Goal: Task Accomplishment & Management: Complete application form

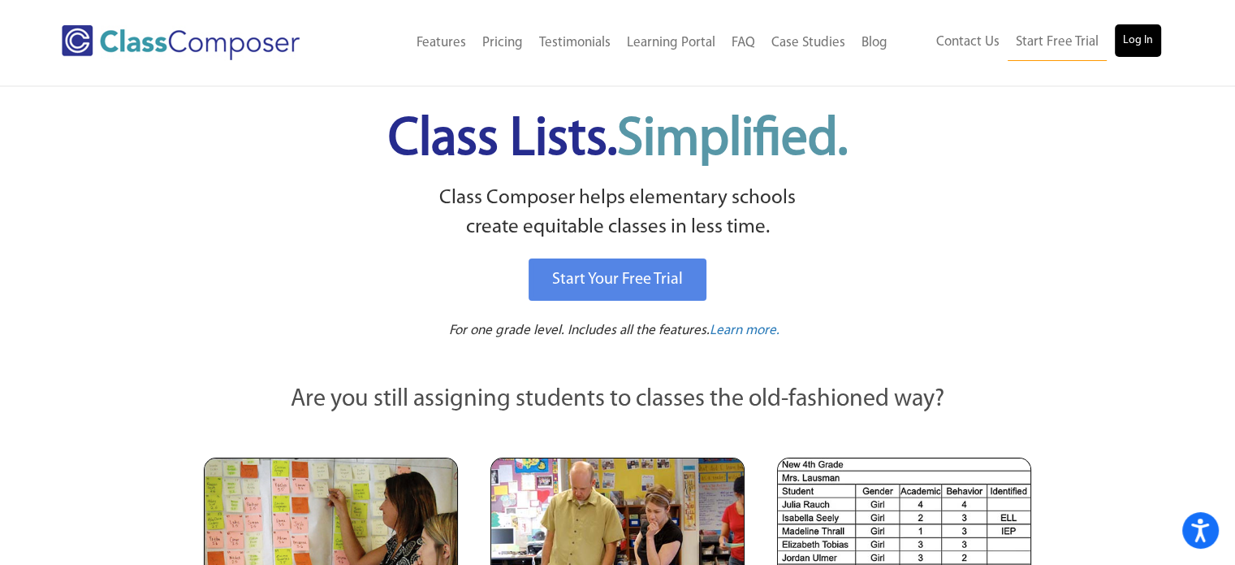
click at [1160, 48] on div "Contact Us Start Free Trial Log In" at bounding box center [1035, 42] width 278 height 37
click at [1156, 48] on link "Log In" at bounding box center [1138, 40] width 46 height 32
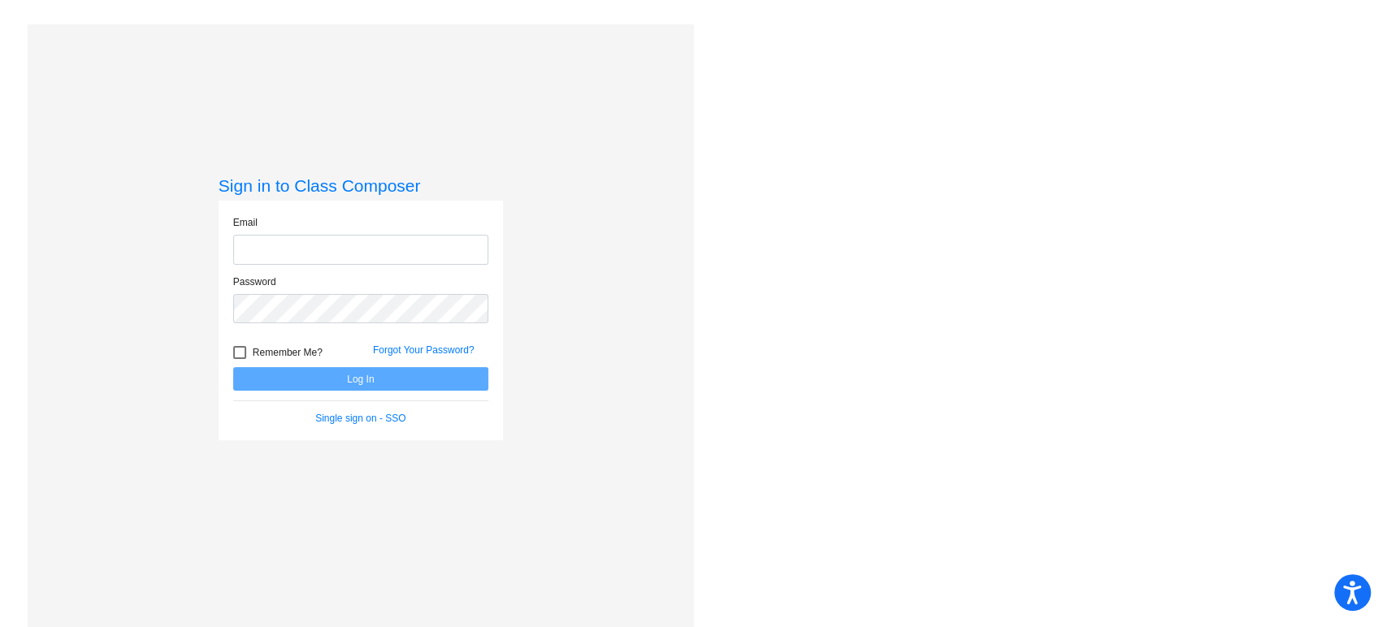
type input "[PERSON_NAME][EMAIL_ADDRESS][PERSON_NAME][DOMAIN_NAME]"
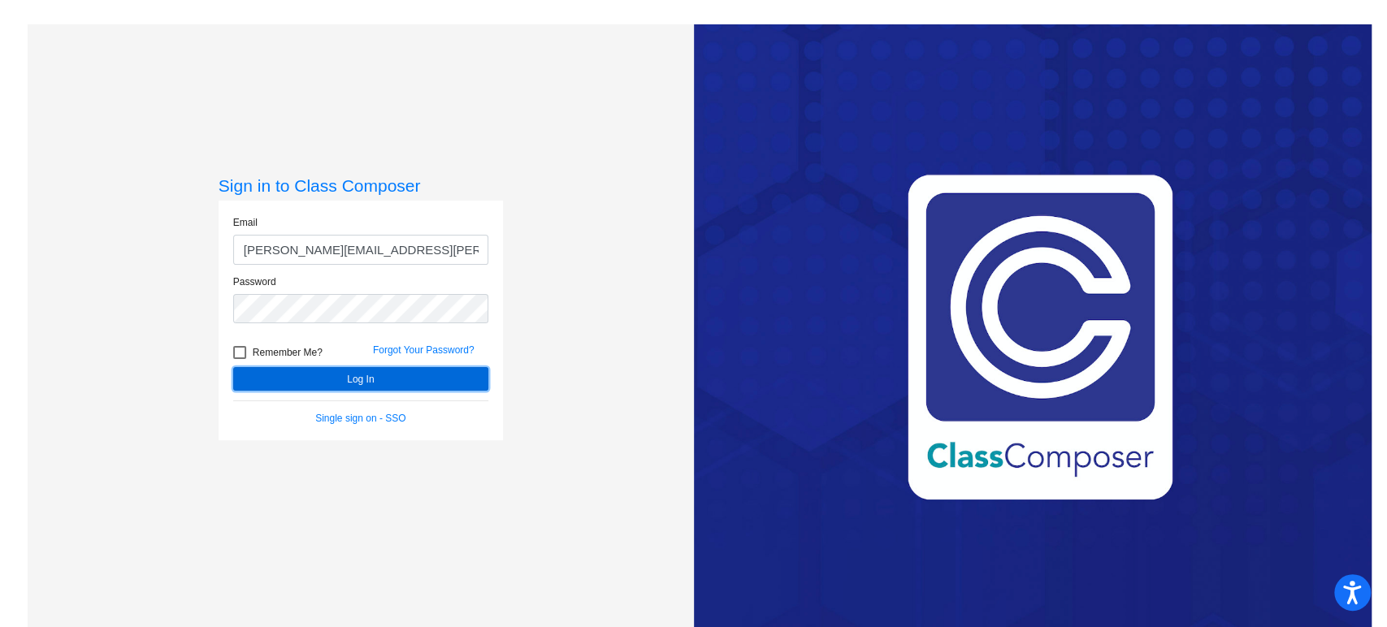
click at [381, 379] on button "Log In" at bounding box center [360, 379] width 255 height 24
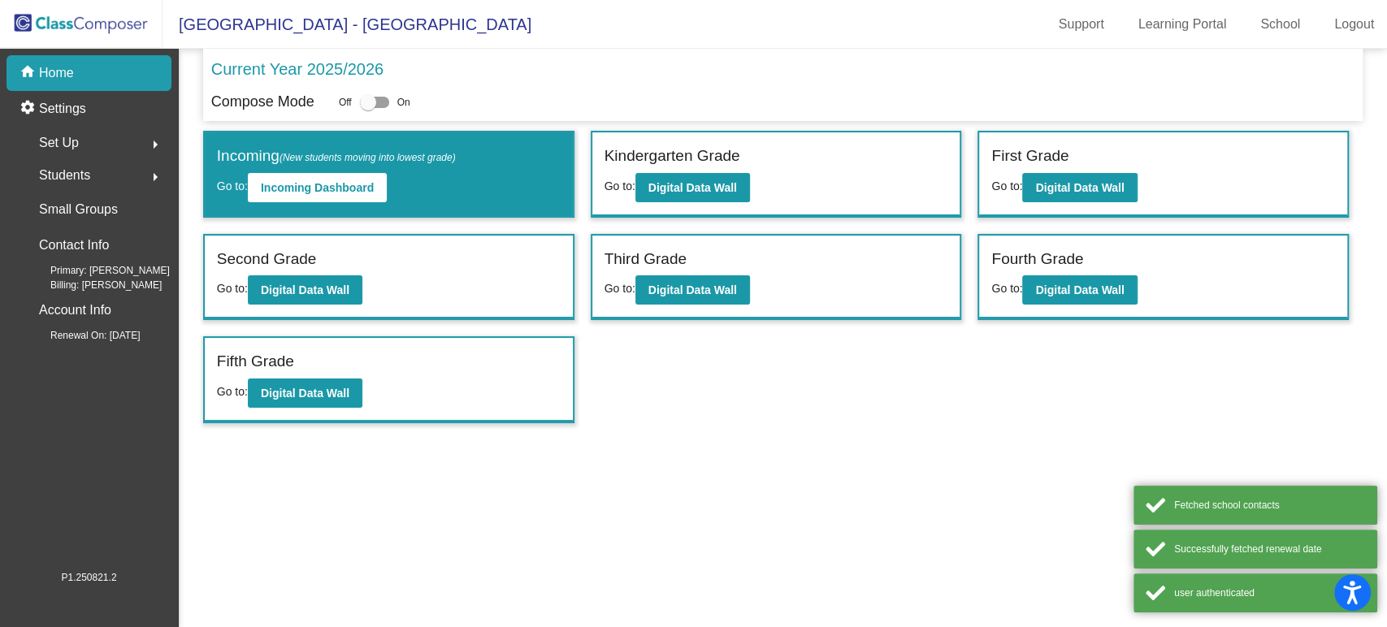
click at [95, 136] on div "Set Up arrow_right" at bounding box center [93, 143] width 155 height 32
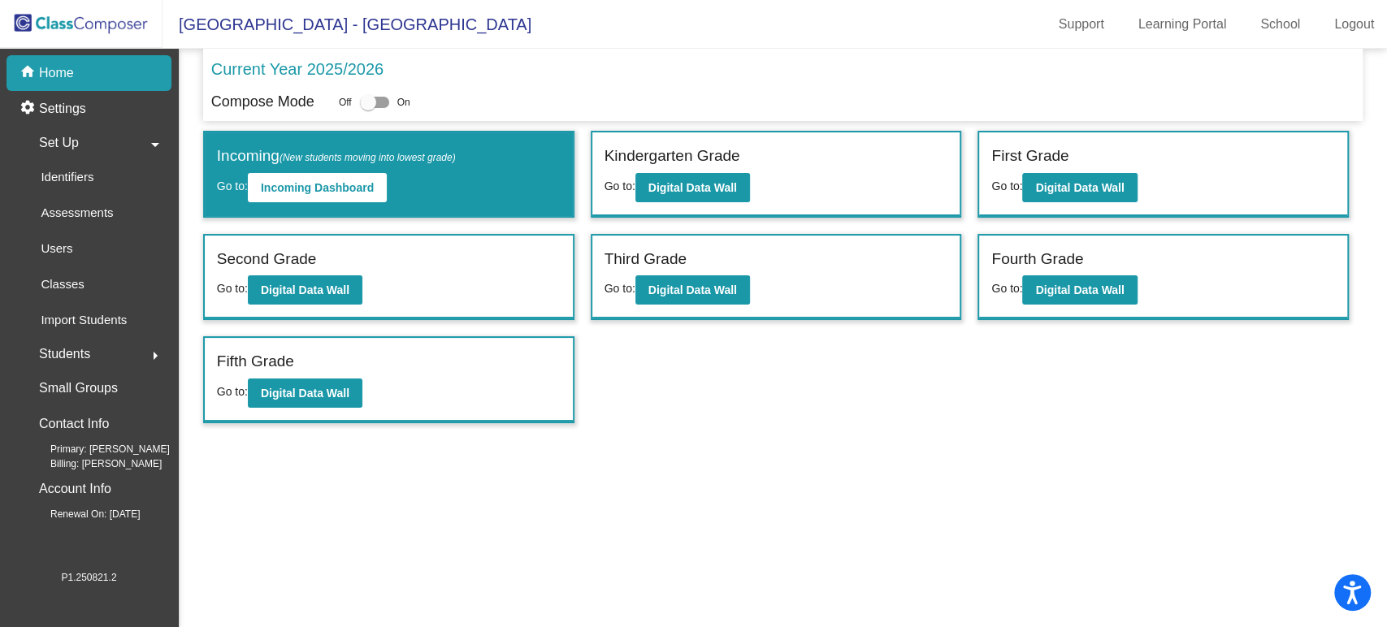
click at [75, 365] on span "Students" at bounding box center [64, 354] width 51 height 23
click at [93, 279] on p "Archived Students" at bounding box center [90, 280] width 99 height 19
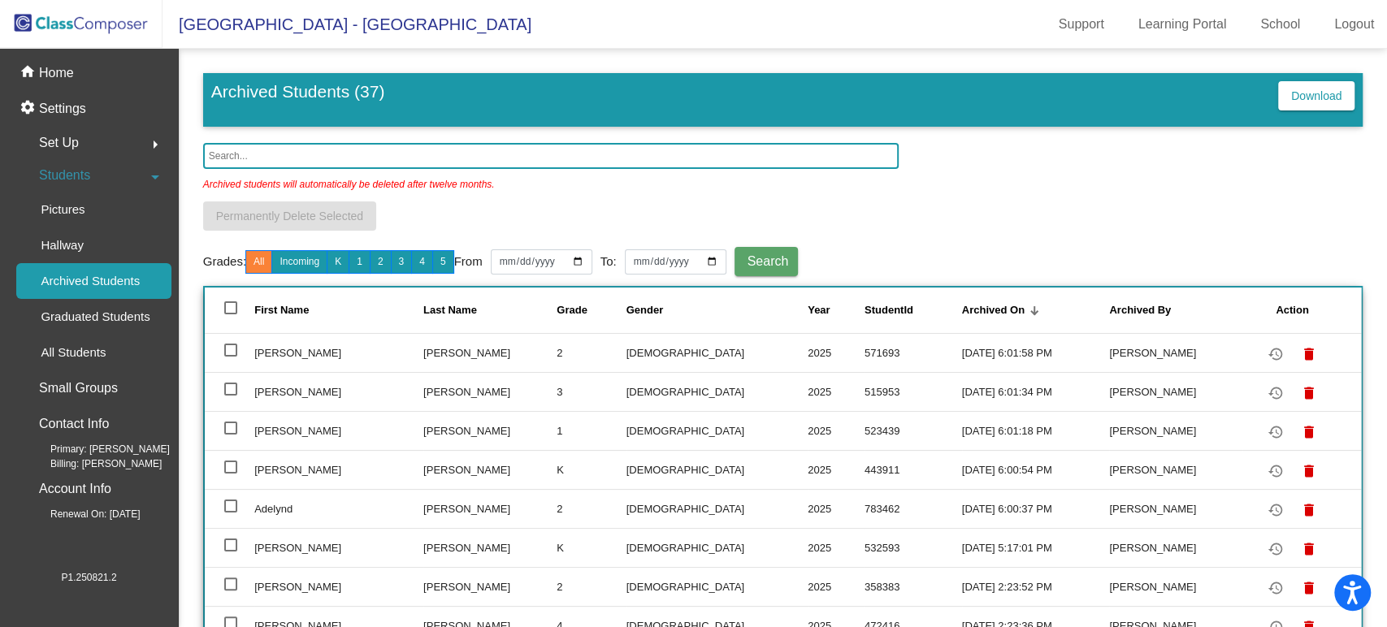
click at [309, 153] on input "text" at bounding box center [551, 156] width 696 height 26
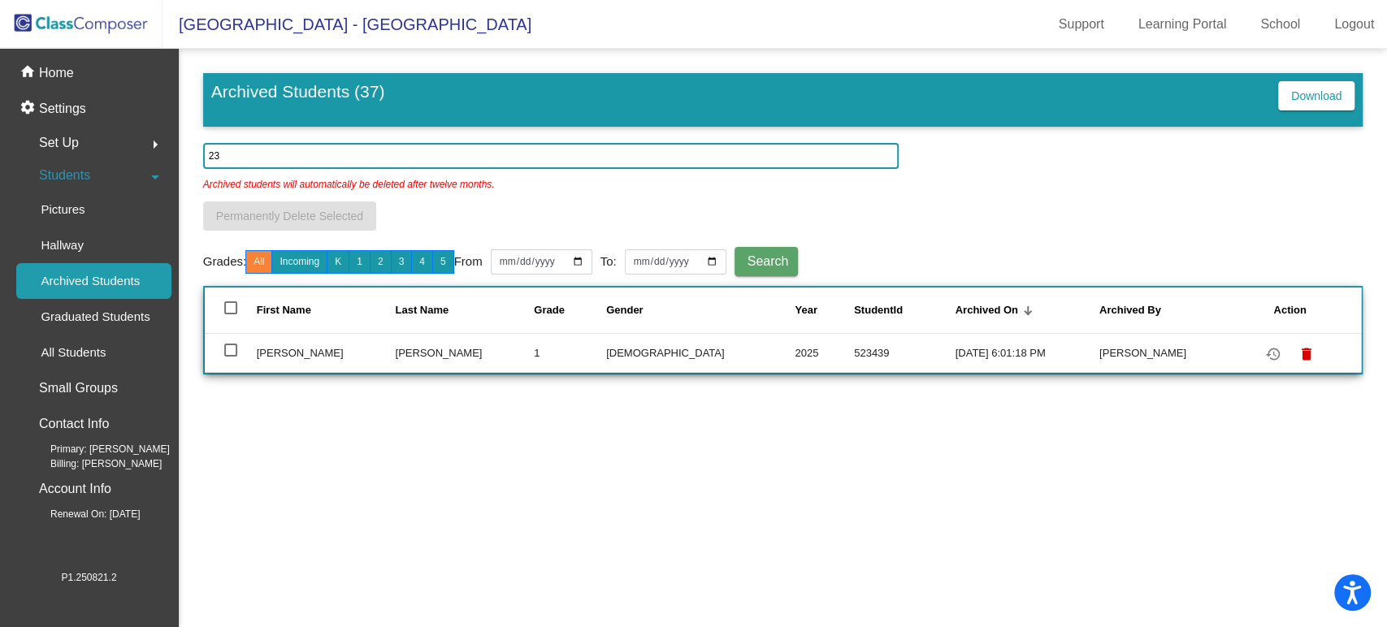
type input "2"
type input "532"
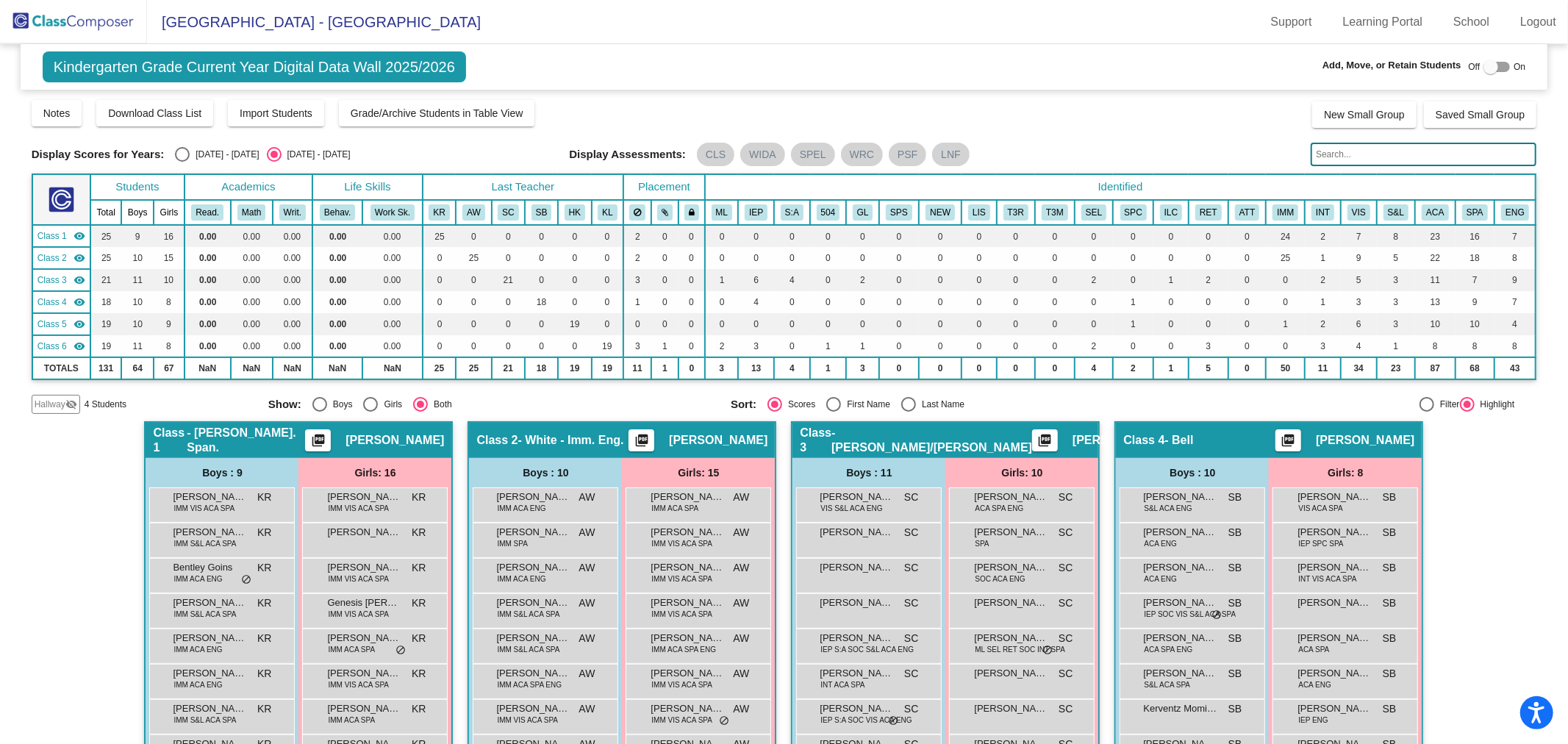
scroll to position [805, 0]
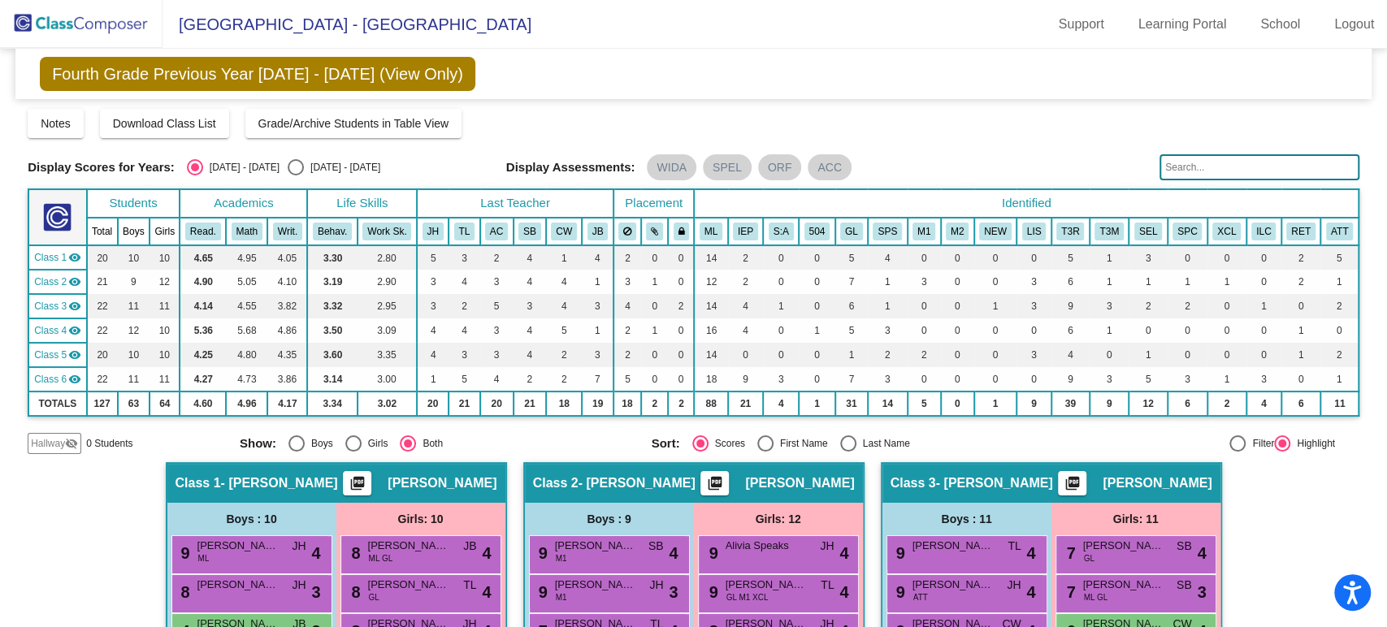
scroll to position [812, 0]
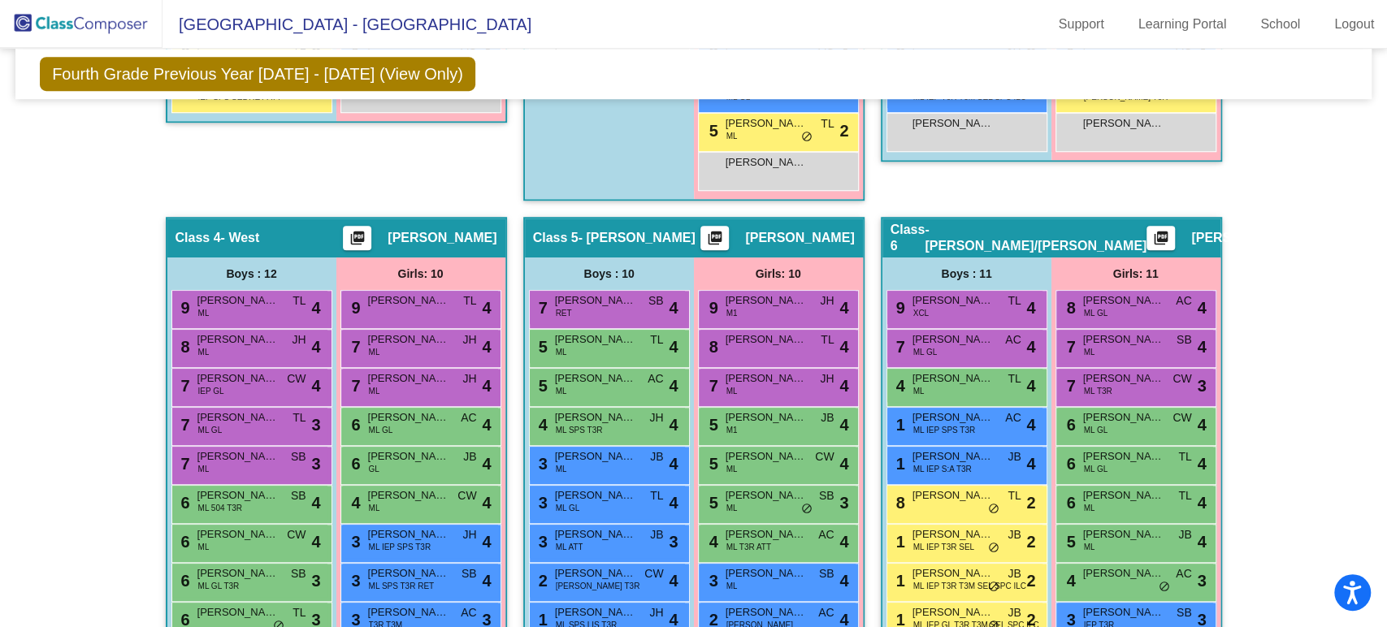
click at [75, 18] on img at bounding box center [81, 24] width 162 height 48
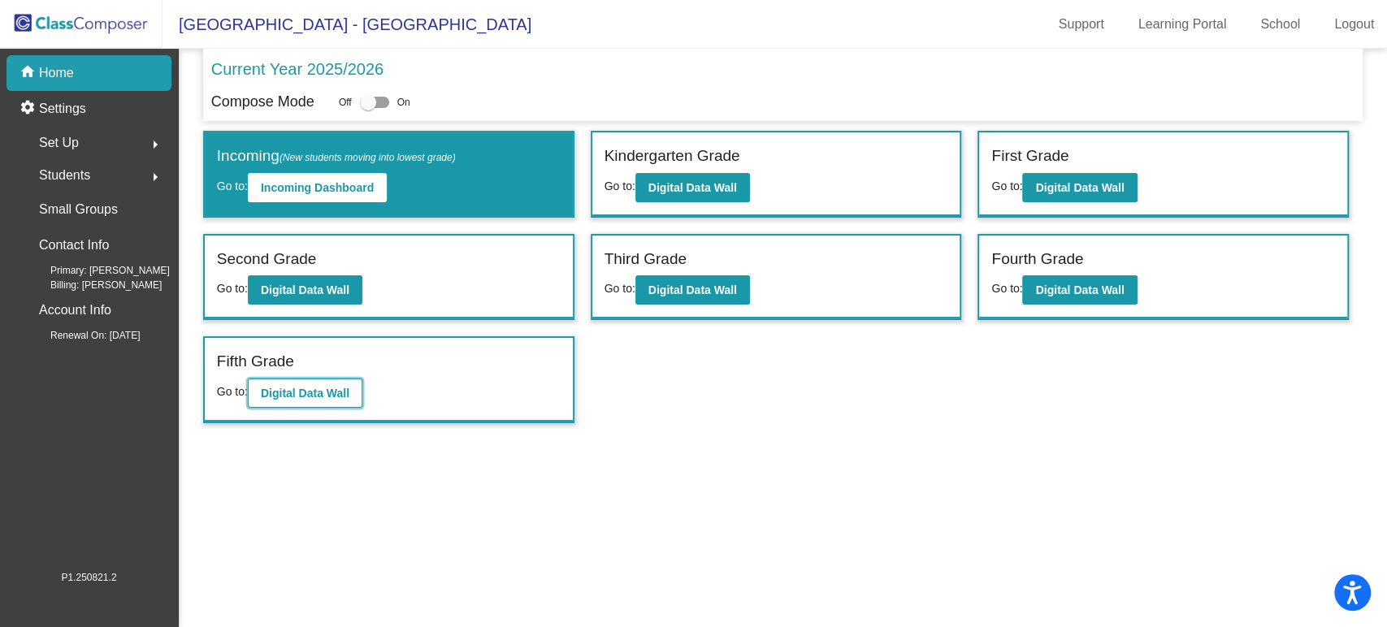
click at [322, 381] on button "Digital Data Wall" at bounding box center [305, 393] width 115 height 29
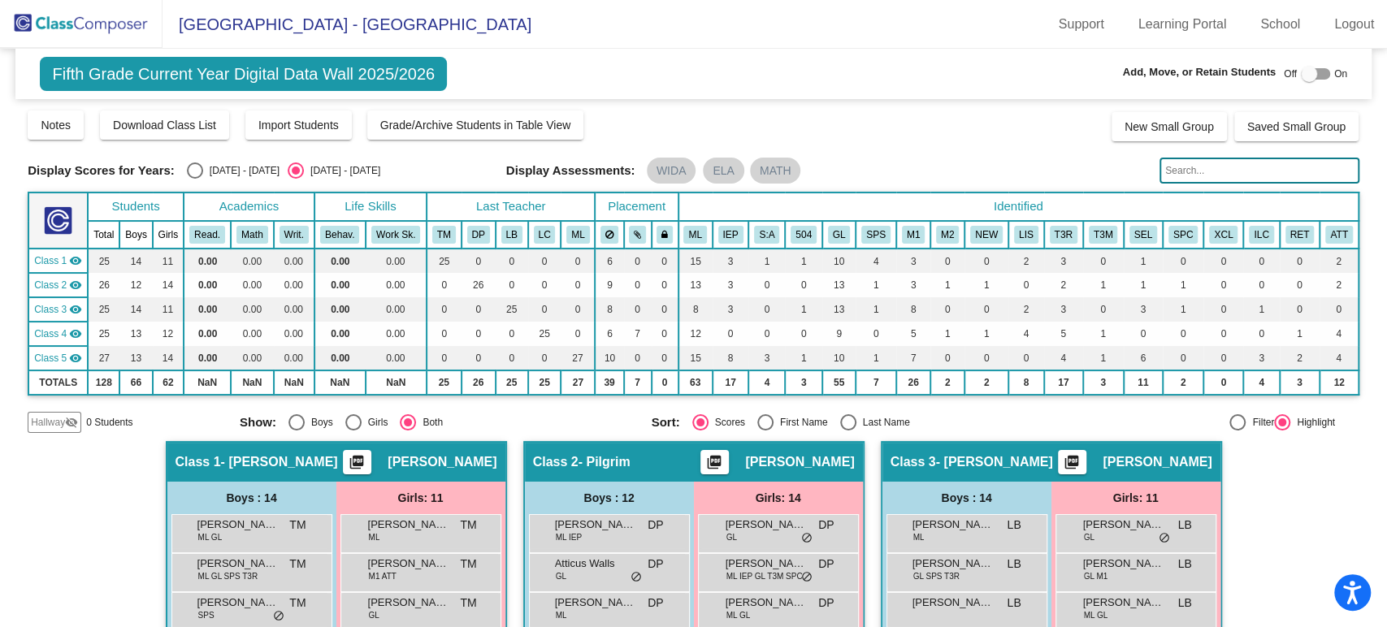
click at [1306, 75] on div at bounding box center [1308, 74] width 16 height 16
checkbox input "true"
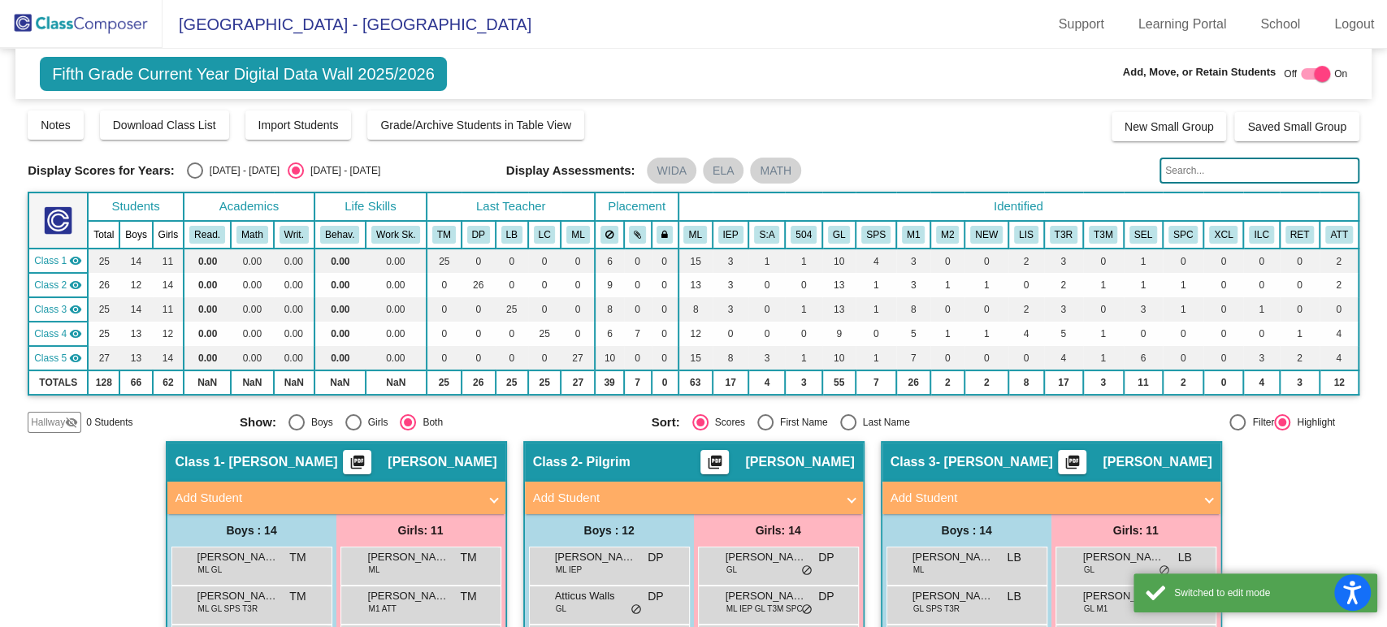
click at [61, 429] on div "Hallway visibility_off" at bounding box center [55, 422] width 54 height 21
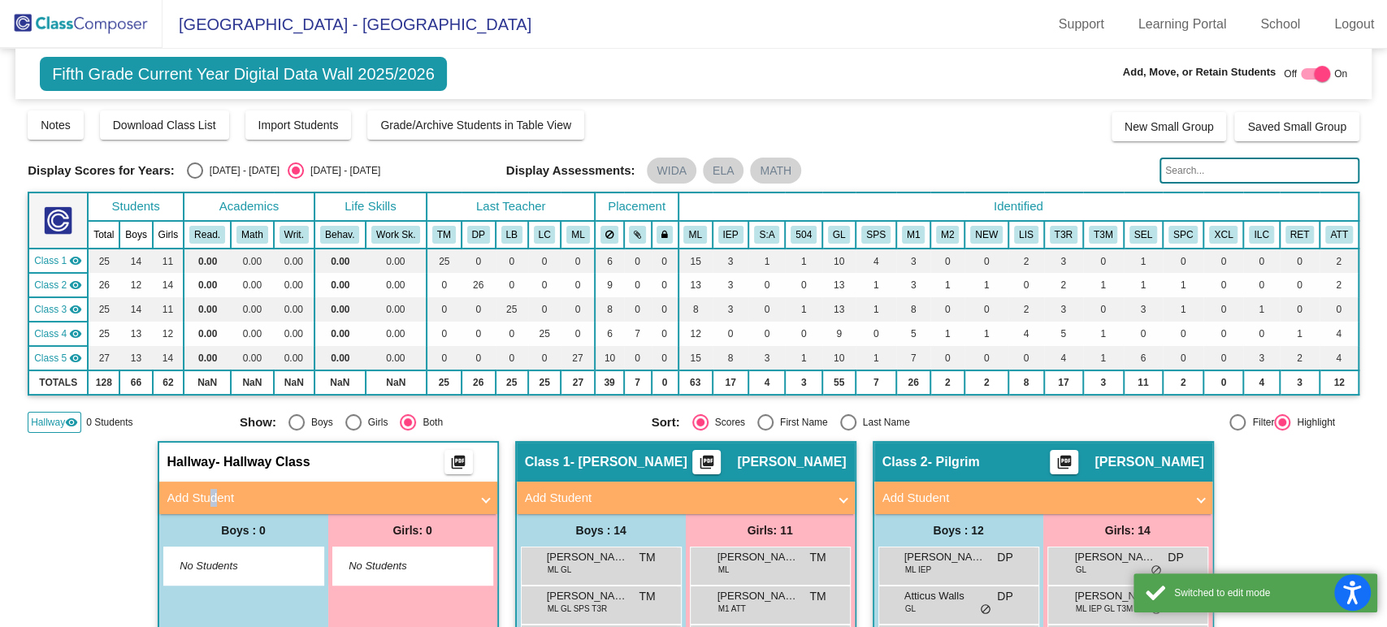
click at [203, 482] on mat-expansion-panel-header "Add Student" at bounding box center [328, 498] width 338 height 32
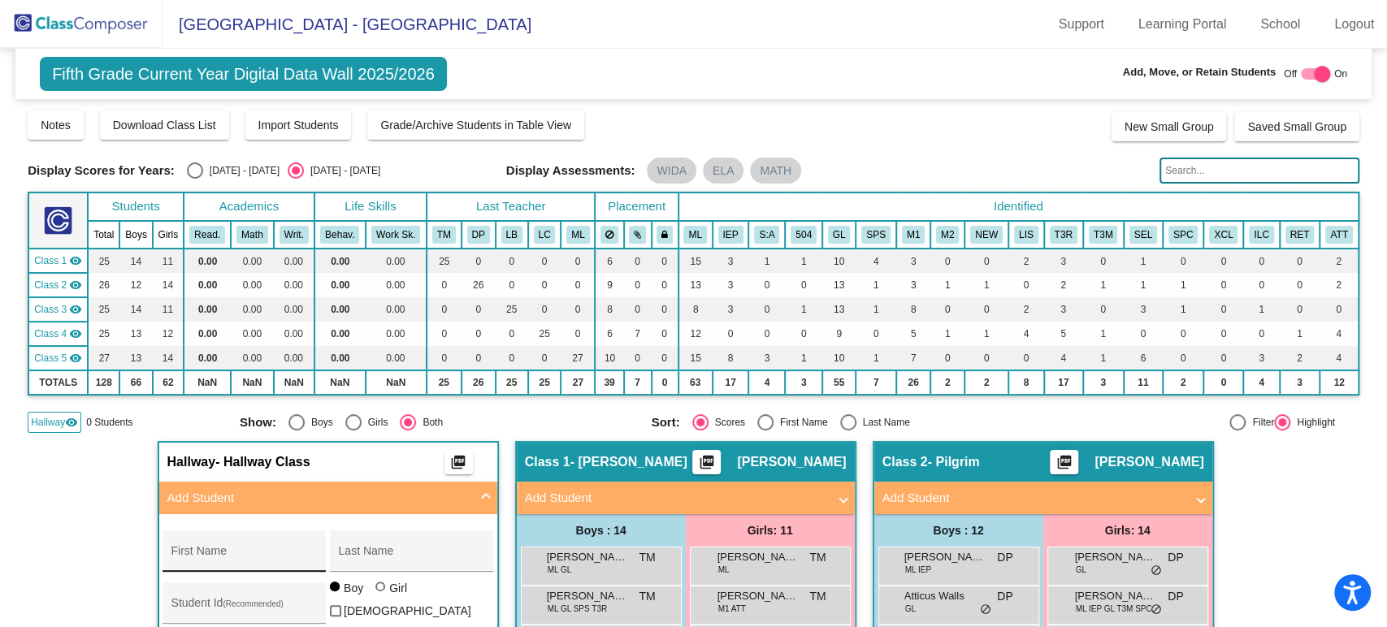
click at [273, 548] on div "First Name" at bounding box center [244, 555] width 146 height 33
type input "[PERSON_NAME]"
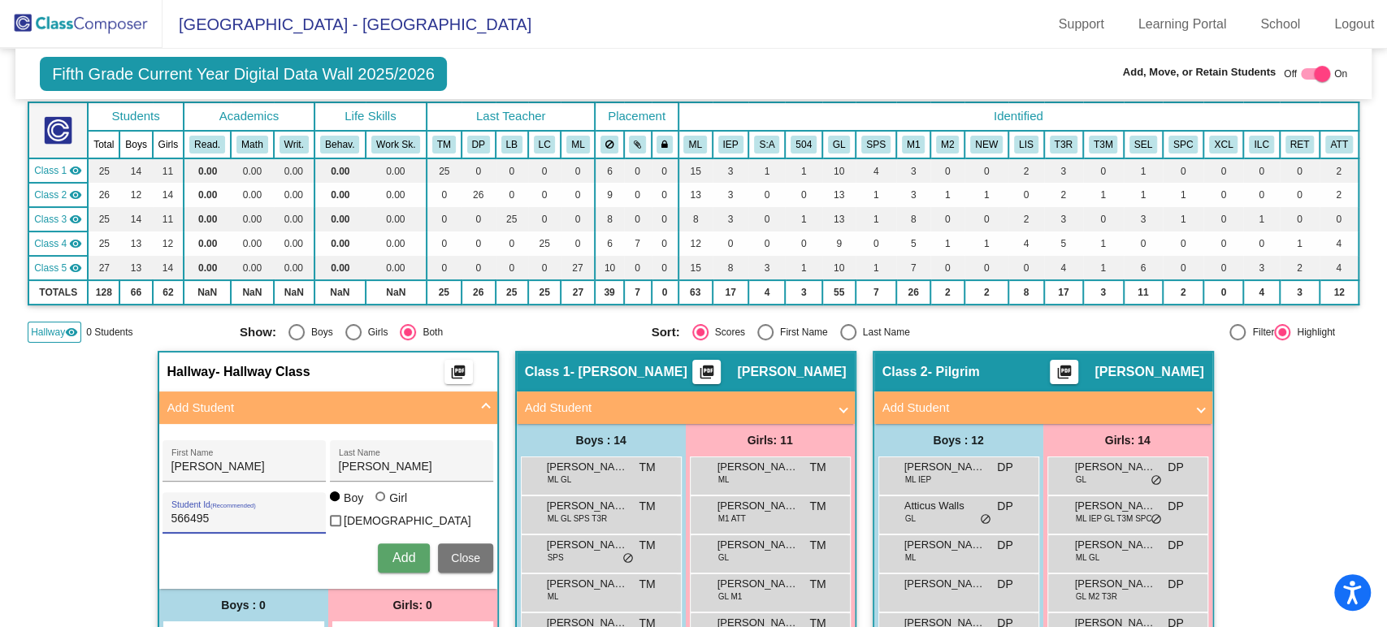
scroll to position [180, 0]
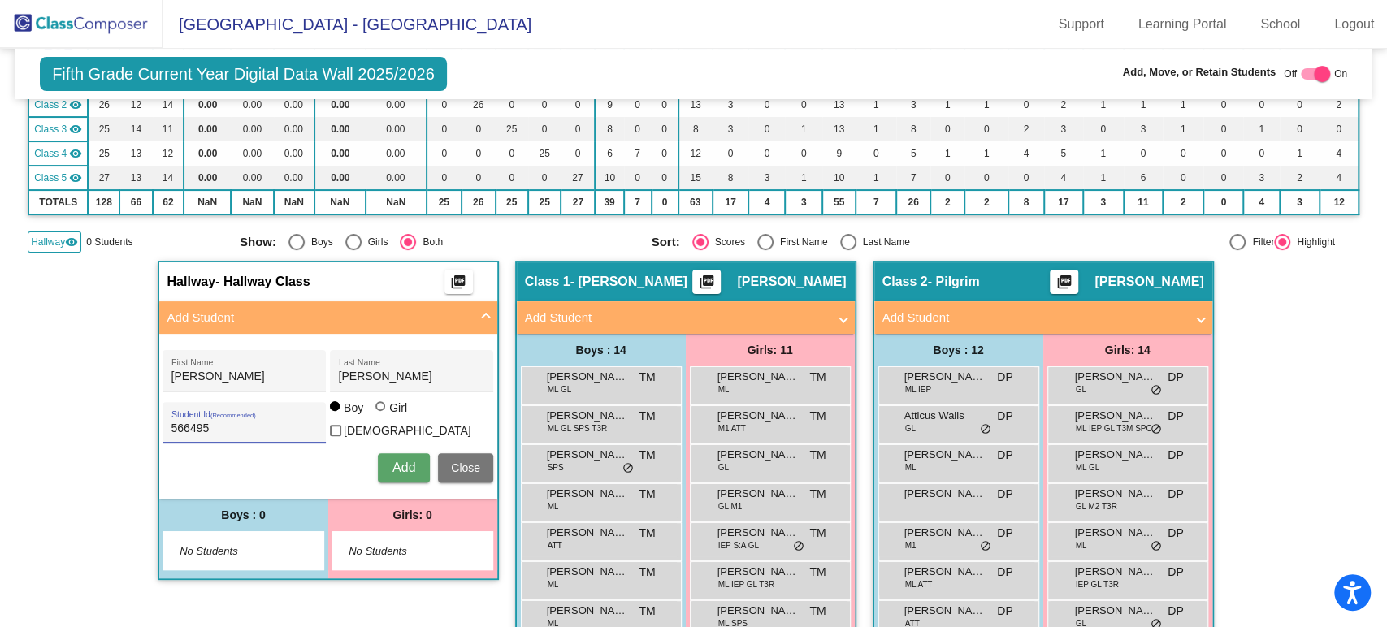
type input "566495"
click at [345, 416] on div "Boy" at bounding box center [353, 408] width 20 height 16
click at [336, 415] on input "Boy" at bounding box center [335, 414] width 1 height 1
click at [383, 414] on div at bounding box center [381, 407] width 13 height 13
click at [382, 415] on input "Girl" at bounding box center [381, 414] width 1 height 1
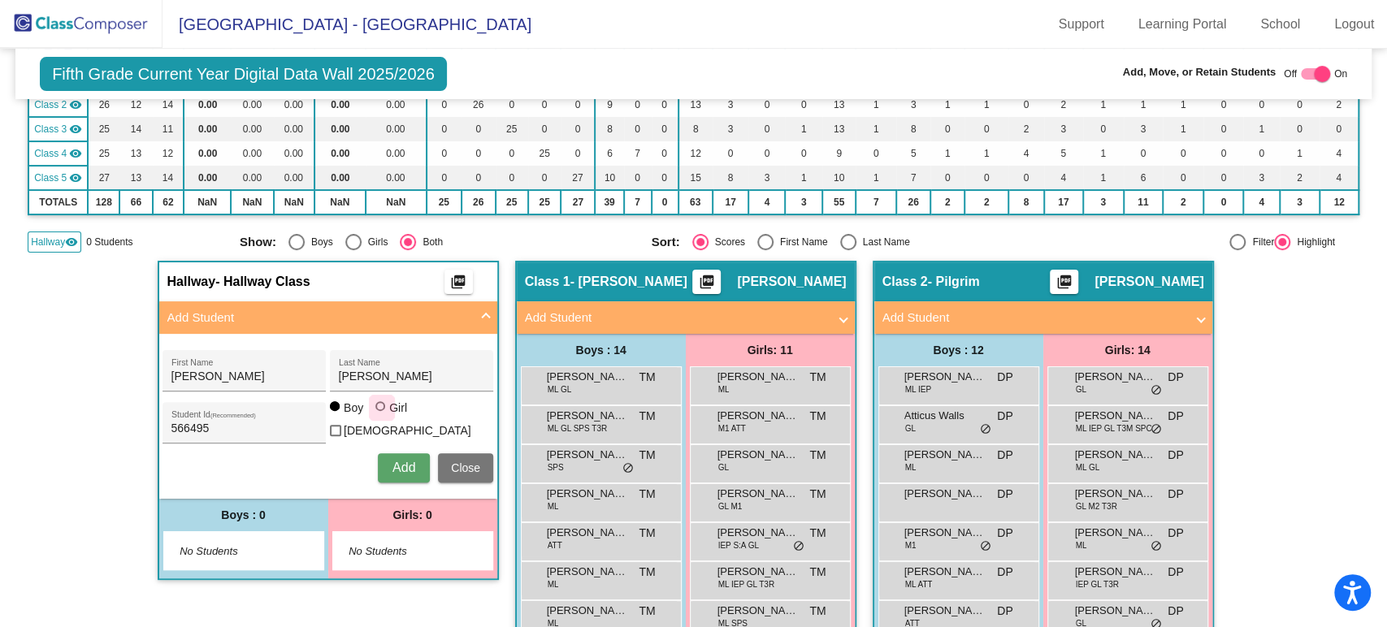
radio input "true"
click at [396, 466] on span "Add" at bounding box center [403, 468] width 23 height 14
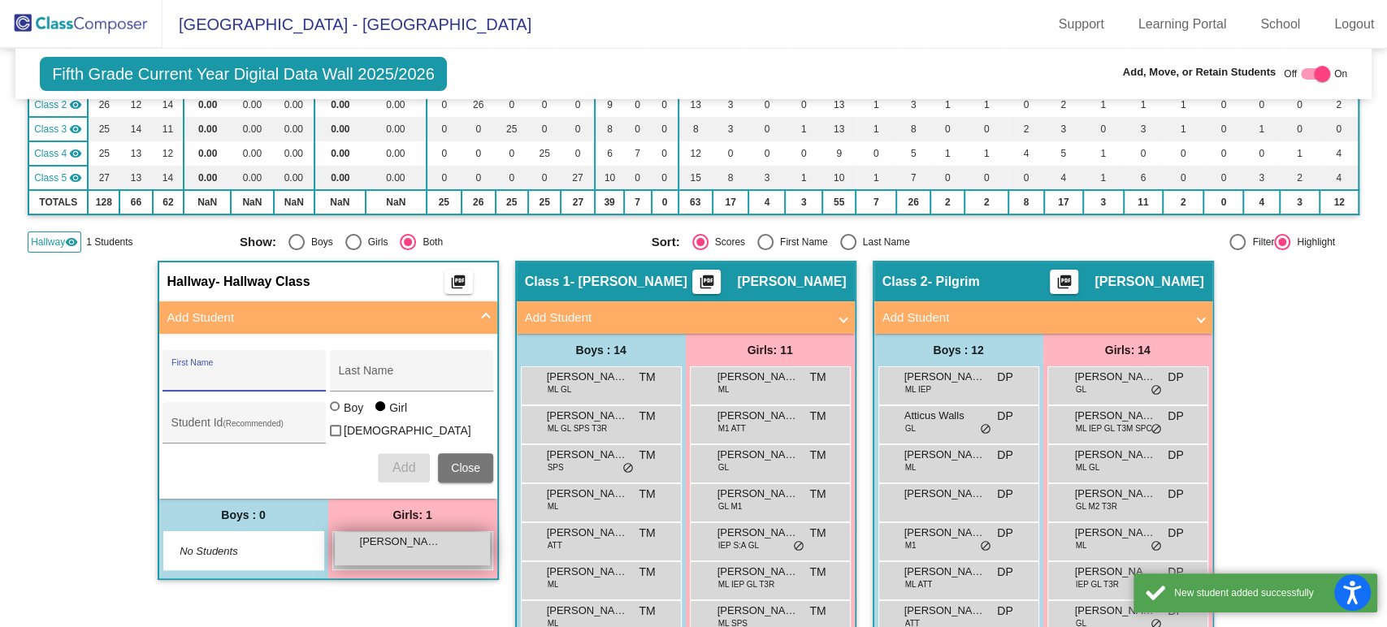
click at [408, 544] on span "[PERSON_NAME]" at bounding box center [400, 542] width 81 height 16
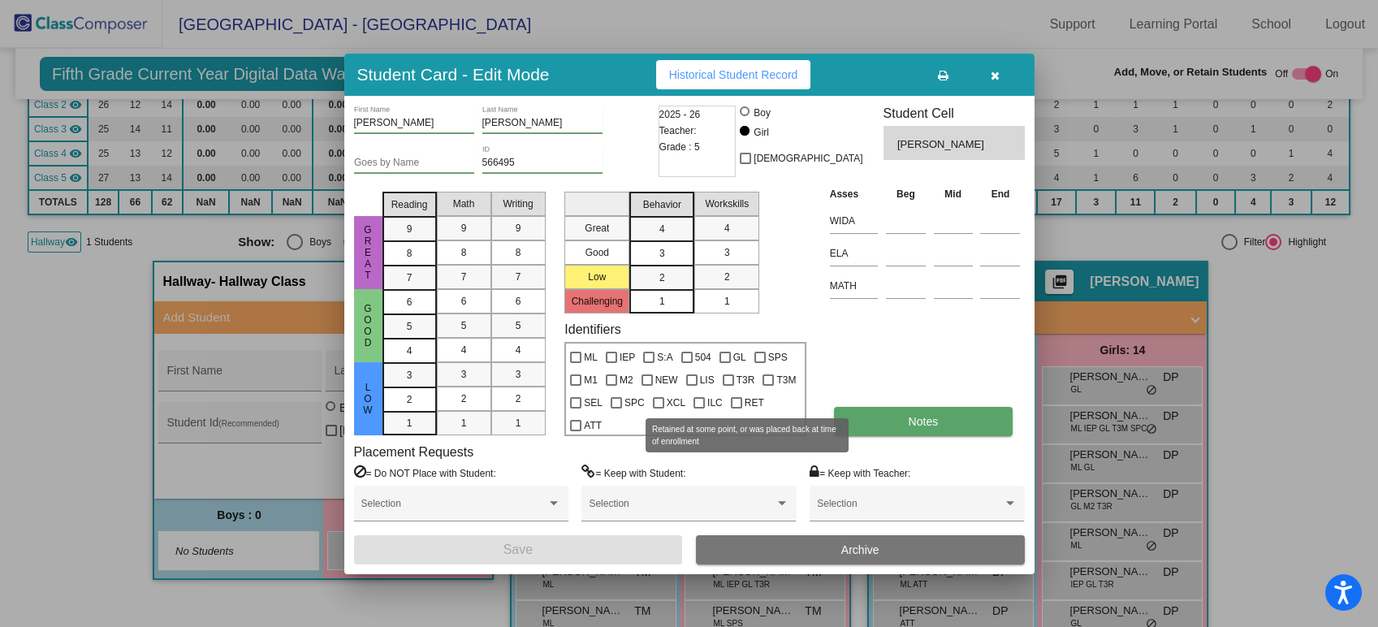
click at [897, 418] on button "Notes" at bounding box center [923, 421] width 179 height 29
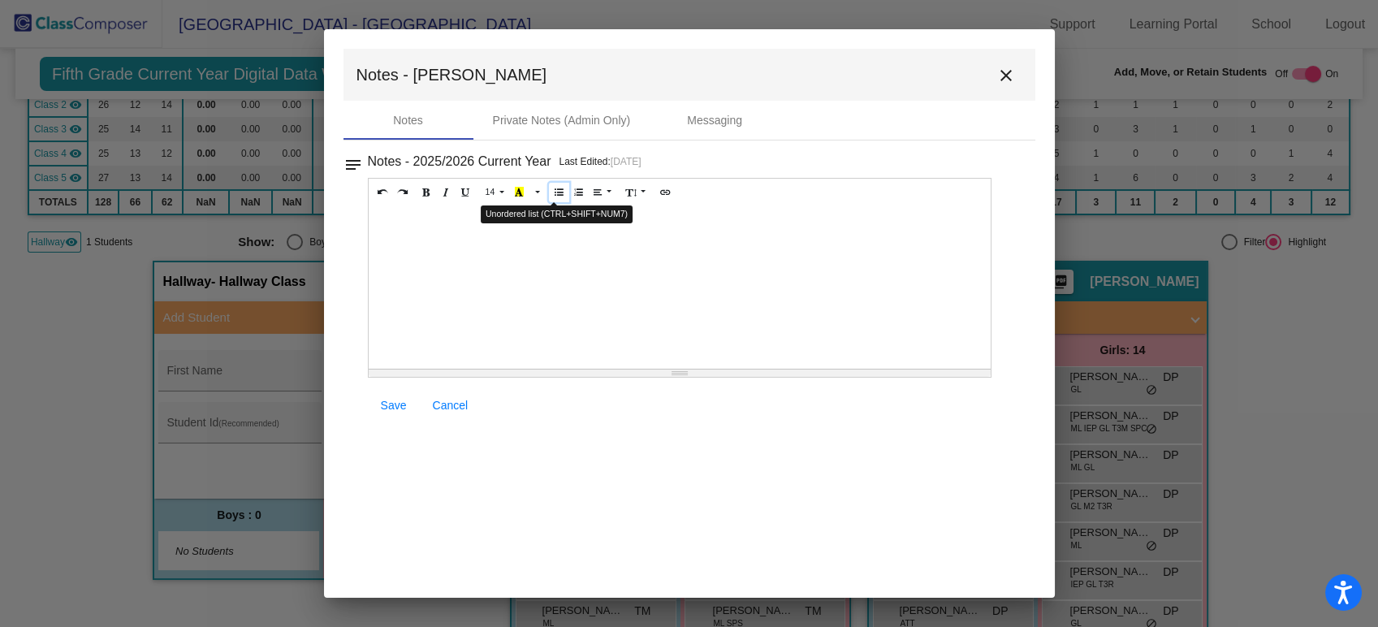
click at [555, 195] on icon "Unordered list (CTRL+SHIFT+NUM7)" at bounding box center [559, 192] width 9 height 10
click at [597, 219] on li "New from [GEOGRAPHIC_DATA]" at bounding box center [696, 222] width 574 height 16
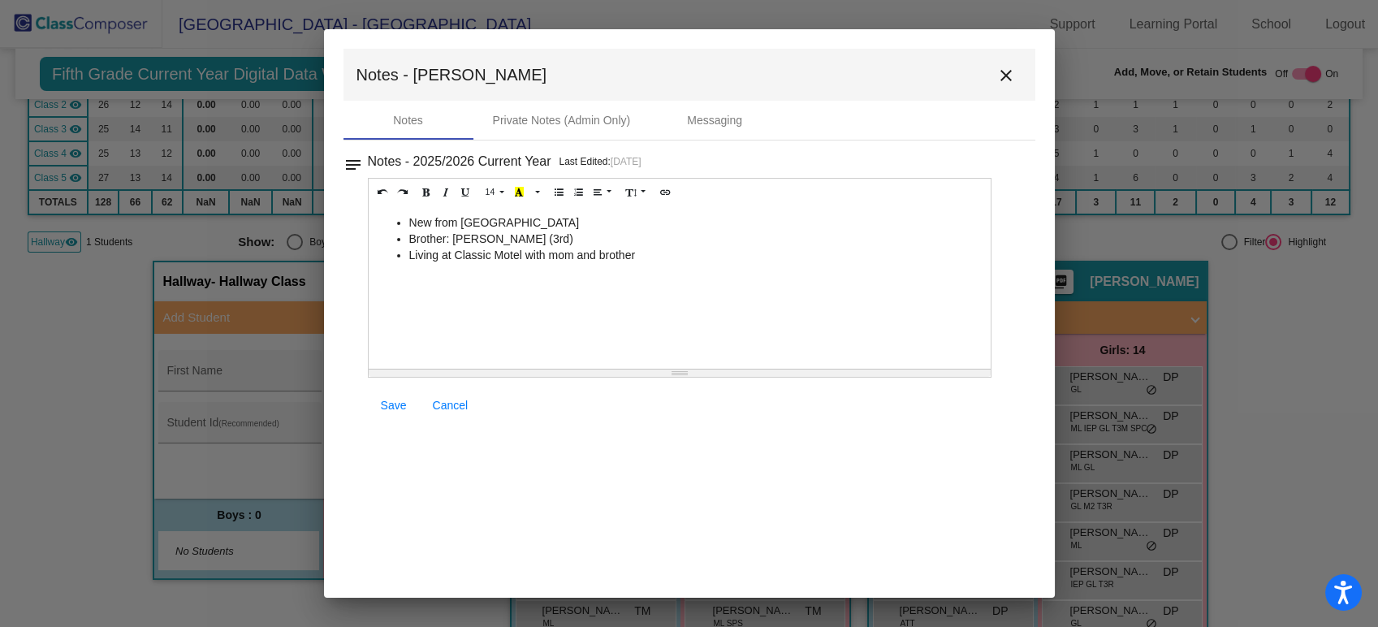
click at [671, 243] on li "Brother: [PERSON_NAME] (3rd)" at bounding box center [696, 239] width 574 height 16
click at [669, 255] on li "Living at Classic Motel with mom and brother" at bounding box center [696, 255] width 574 height 16
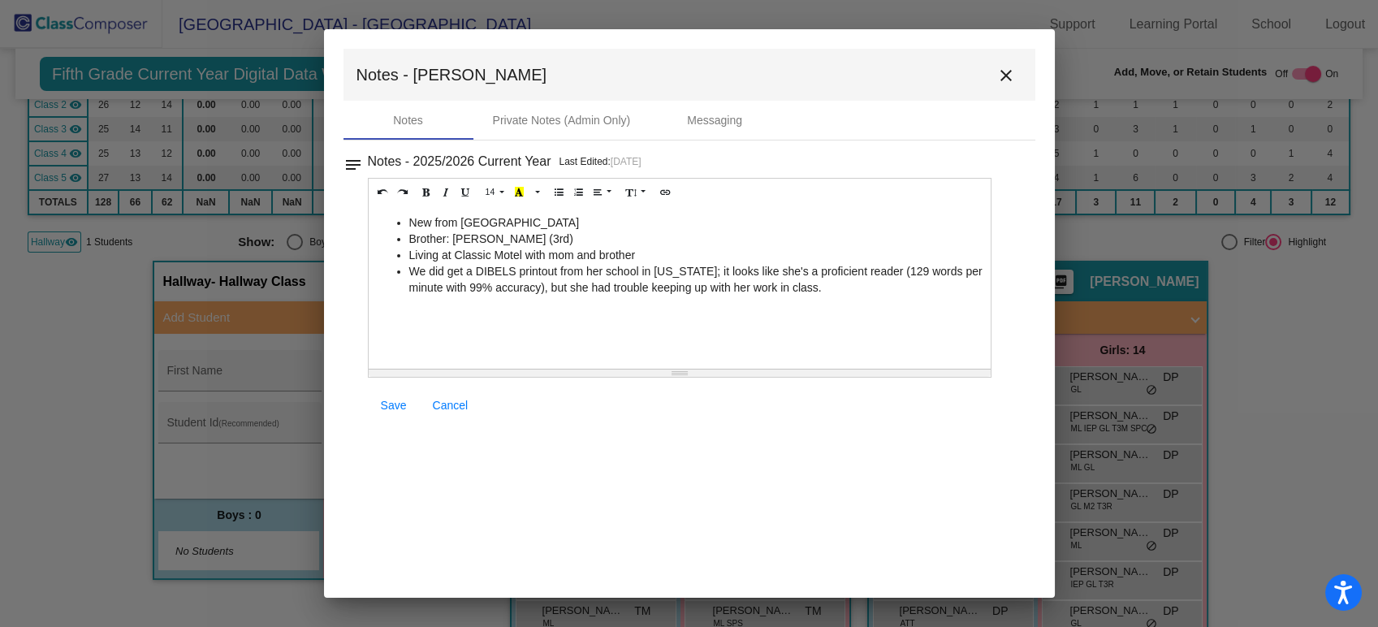
click at [403, 400] on span "Save" at bounding box center [394, 405] width 26 height 13
click at [1007, 72] on mat-icon "close" at bounding box center [1006, 75] width 19 height 19
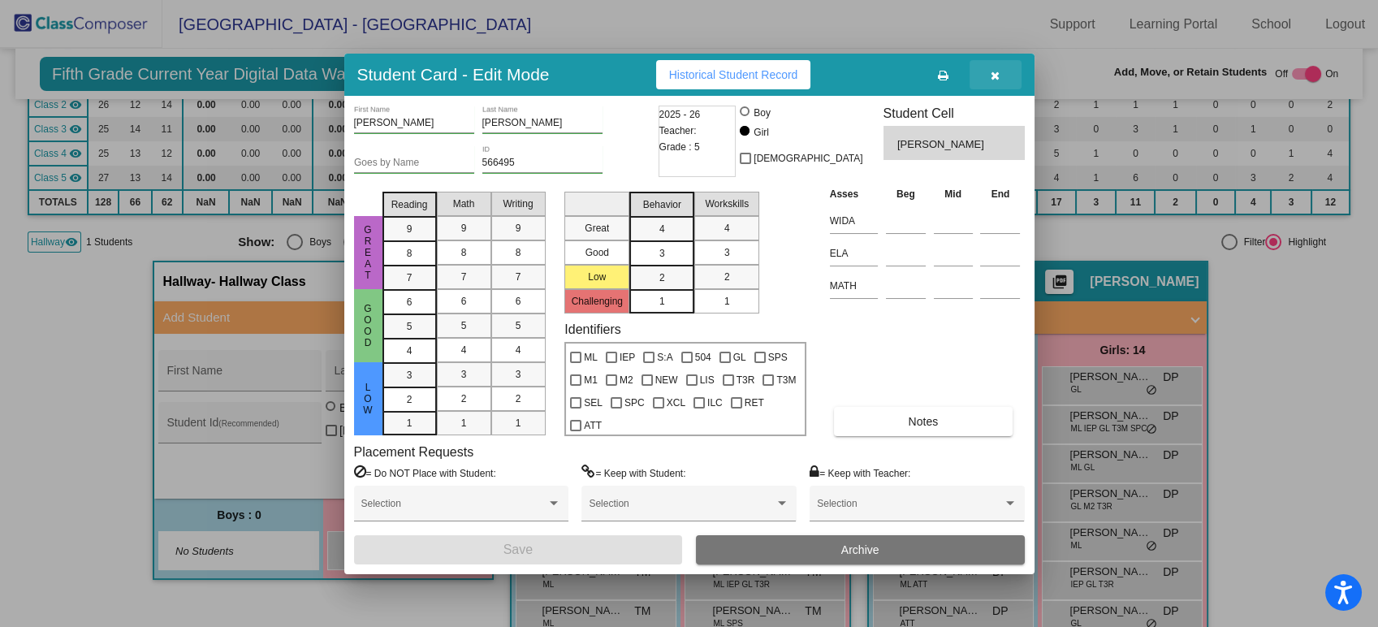
click at [989, 73] on button "button" at bounding box center [996, 74] width 52 height 29
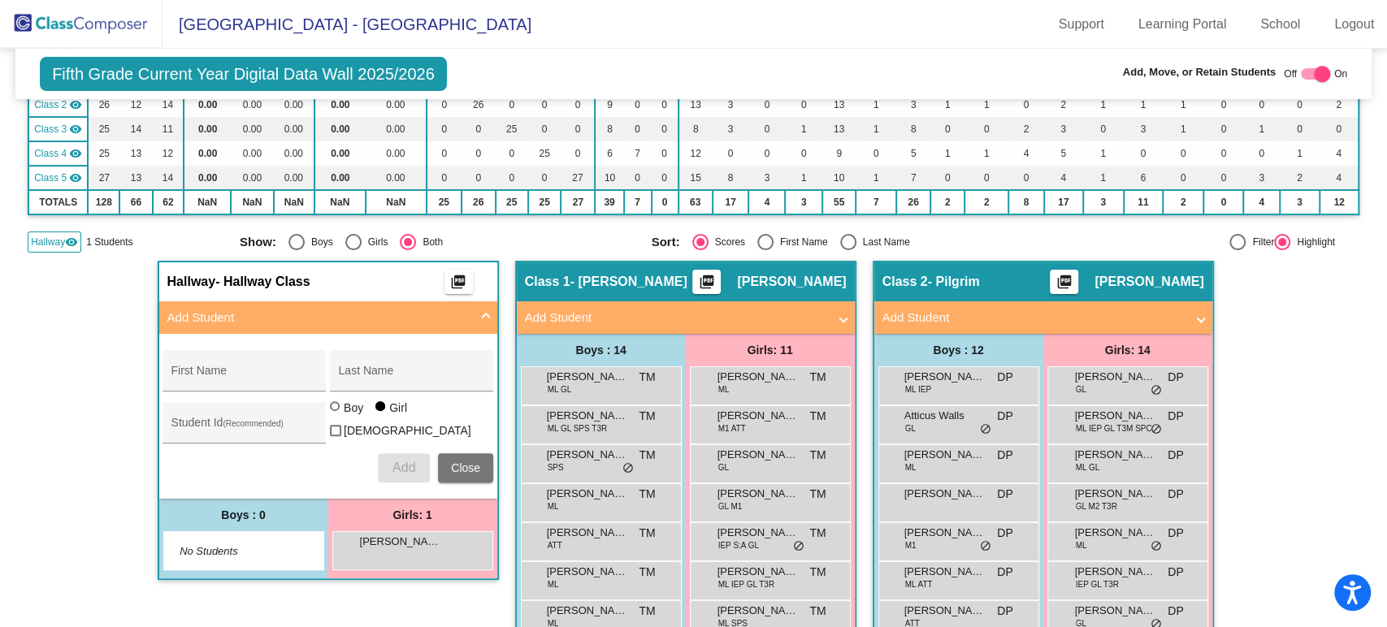
click at [123, 8] on img at bounding box center [81, 24] width 162 height 48
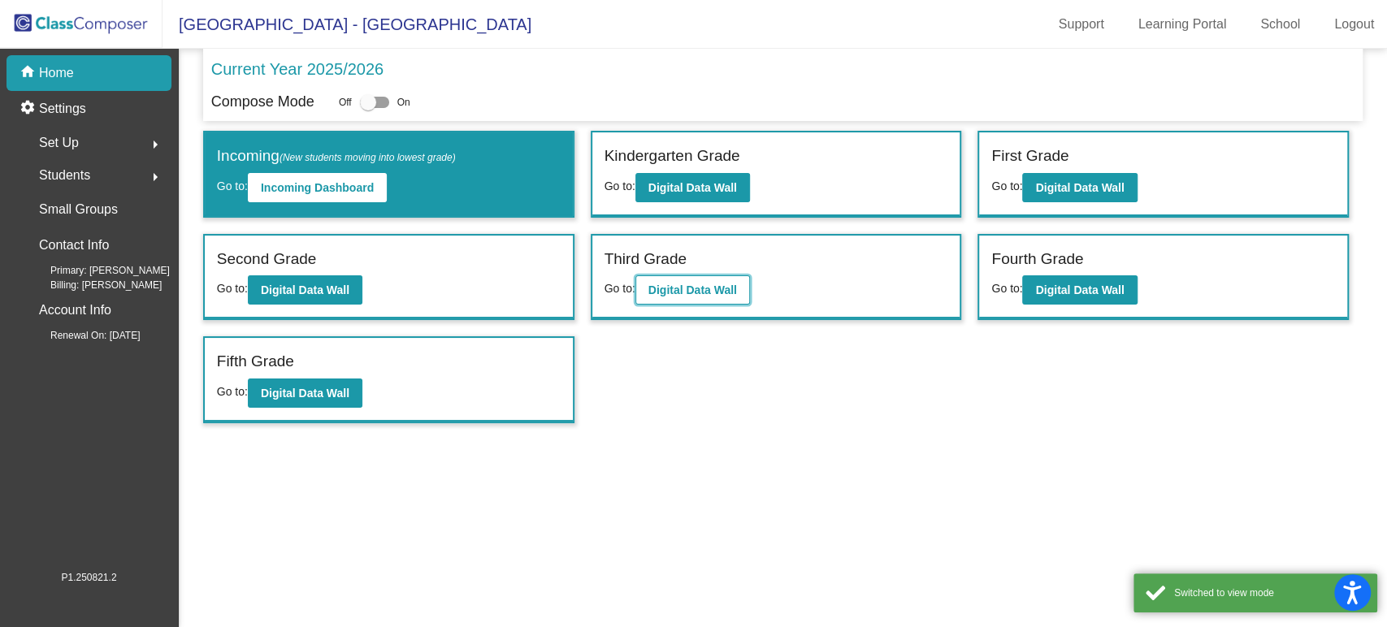
click at [664, 286] on b "Digital Data Wall" at bounding box center [692, 289] width 89 height 13
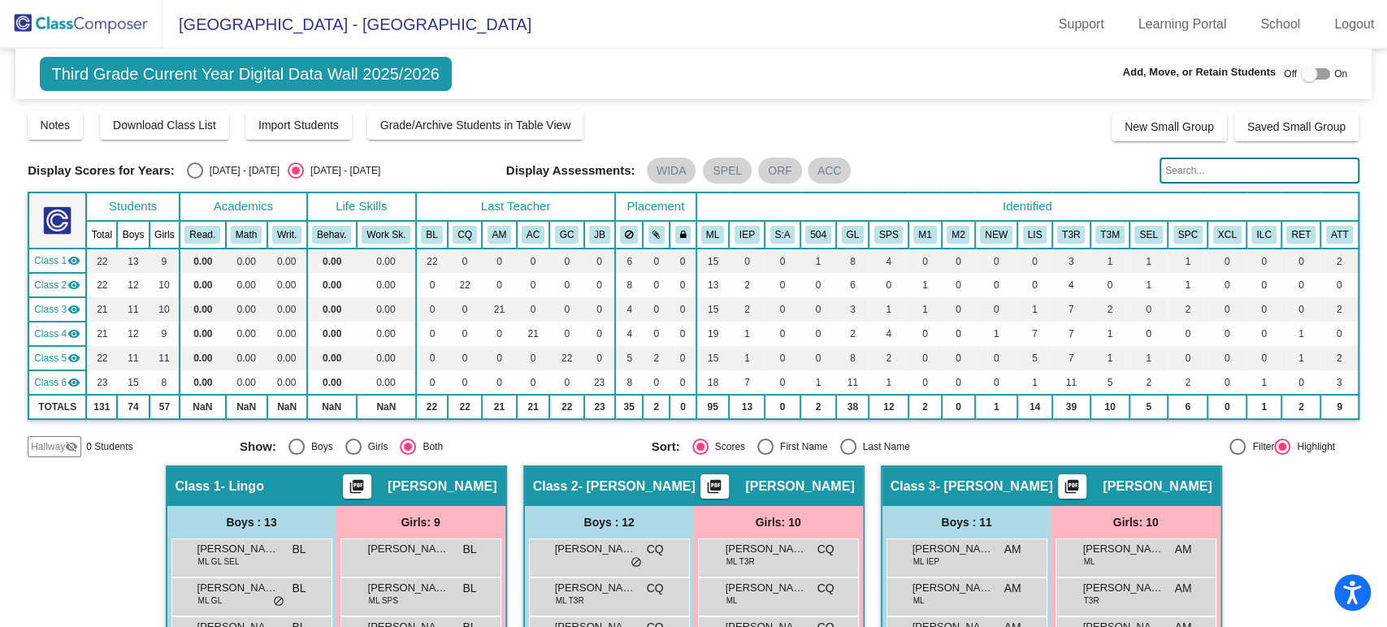
click at [1301, 64] on div "Add, Move, or Retain Students Off On" at bounding box center [1150, 74] width 392 height 21
click at [1300, 67] on div at bounding box center [1308, 74] width 16 height 16
checkbox input "true"
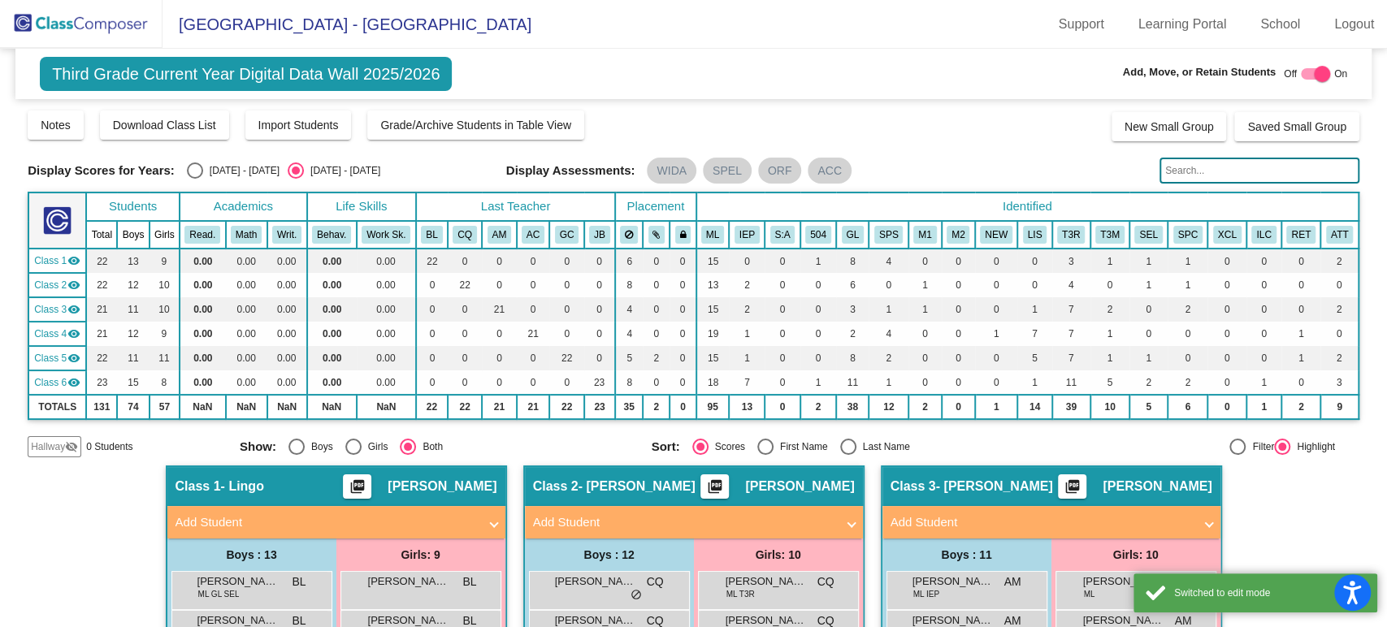
click at [40, 444] on span "Hallway" at bounding box center [48, 446] width 34 height 15
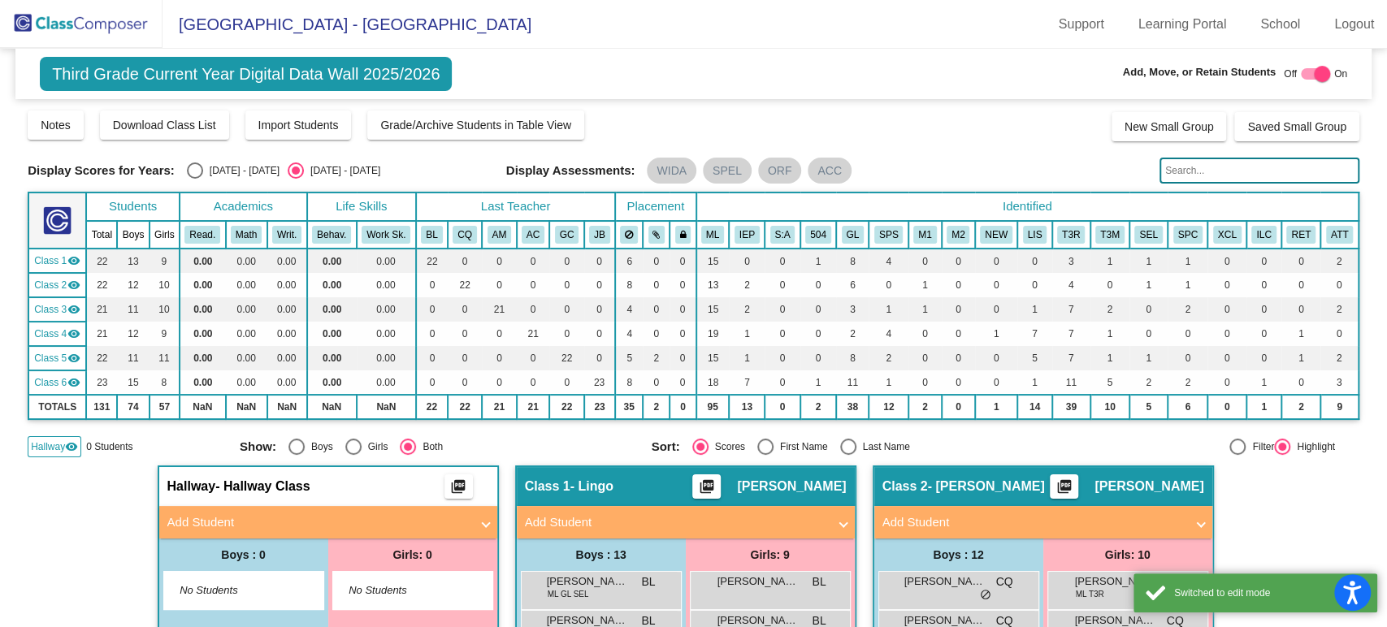
click at [233, 513] on mat-panel-title "Add Student" at bounding box center [318, 522] width 302 height 19
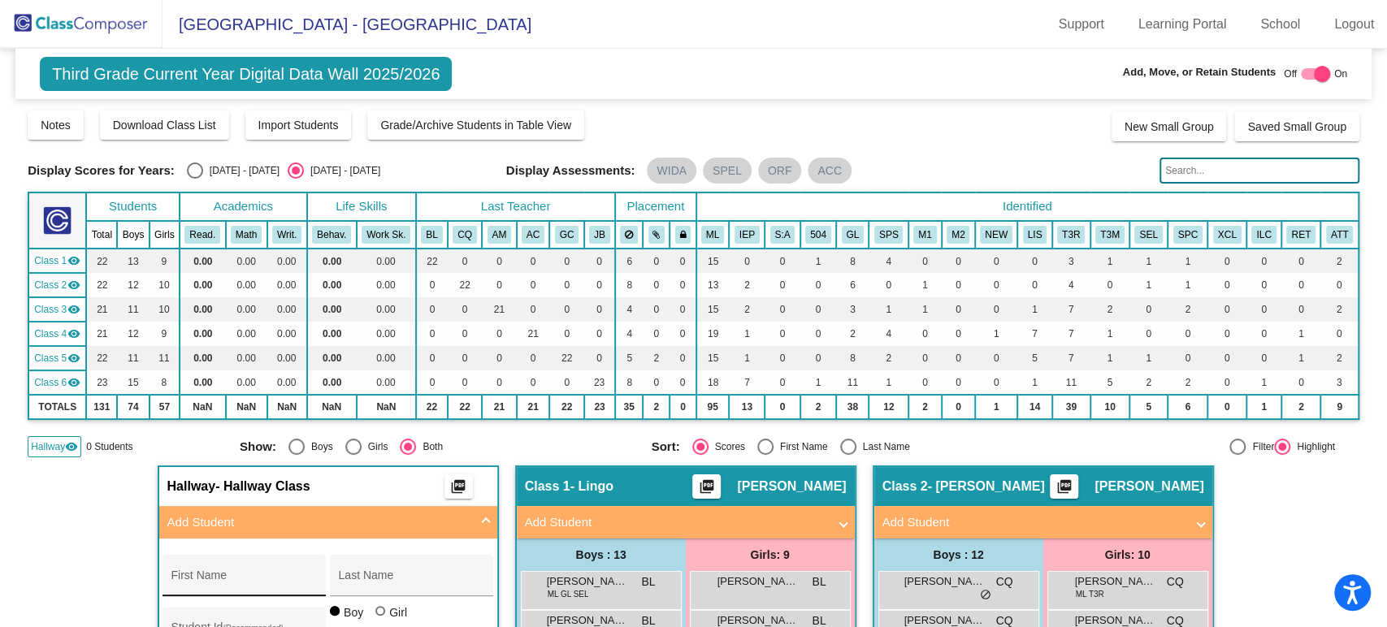
click at [254, 564] on div "First Name" at bounding box center [244, 580] width 146 height 33
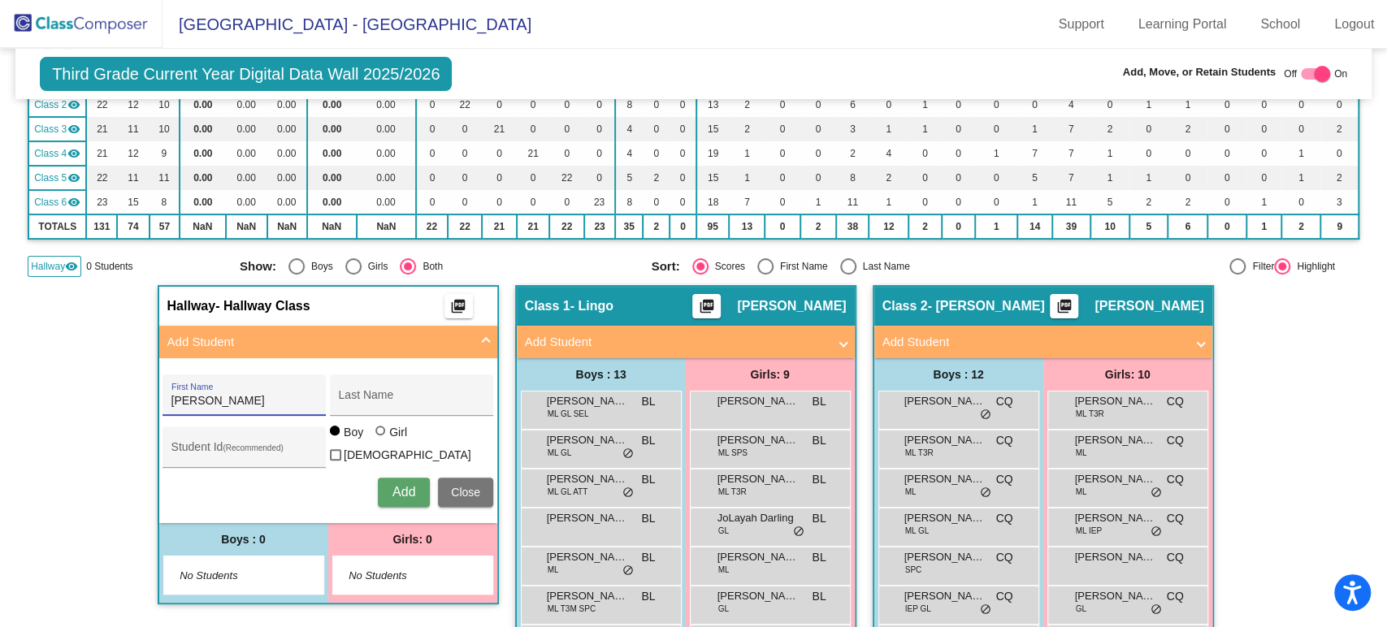
type input "[PERSON_NAME]"
click at [403, 492] on span "Add" at bounding box center [403, 492] width 23 height 14
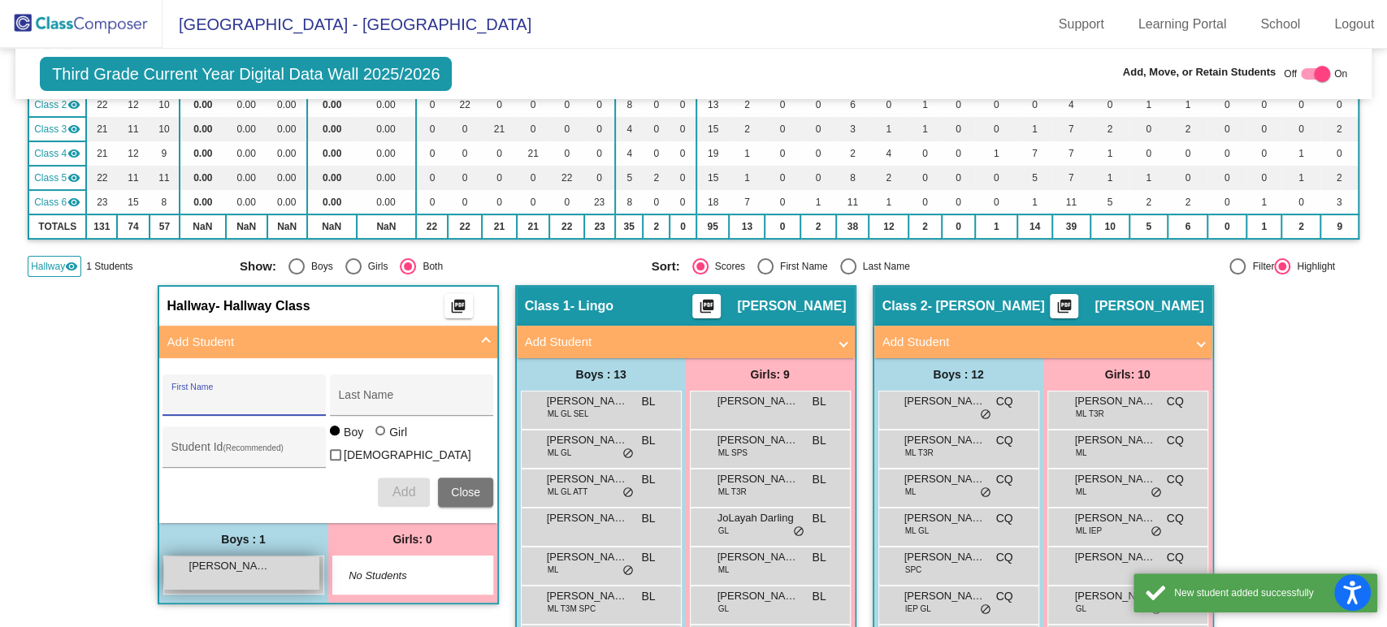
click at [227, 570] on div "[PERSON_NAME] lock do_not_disturb_alt" at bounding box center [241, 572] width 155 height 33
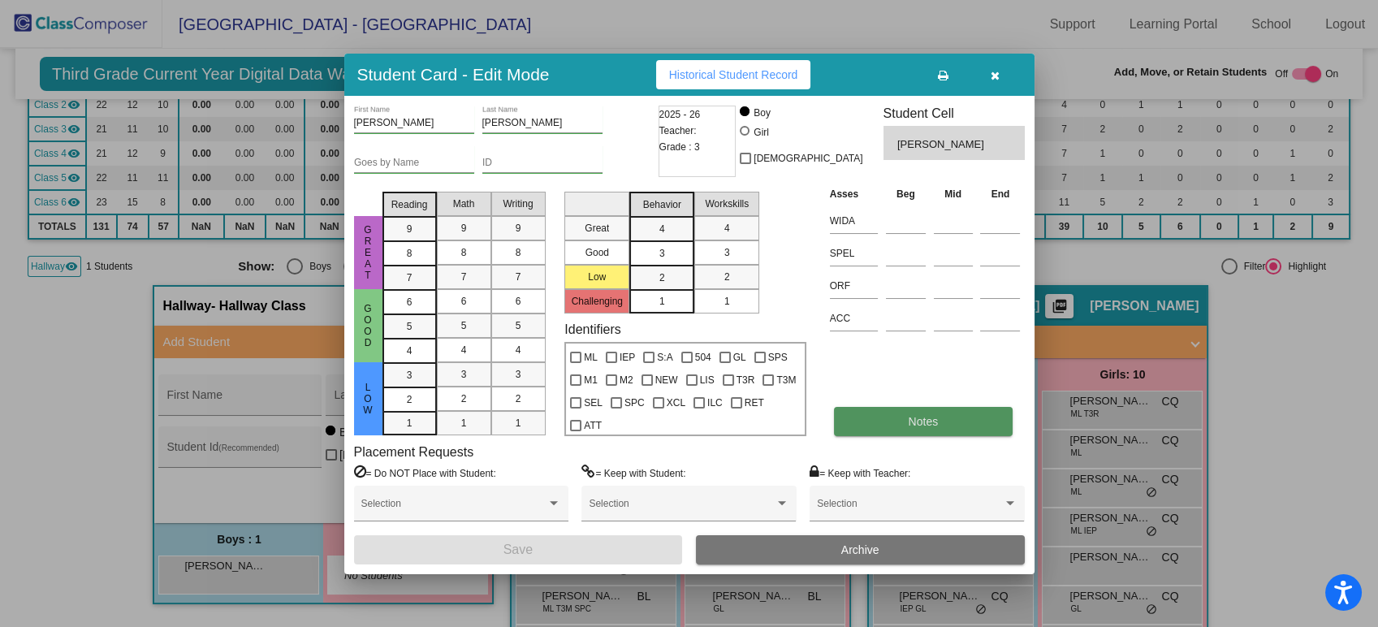
click at [894, 418] on button "Notes" at bounding box center [923, 421] width 179 height 29
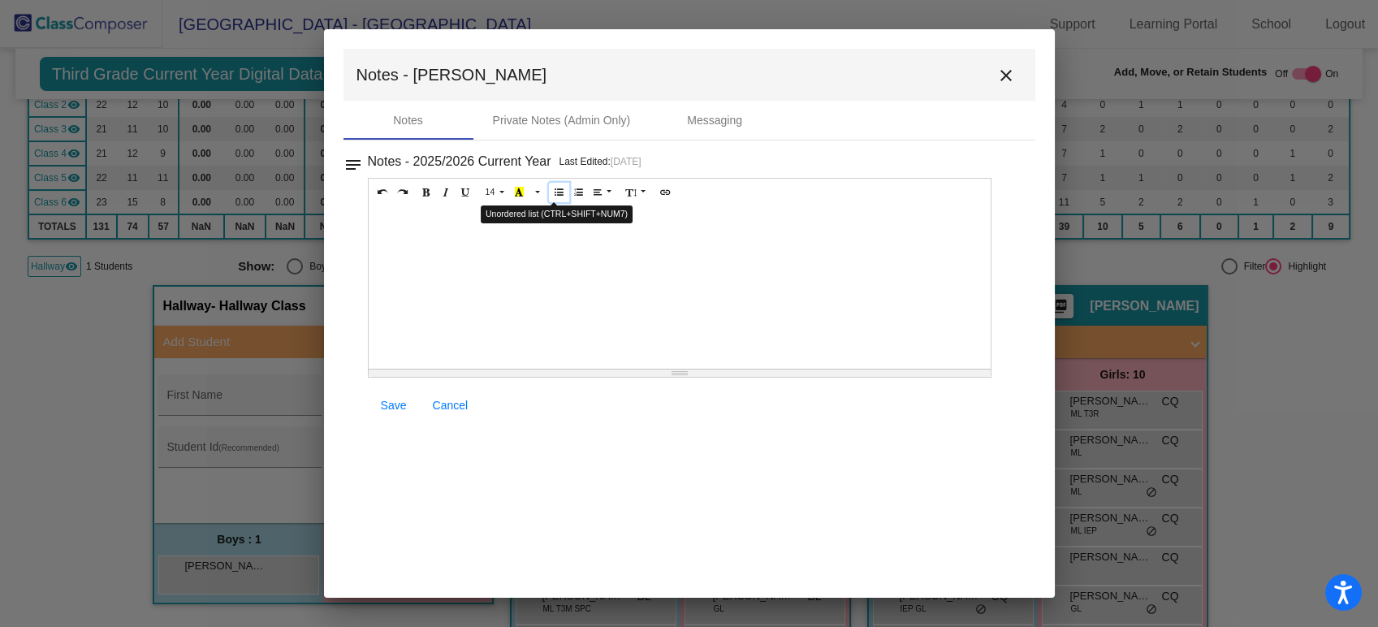
click at [549, 195] on button "Unordered list (CTRL+SHIFT+NUM7)" at bounding box center [559, 192] width 20 height 19
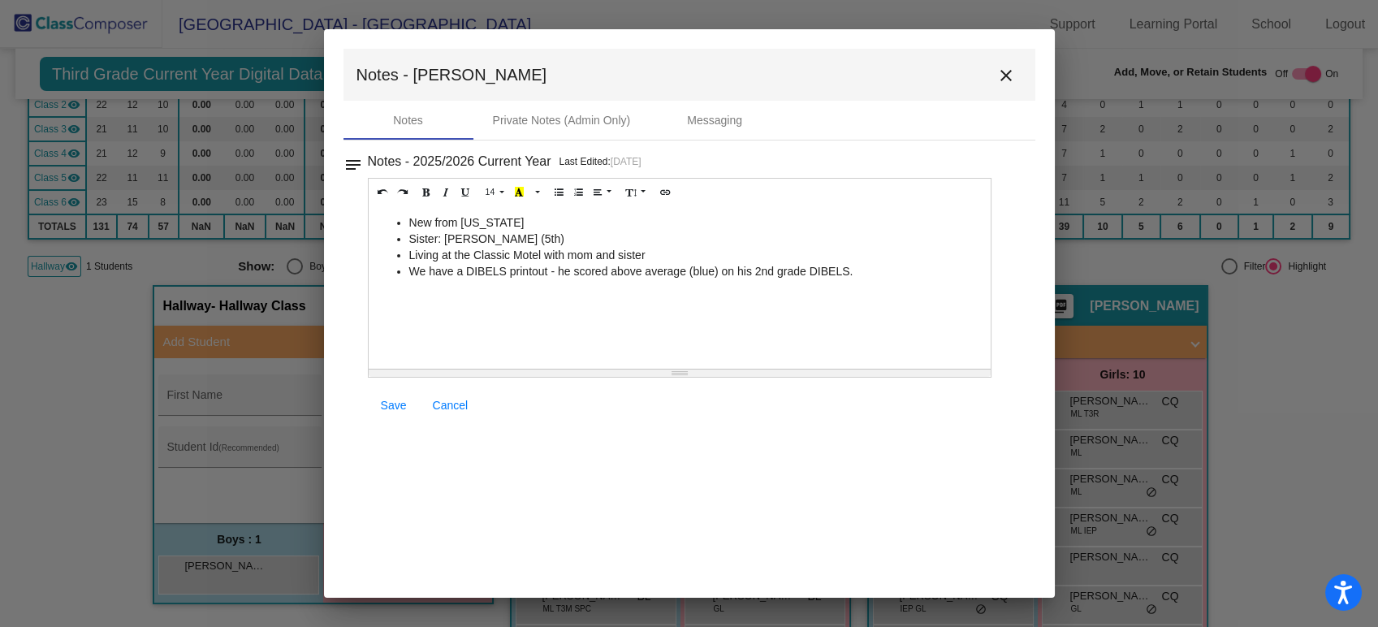
click at [399, 405] on span "Save" at bounding box center [394, 405] width 26 height 13
click at [998, 76] on mat-icon "close" at bounding box center [1006, 75] width 19 height 19
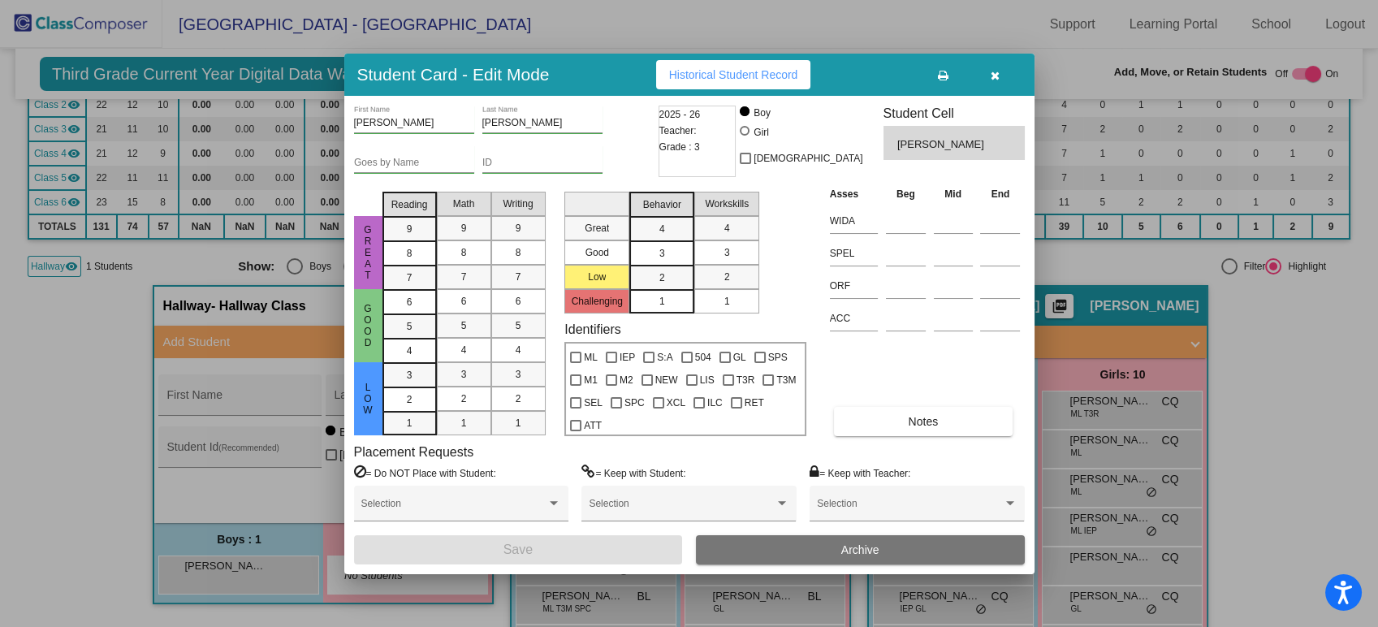
click at [1000, 73] on button "button" at bounding box center [996, 74] width 52 height 29
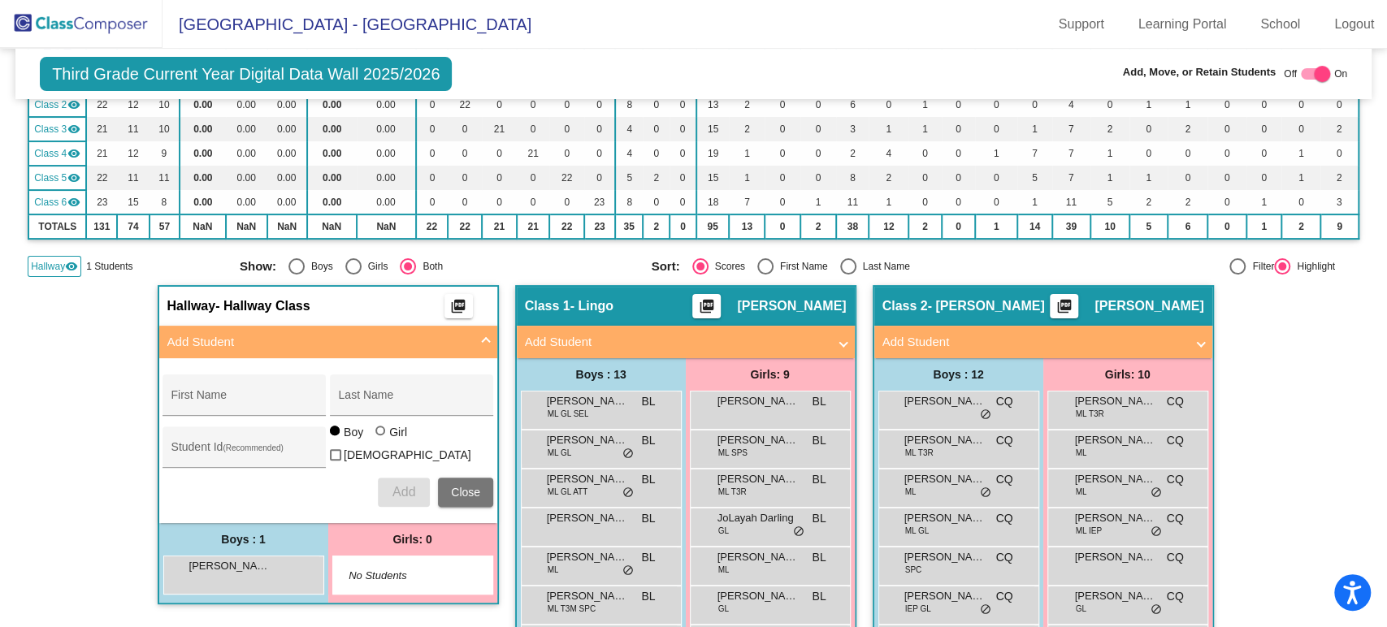
click at [37, 8] on img at bounding box center [81, 24] width 162 height 48
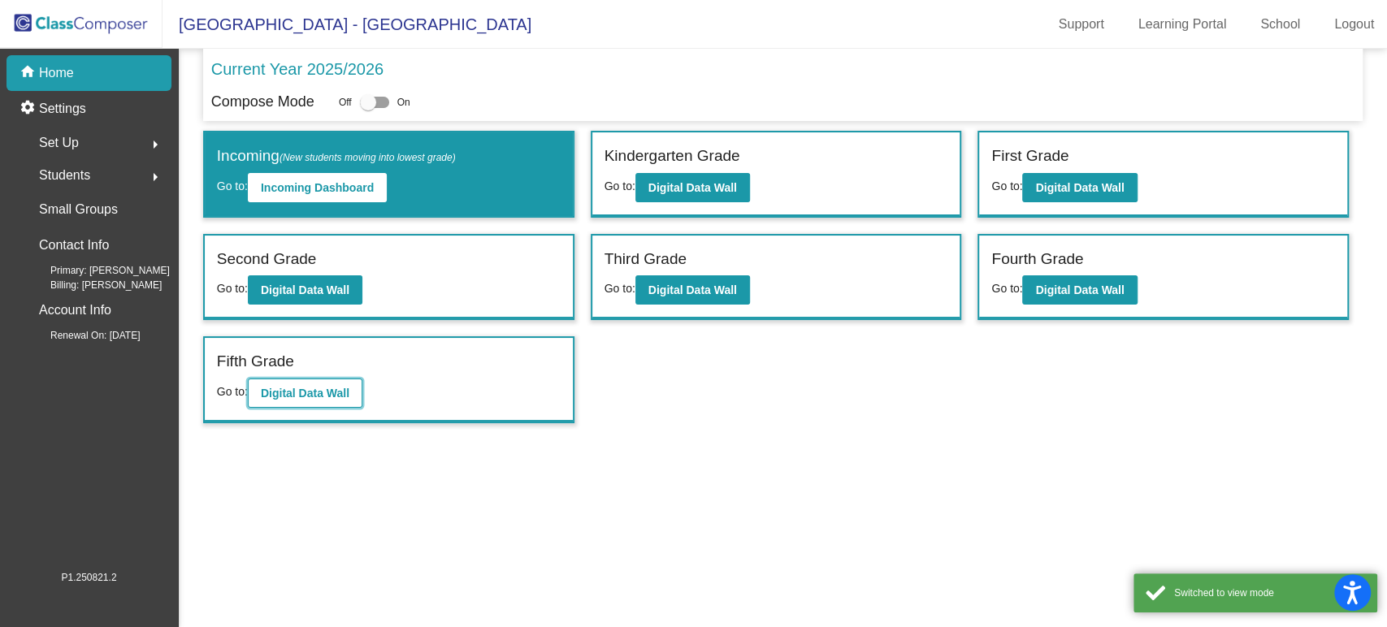
click at [275, 399] on button "Digital Data Wall" at bounding box center [305, 393] width 115 height 29
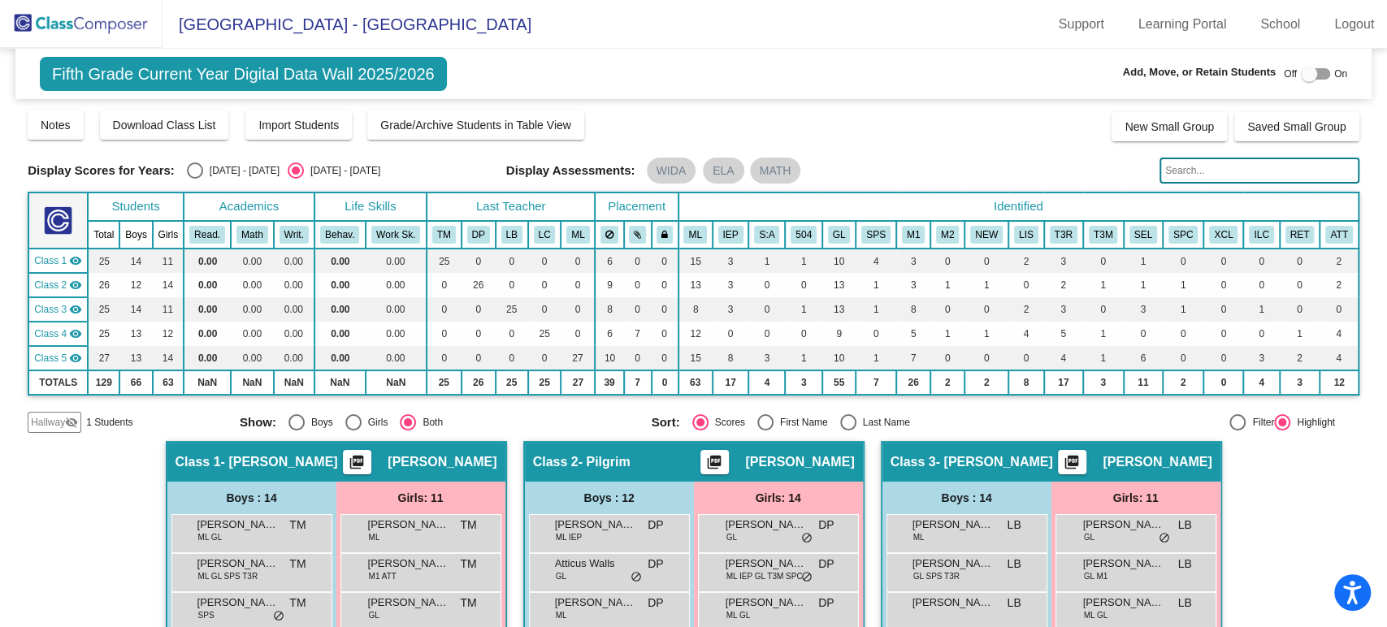
click at [51, 431] on div "Hallway visibility_off" at bounding box center [55, 422] width 54 height 21
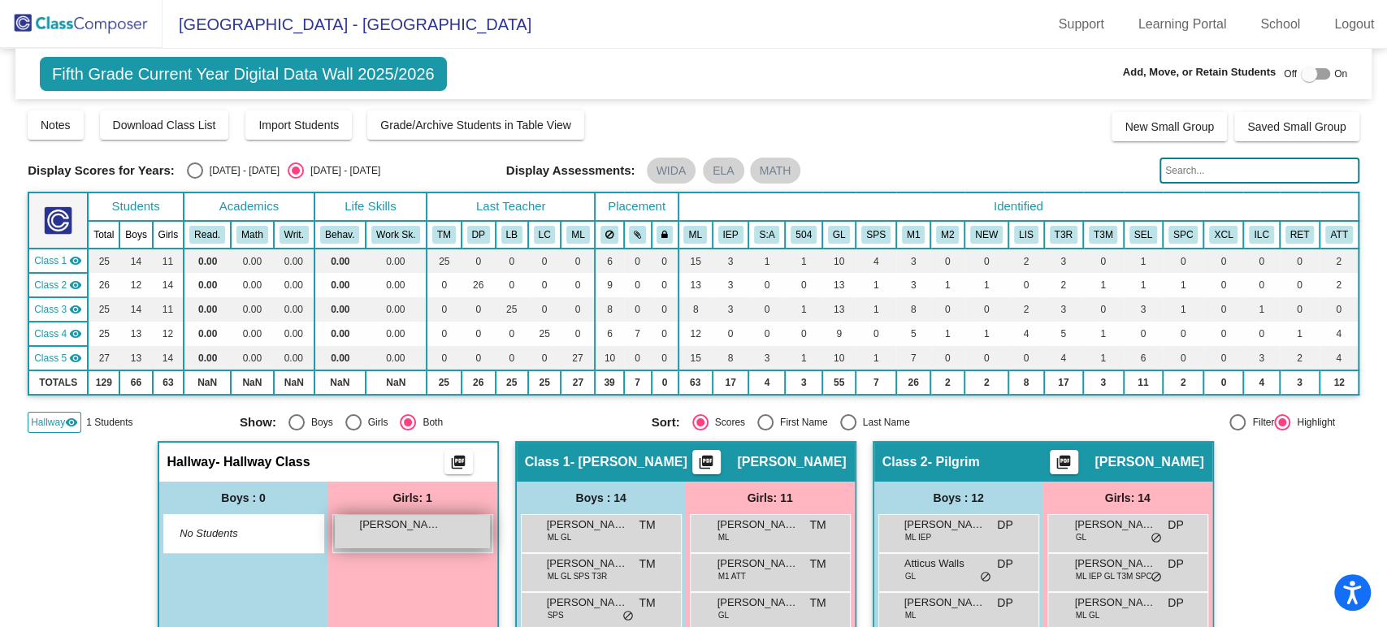
click at [357, 538] on div "[PERSON_NAME] lock do_not_disturb_alt" at bounding box center [412, 531] width 155 height 33
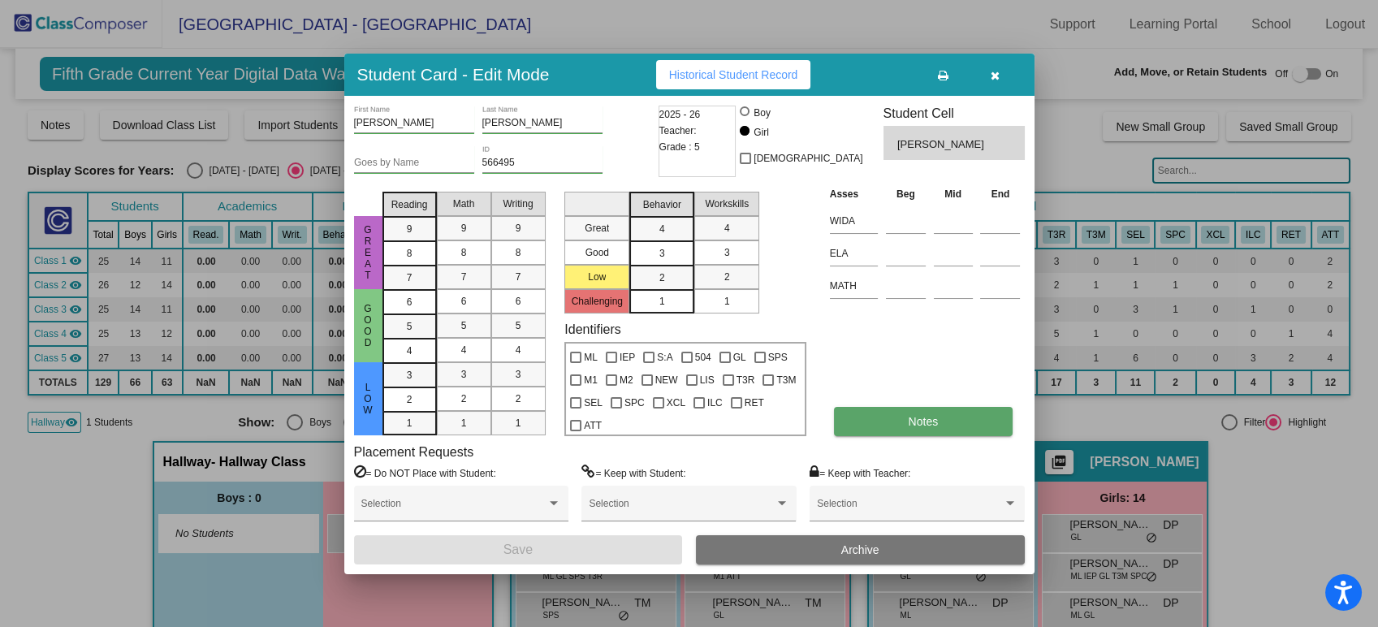
click at [881, 431] on button "Notes" at bounding box center [923, 421] width 179 height 29
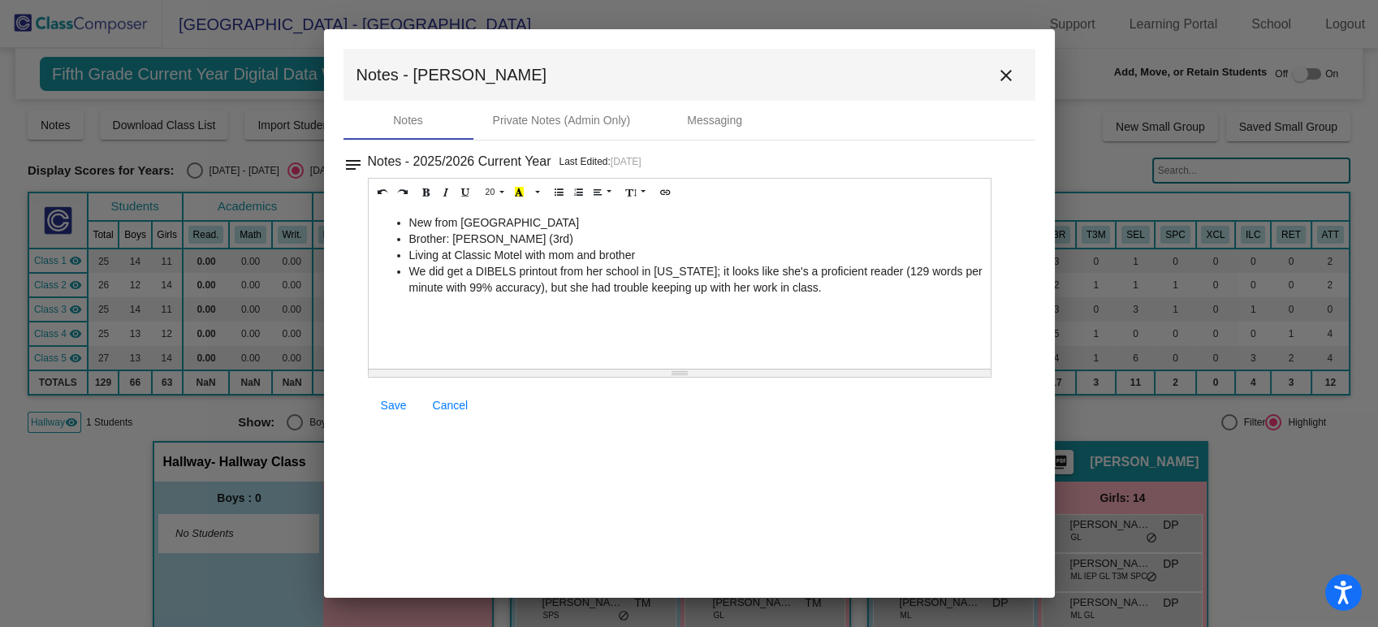
drag, startPoint x: 706, startPoint y: 269, endPoint x: 885, endPoint y: 269, distance: 179.5
click at [885, 269] on li "We did get a DIBELS printout from her school in [US_STATE]; it looks like she's…" at bounding box center [696, 279] width 574 height 32
click at [374, 398] on link "Save" at bounding box center [394, 405] width 52 height 29
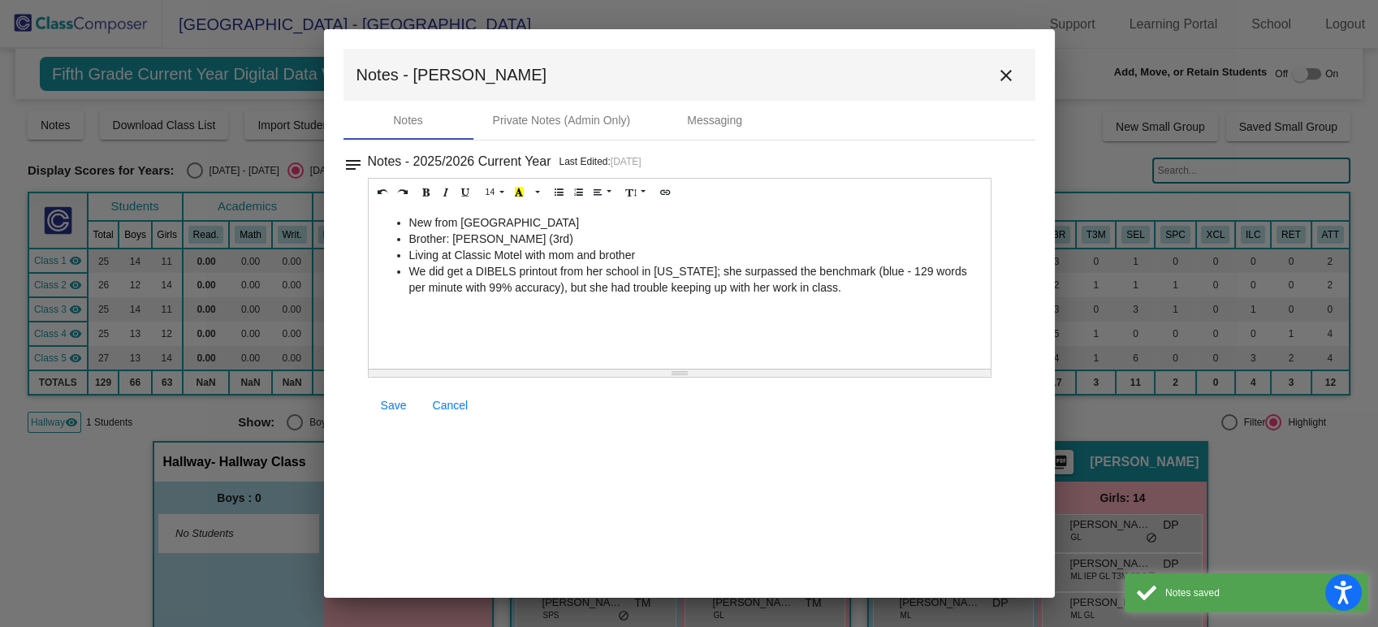
click at [585, 217] on li "New from [GEOGRAPHIC_DATA]" at bounding box center [696, 222] width 574 height 16
drag, startPoint x: 585, startPoint y: 217, endPoint x: 475, endPoint y: 218, distance: 109.7
click at [475, 218] on li "New from [GEOGRAPHIC_DATA]" at bounding box center [696, 222] width 574 height 16
drag, startPoint x: 461, startPoint y: 219, endPoint x: 587, endPoint y: 221, distance: 126.7
click at [587, 221] on li "New from [GEOGRAPHIC_DATA]" at bounding box center [696, 222] width 574 height 16
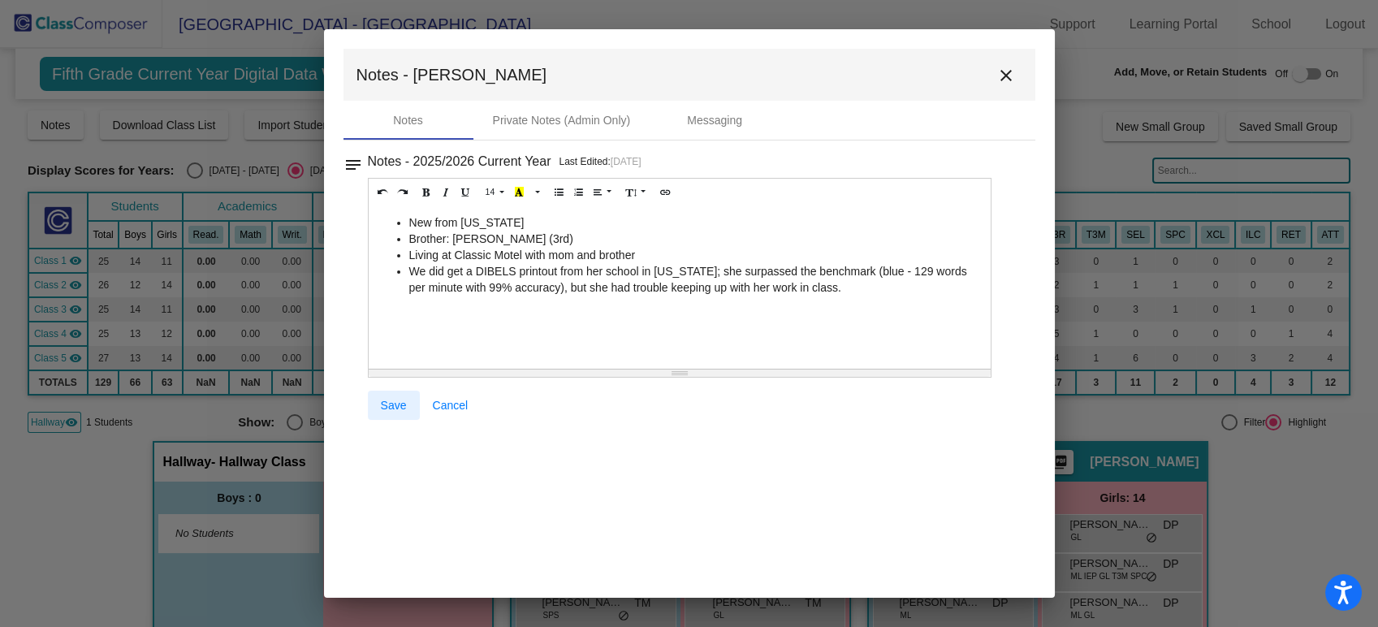
click at [400, 409] on span "Save" at bounding box center [394, 405] width 26 height 13
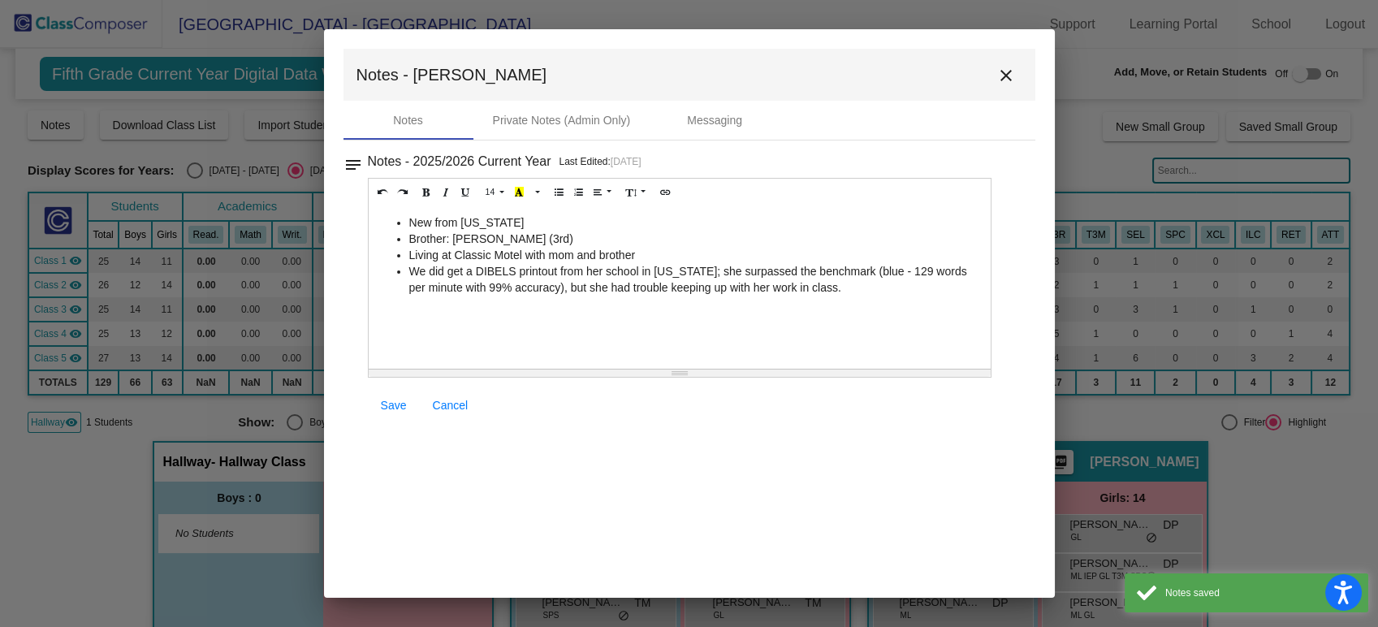
click at [1011, 81] on mat-icon "close" at bounding box center [1006, 75] width 19 height 19
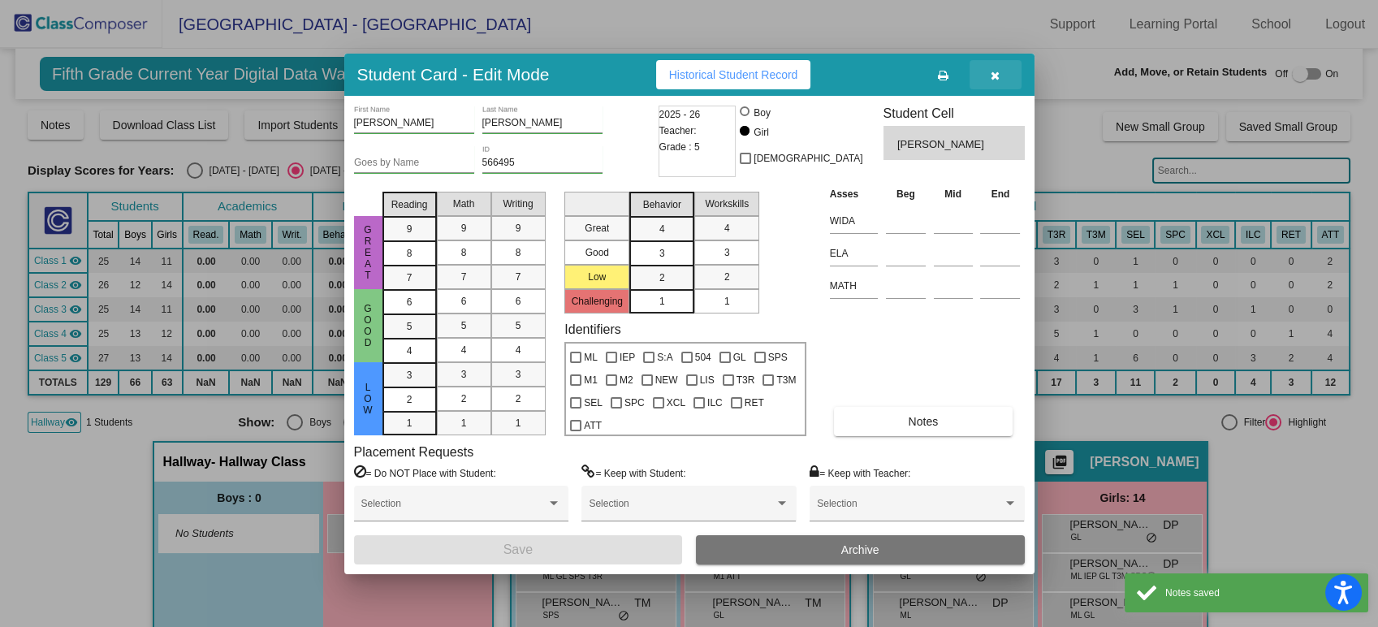
click at [998, 73] on icon "button" at bounding box center [995, 75] width 9 height 11
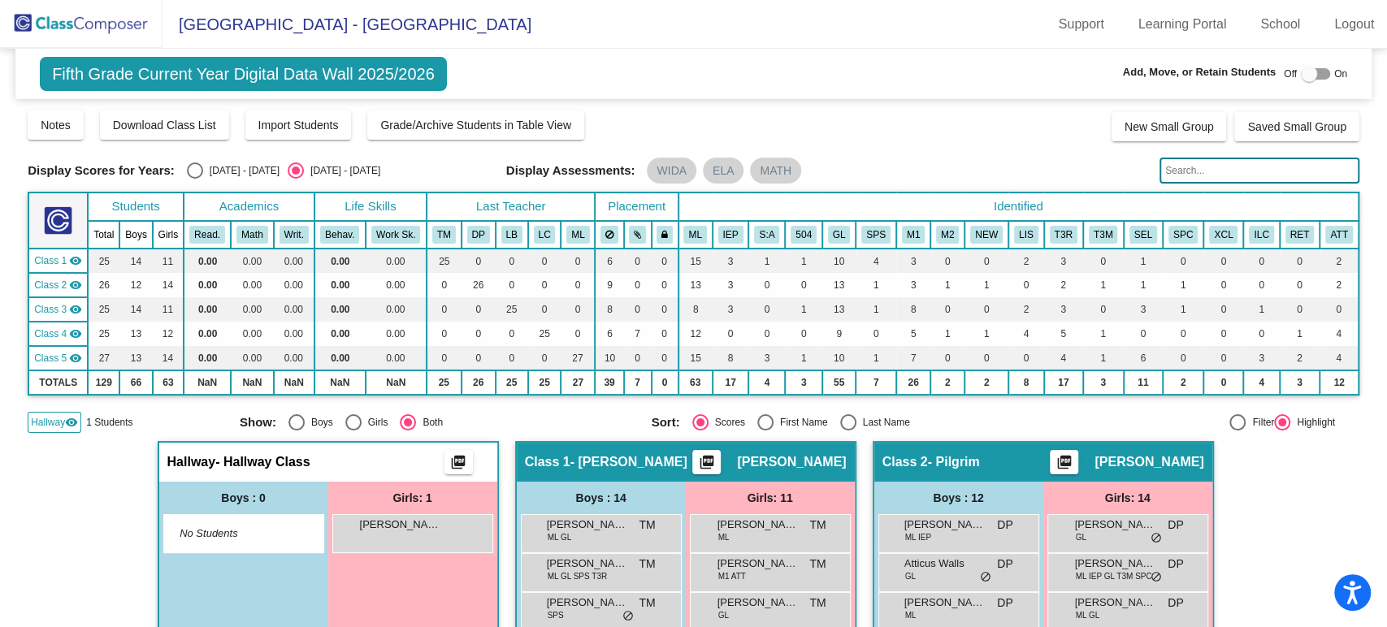
click at [104, 36] on img at bounding box center [81, 24] width 162 height 48
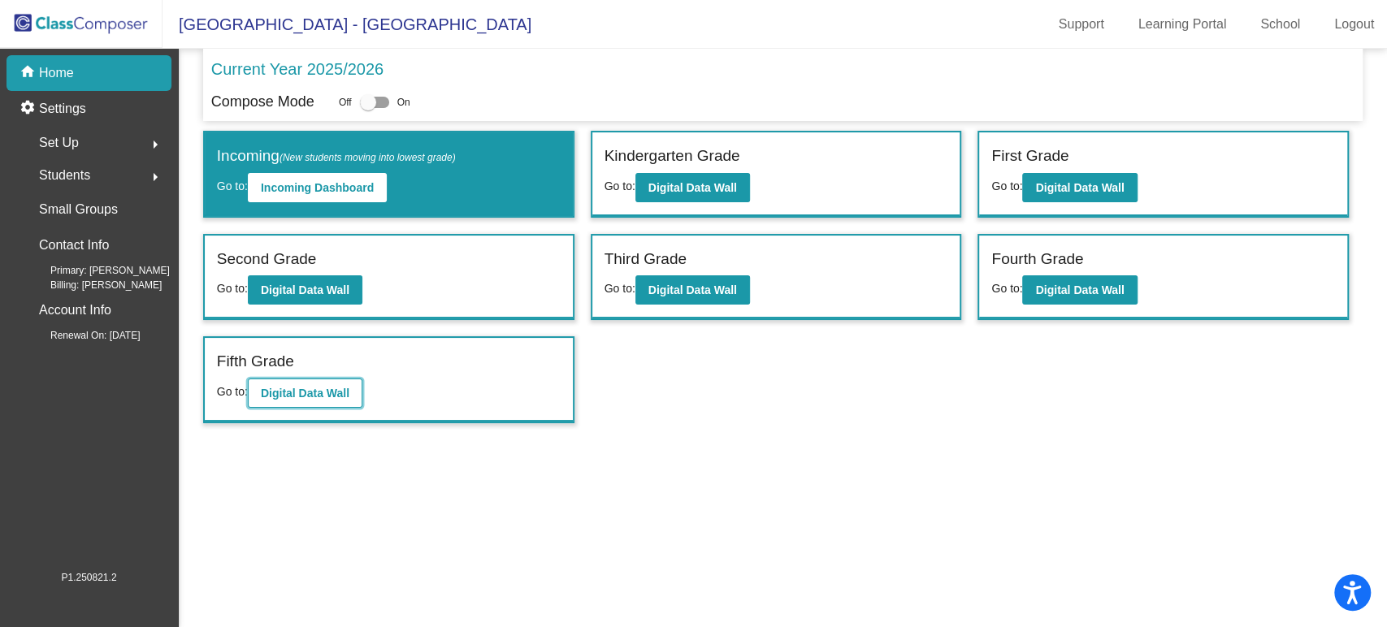
click at [301, 391] on b "Digital Data Wall" at bounding box center [305, 393] width 89 height 13
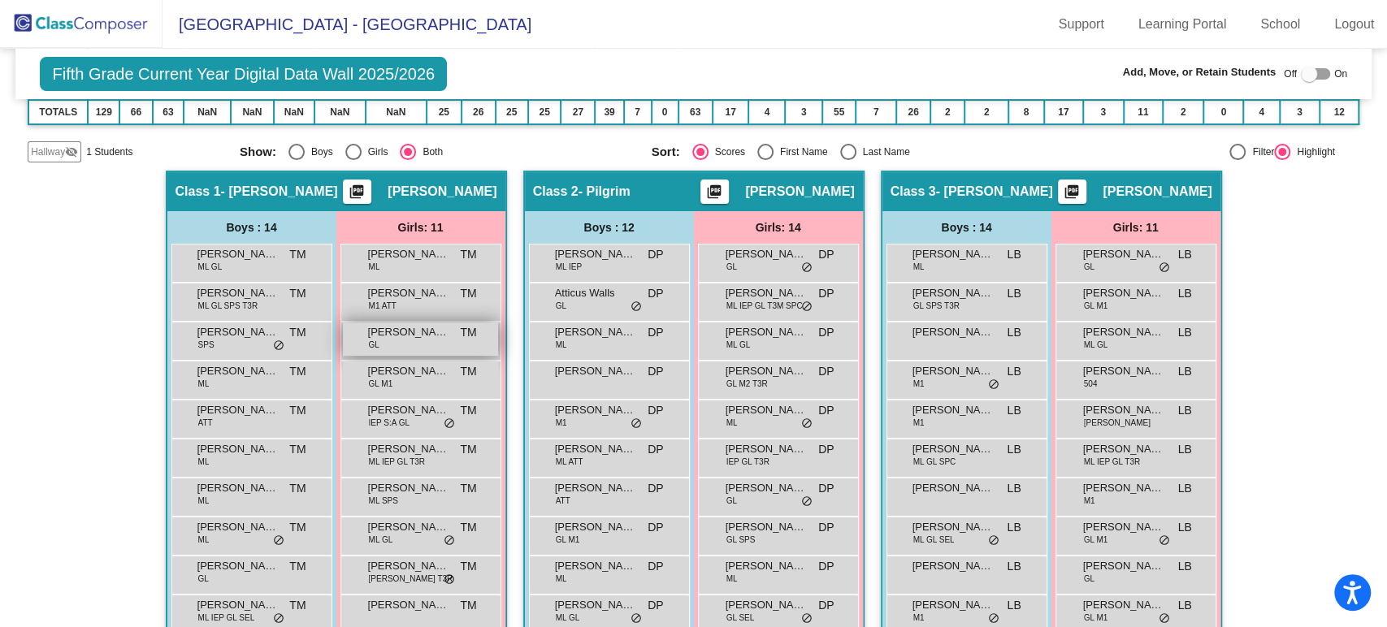
scroll to position [90, 0]
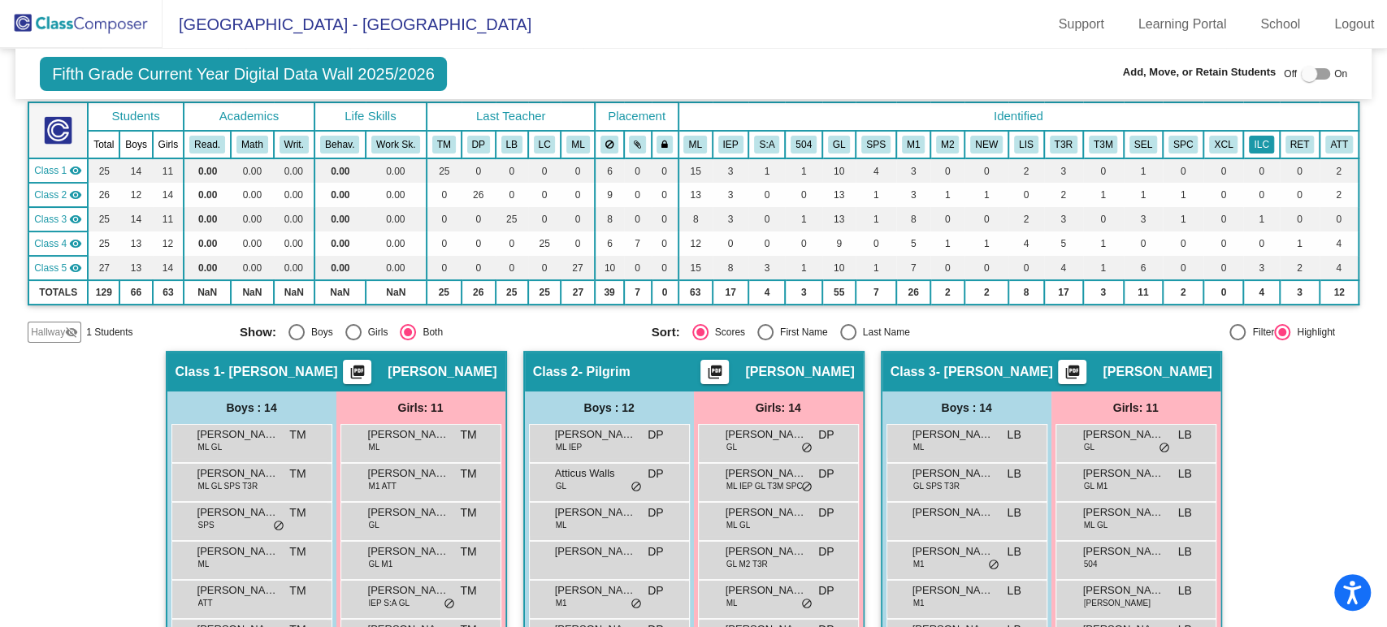
click at [1250, 139] on button "ILC" at bounding box center [1260, 145] width 24 height 18
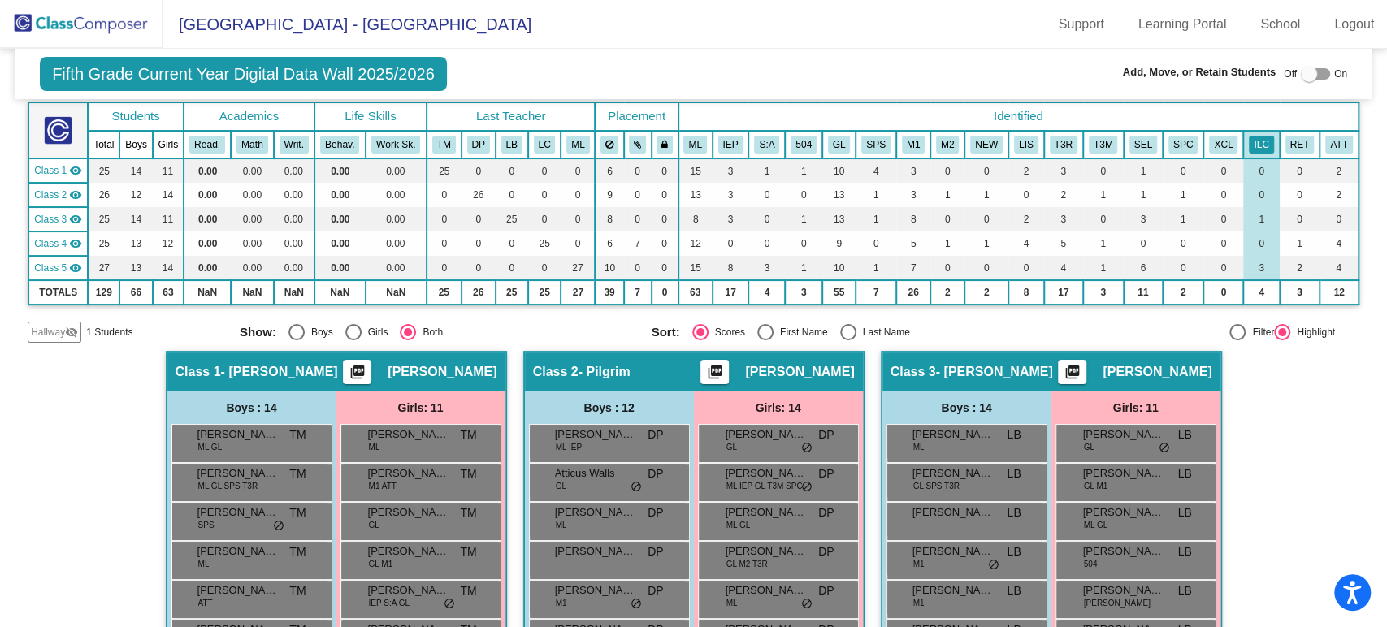
click at [36, 327] on span "Hallway" at bounding box center [48, 332] width 34 height 15
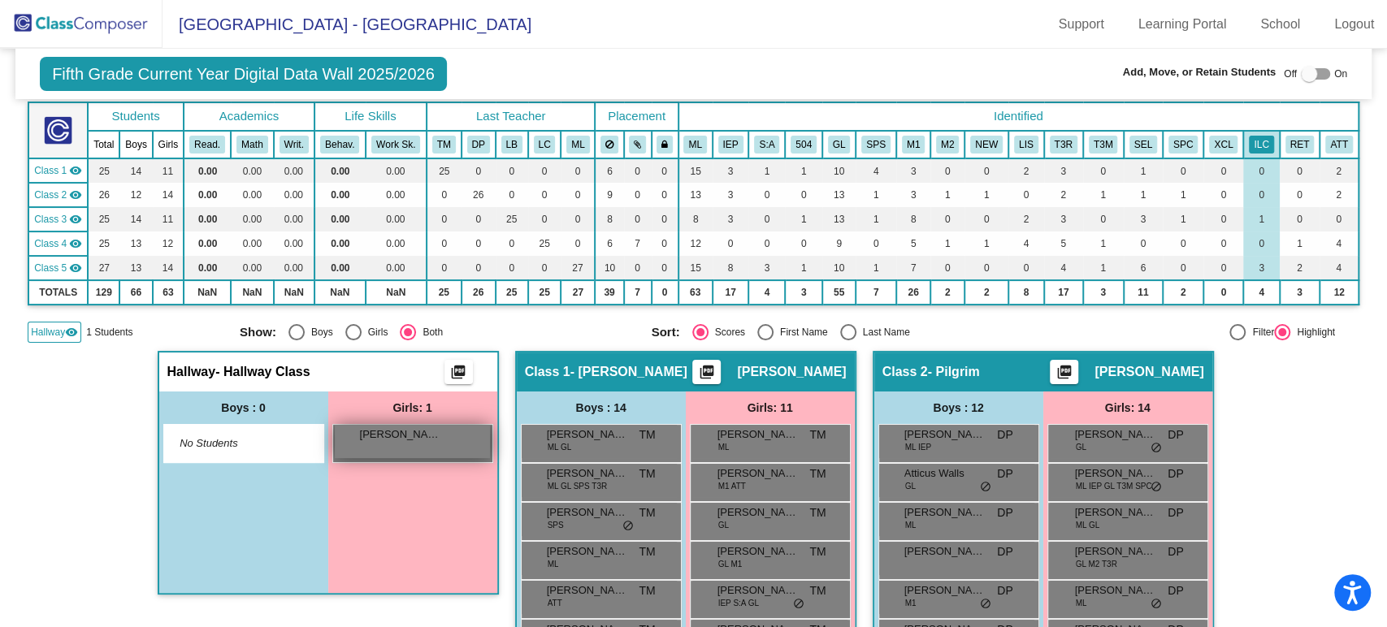
click at [373, 452] on div "[PERSON_NAME] lock do_not_disturb_alt" at bounding box center [412, 441] width 155 height 33
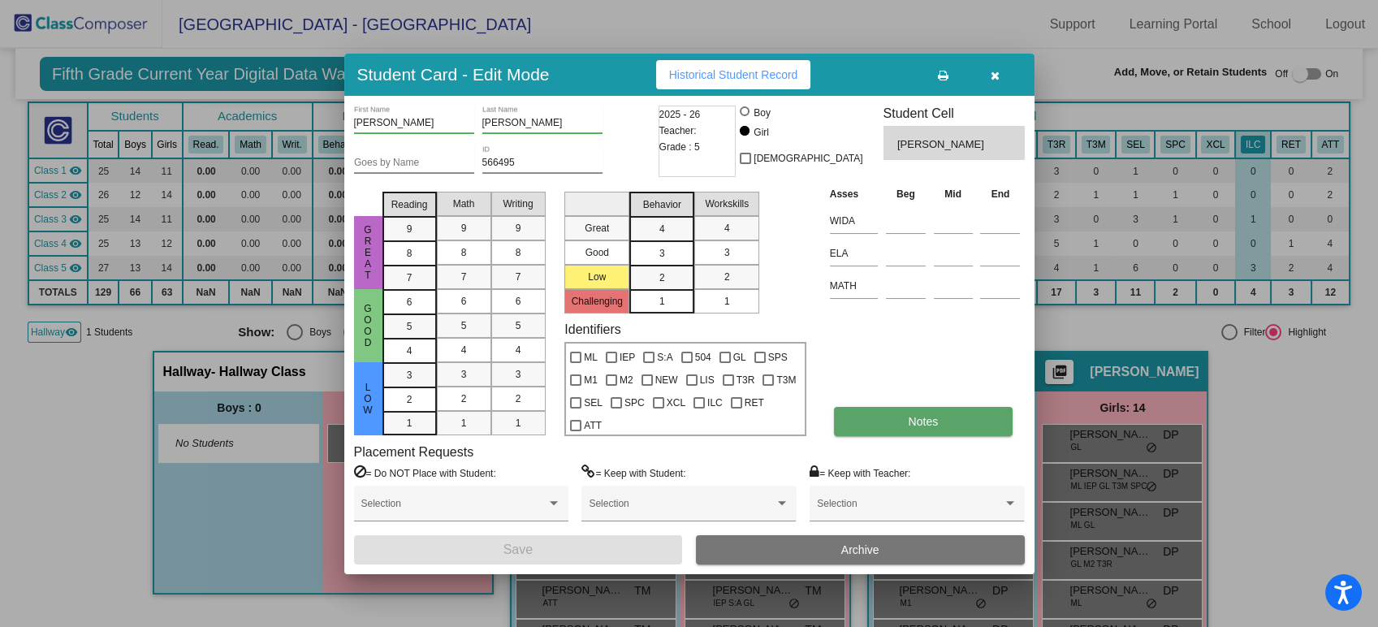
click at [928, 418] on span "Notes" at bounding box center [924, 421] width 30 height 13
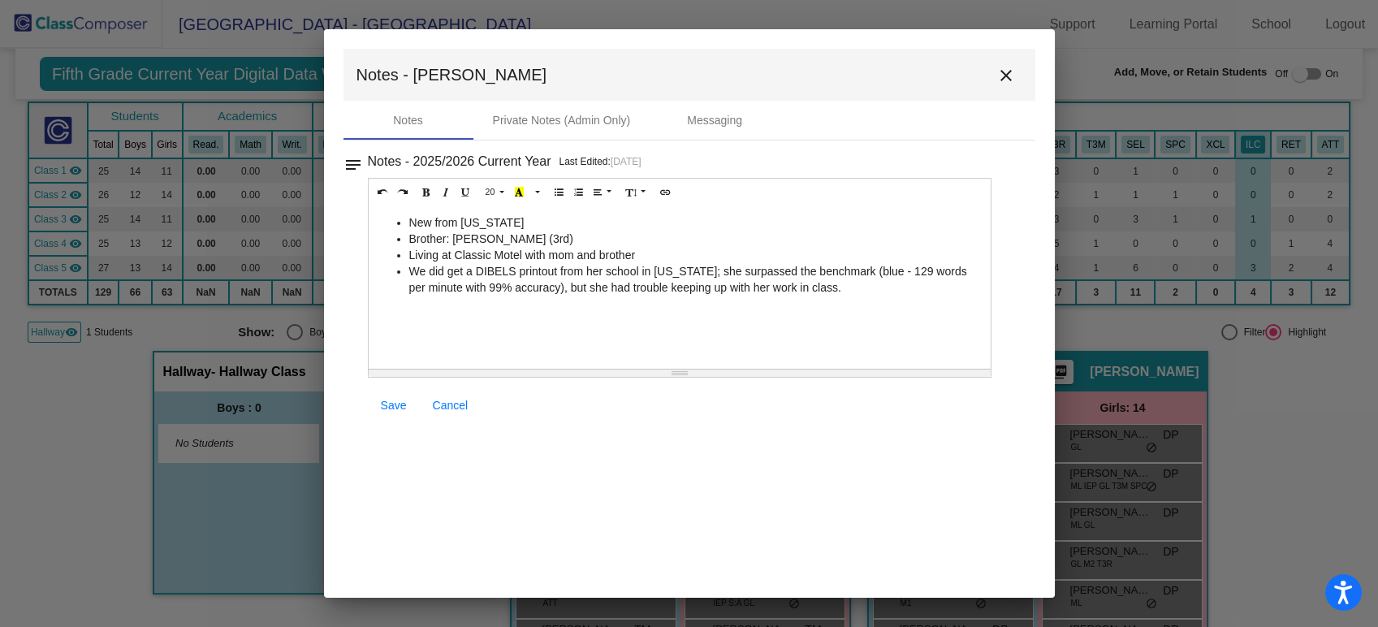
drag, startPoint x: 858, startPoint y: 296, endPoint x: 364, endPoint y: 206, distance: 501.9
click at [364, 206] on div "notes Notes - 2025/2026 Current Year Last Edited: [DATE] 20 8 9 10 11 12 14 18 …" at bounding box center [690, 287] width 692 height 275
copy ul "New from [US_STATE] Brother: [PERSON_NAME] (3rd) Living at Classic Motel with m…"
click at [850, 309] on div "New from [US_STATE] Brother: [PERSON_NAME] (3rd) Living at Classic Motel with m…" at bounding box center [680, 287] width 623 height 162
click at [665, 250] on li "Living at Classic Motel with mom and brother" at bounding box center [696, 255] width 574 height 16
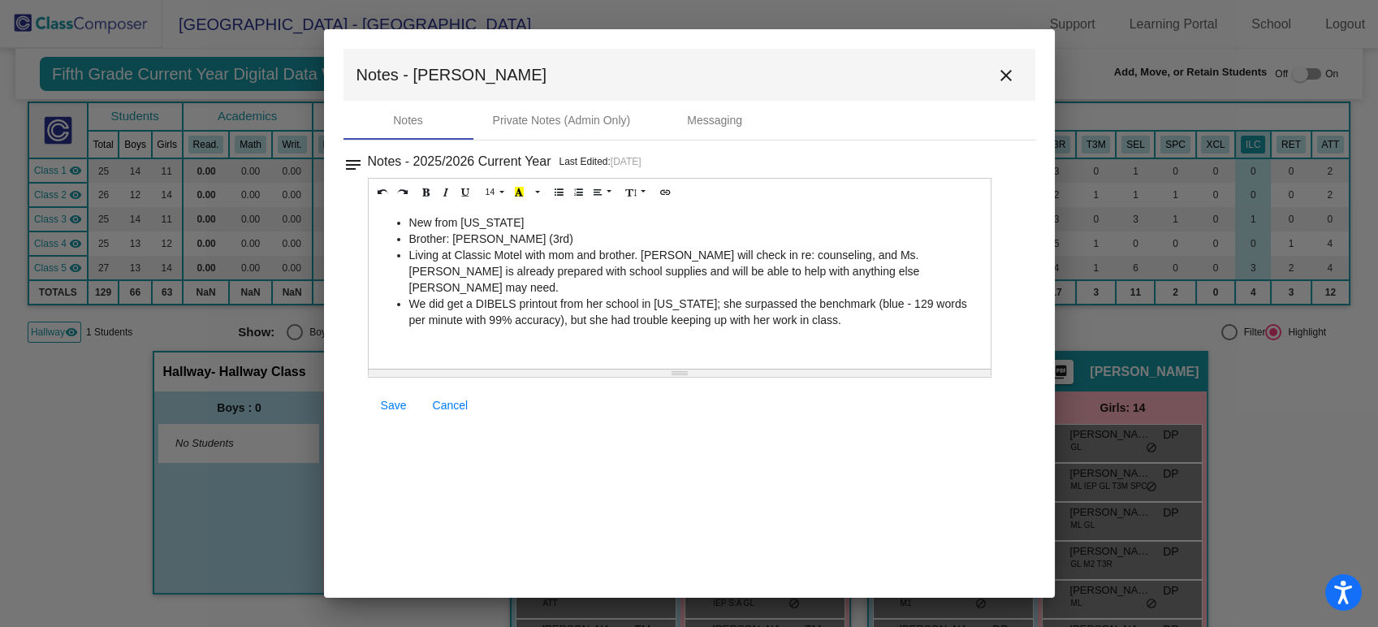
drag, startPoint x: 836, startPoint y: 314, endPoint x: 554, endPoint y: 274, distance: 284.7
click at [554, 274] on div "New from [US_STATE] Brother: [PERSON_NAME] (3rd) Living at Classic Motel with m…" at bounding box center [680, 287] width 623 height 162
click at [559, 271] on li "Living at Classic Motel with mom and brother. [PERSON_NAME] will check in re: c…" at bounding box center [696, 271] width 574 height 49
drag, startPoint x: 884, startPoint y: 267, endPoint x: 635, endPoint y: 258, distance: 248.7
click at [635, 258] on li "Living at Classic Motel with mom and brother. [PERSON_NAME] will check in re: c…" at bounding box center [696, 271] width 574 height 49
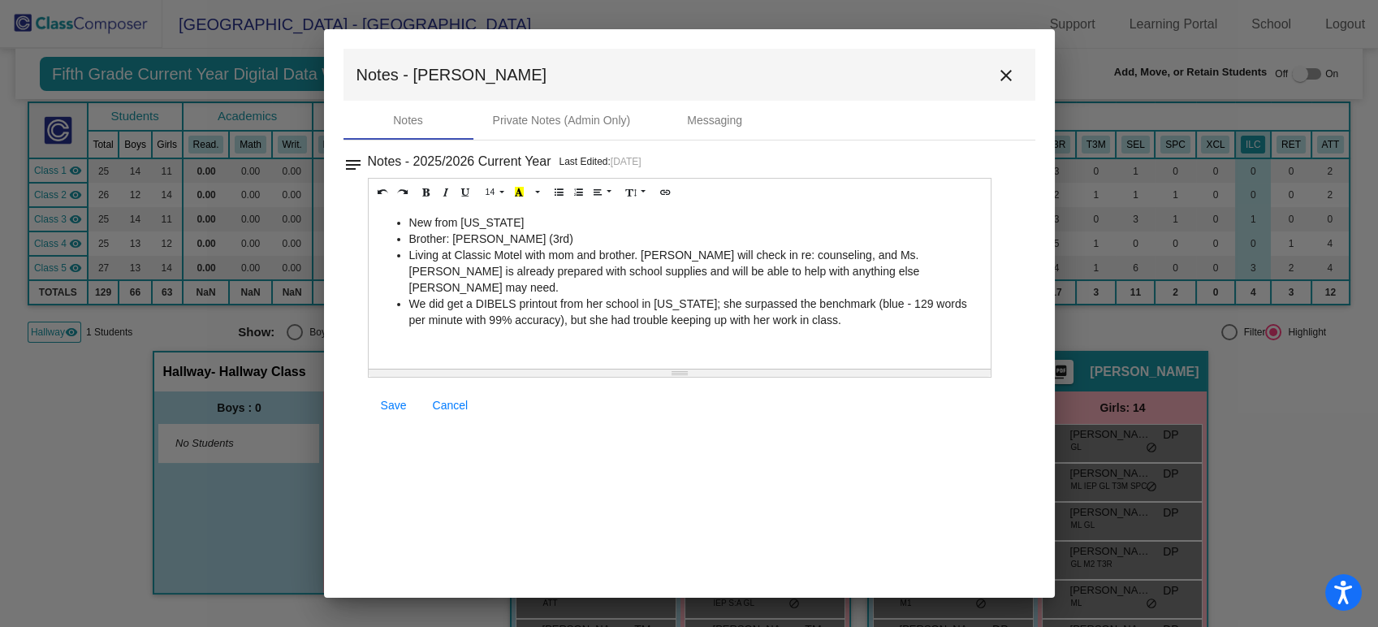
click at [638, 258] on li "Living at Classic Motel with mom and brother. [PERSON_NAME] will check in re: c…" at bounding box center [696, 271] width 574 height 49
drag, startPoint x: 644, startPoint y: 255, endPoint x: 871, endPoint y: 266, distance: 226.9
click at [871, 266] on li "Living at Classic Motel with mom and brother. [PERSON_NAME] will check in re: c…" at bounding box center [696, 271] width 574 height 49
copy li "[PERSON_NAME] will check in re: counseling, and Ms. [PERSON_NAME] is already pr…"
click at [396, 407] on span "Save" at bounding box center [394, 405] width 26 height 13
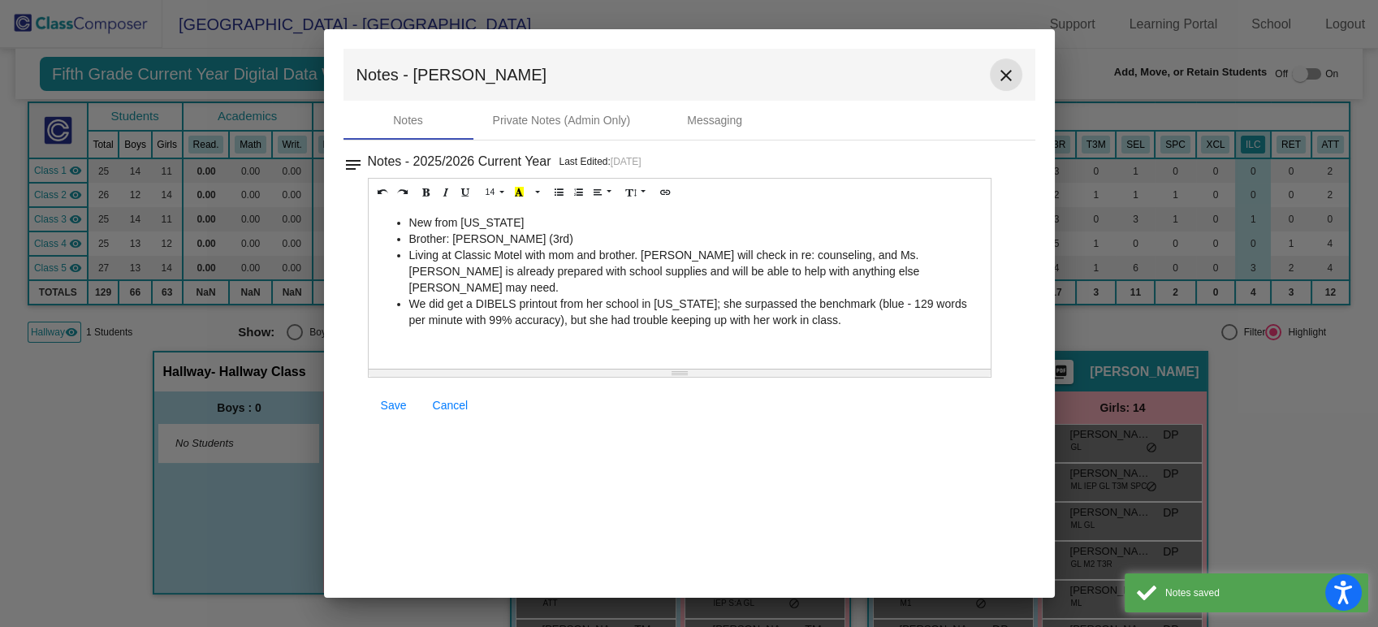
click at [1006, 84] on mat-icon "close" at bounding box center [1006, 75] width 19 height 19
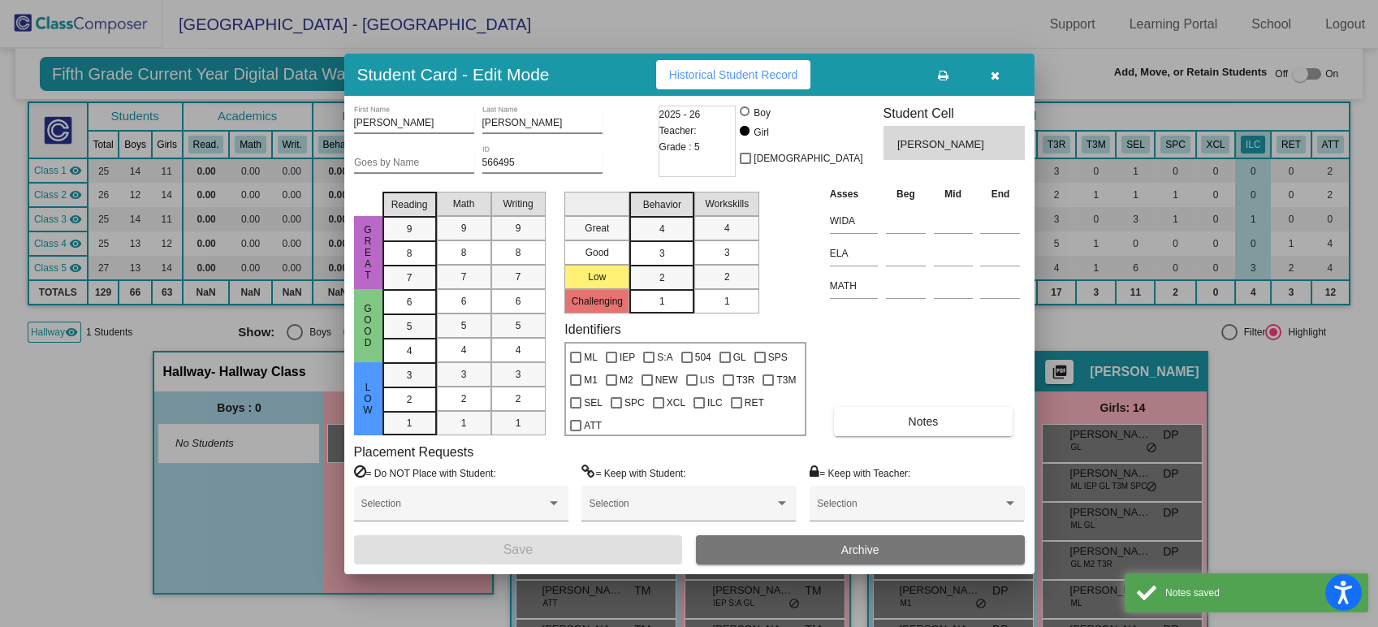
click at [1004, 73] on button "button" at bounding box center [996, 74] width 52 height 29
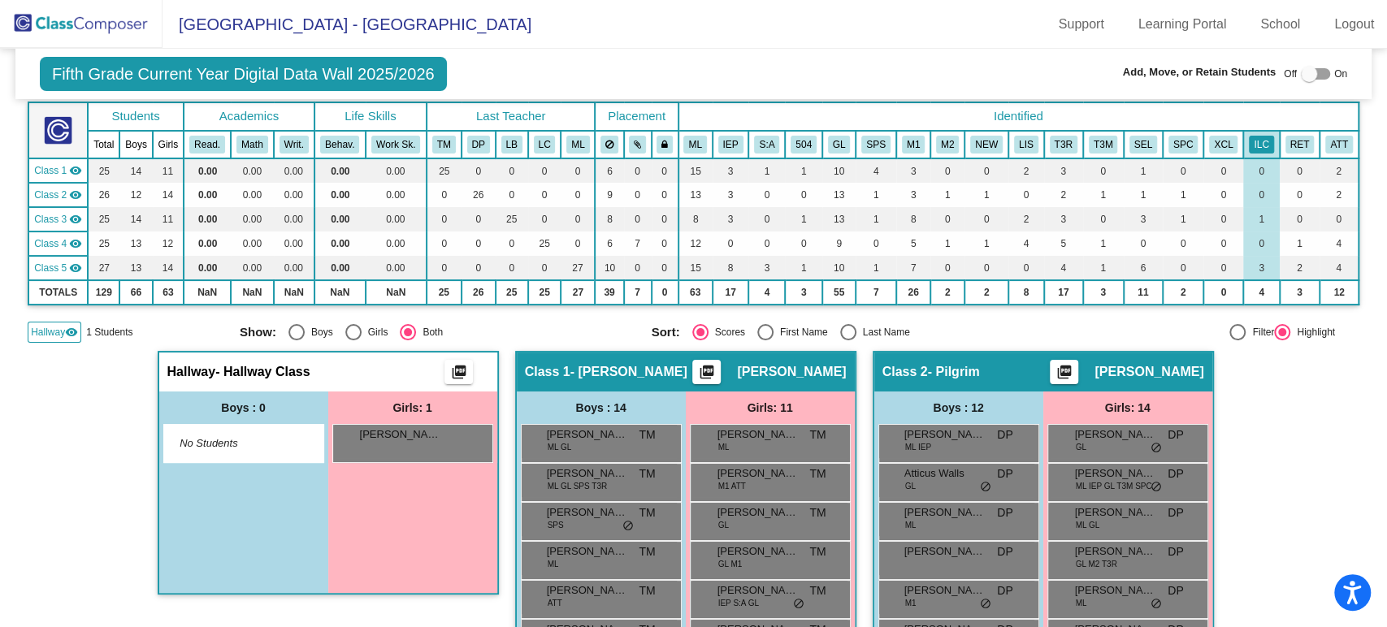
click at [95, 30] on img at bounding box center [81, 24] width 162 height 48
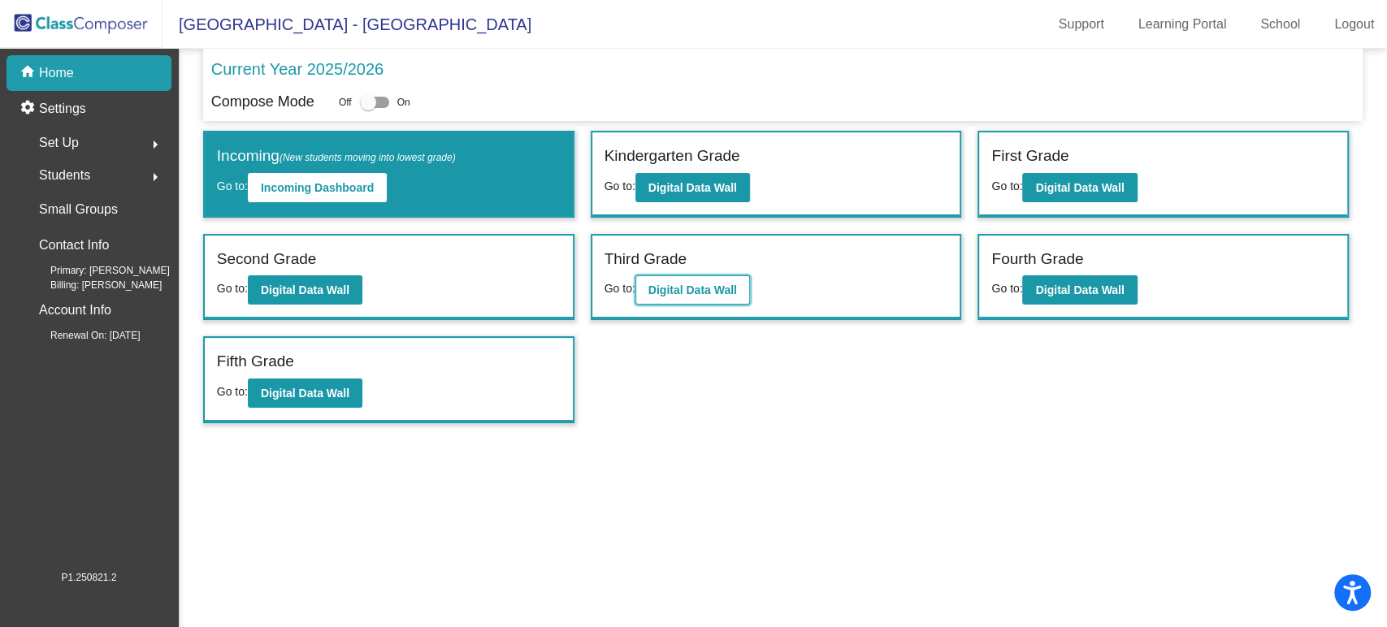
click at [683, 292] on b "Digital Data Wall" at bounding box center [692, 289] width 89 height 13
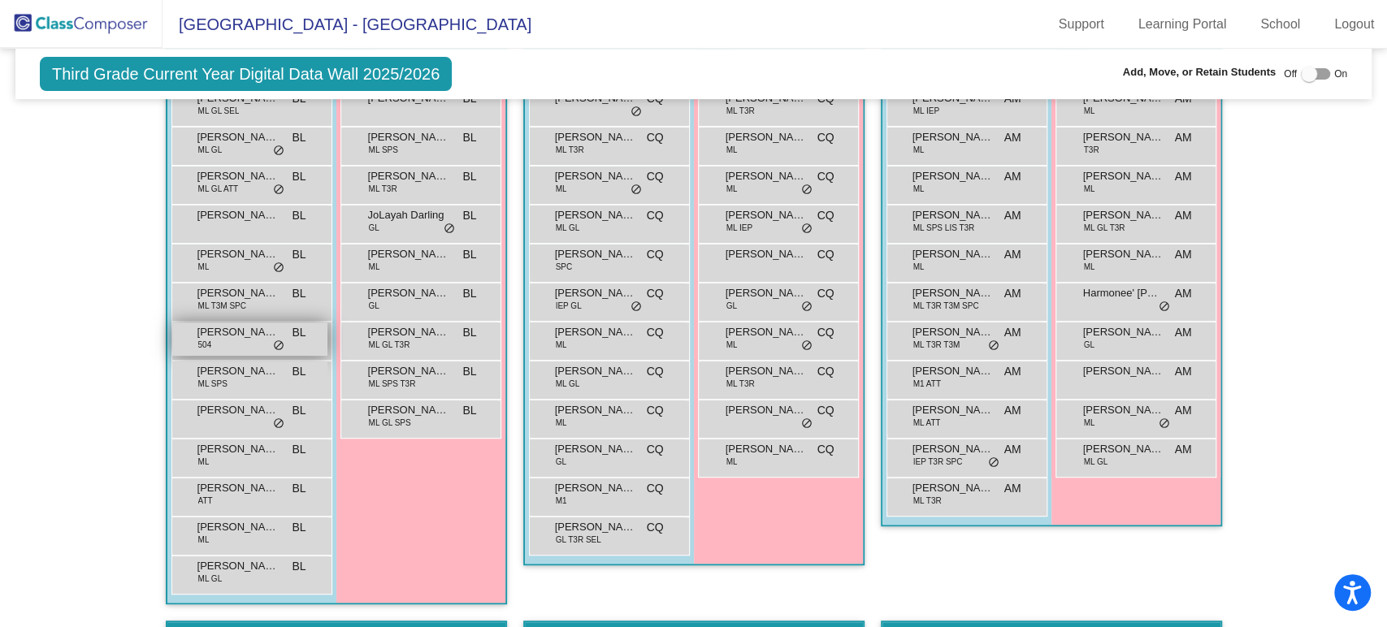
scroll to position [90, 0]
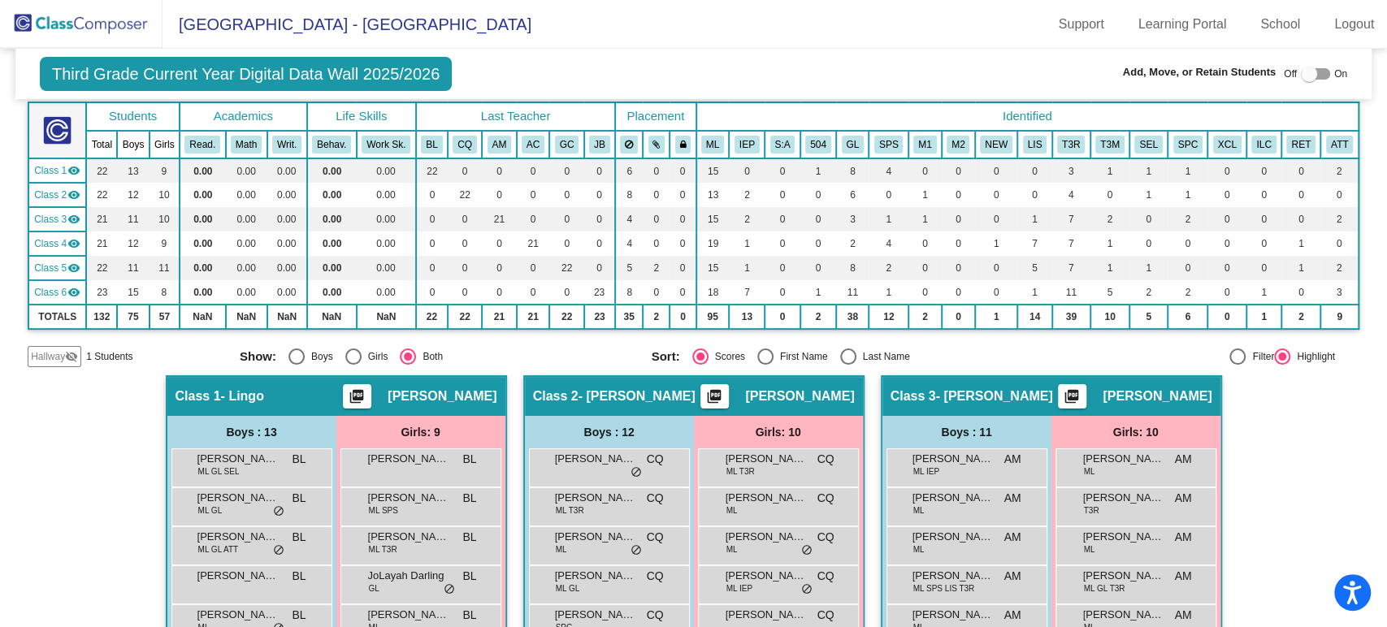
click at [39, 349] on span "Hallway" at bounding box center [48, 356] width 34 height 15
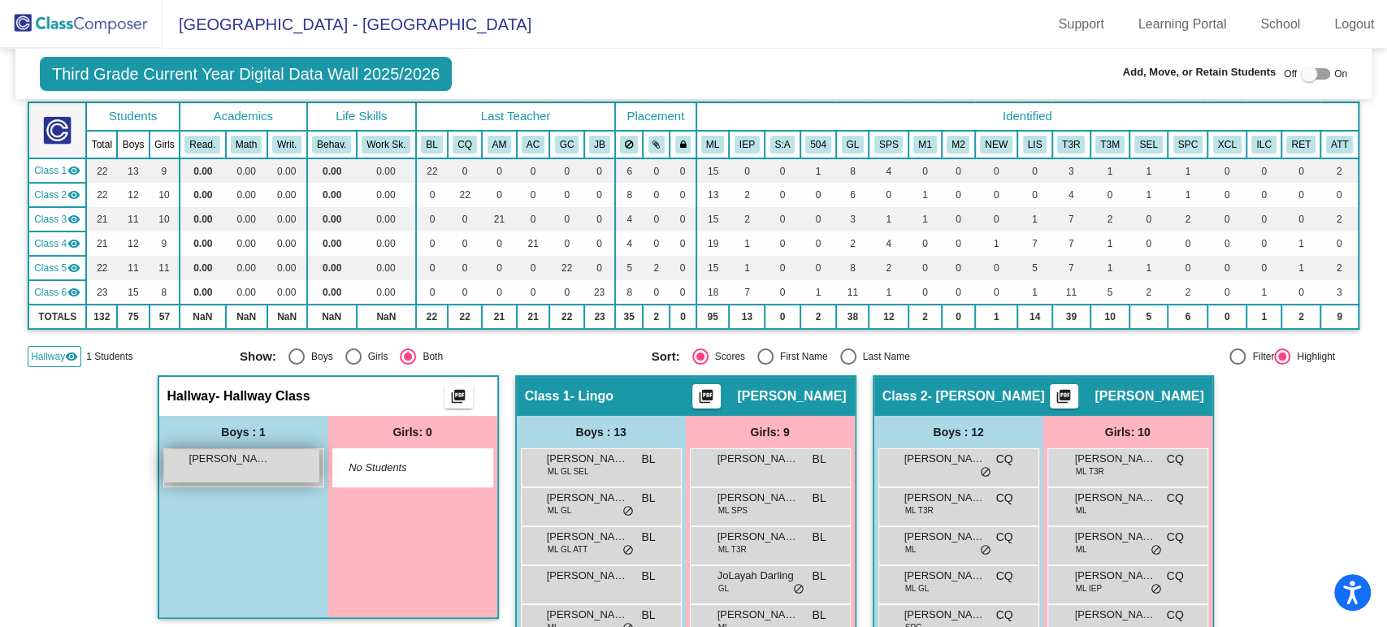
click at [244, 457] on span "[PERSON_NAME]" at bounding box center [229, 459] width 81 height 16
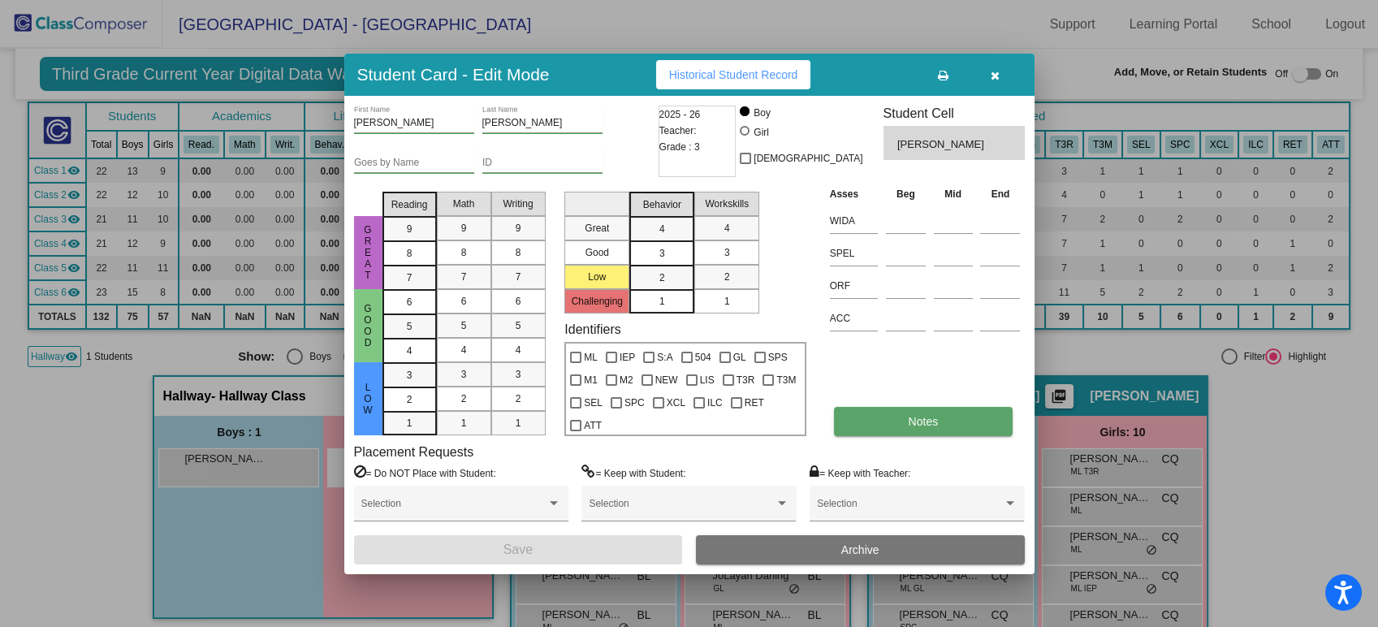
click at [890, 422] on button "Notes" at bounding box center [923, 421] width 179 height 29
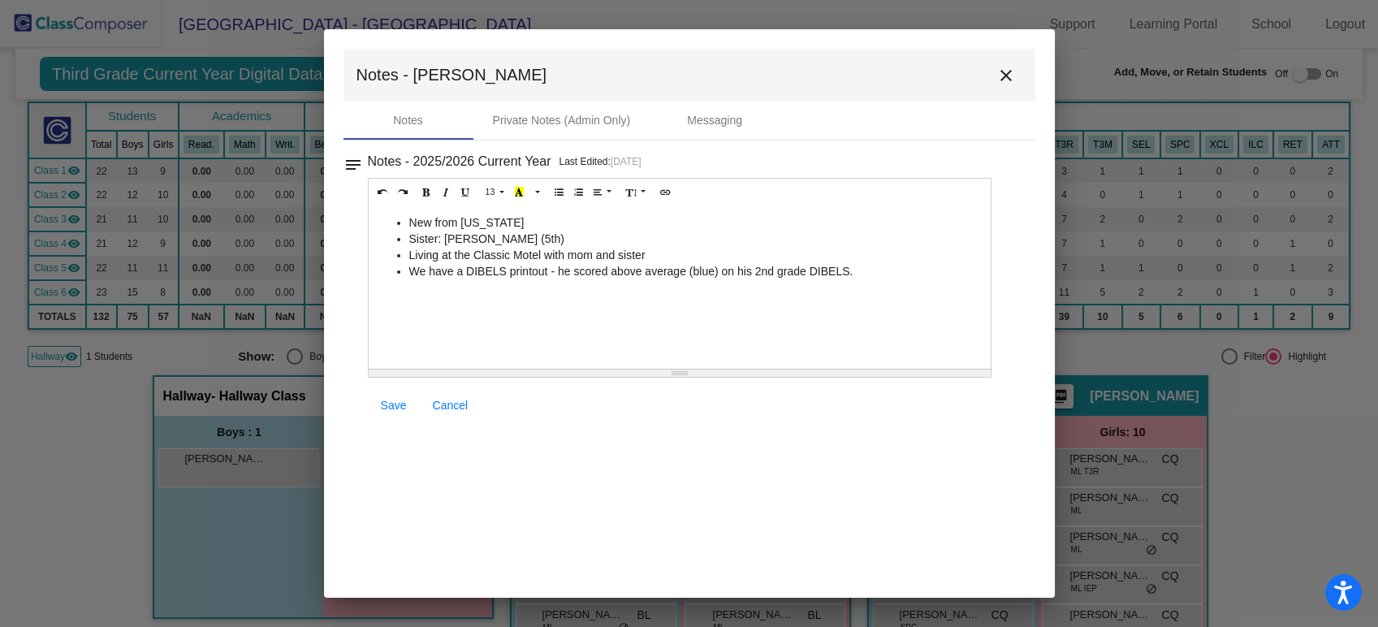
click at [688, 252] on li "Living at the Classic Motel with mom and sister" at bounding box center [696, 255] width 574 height 16
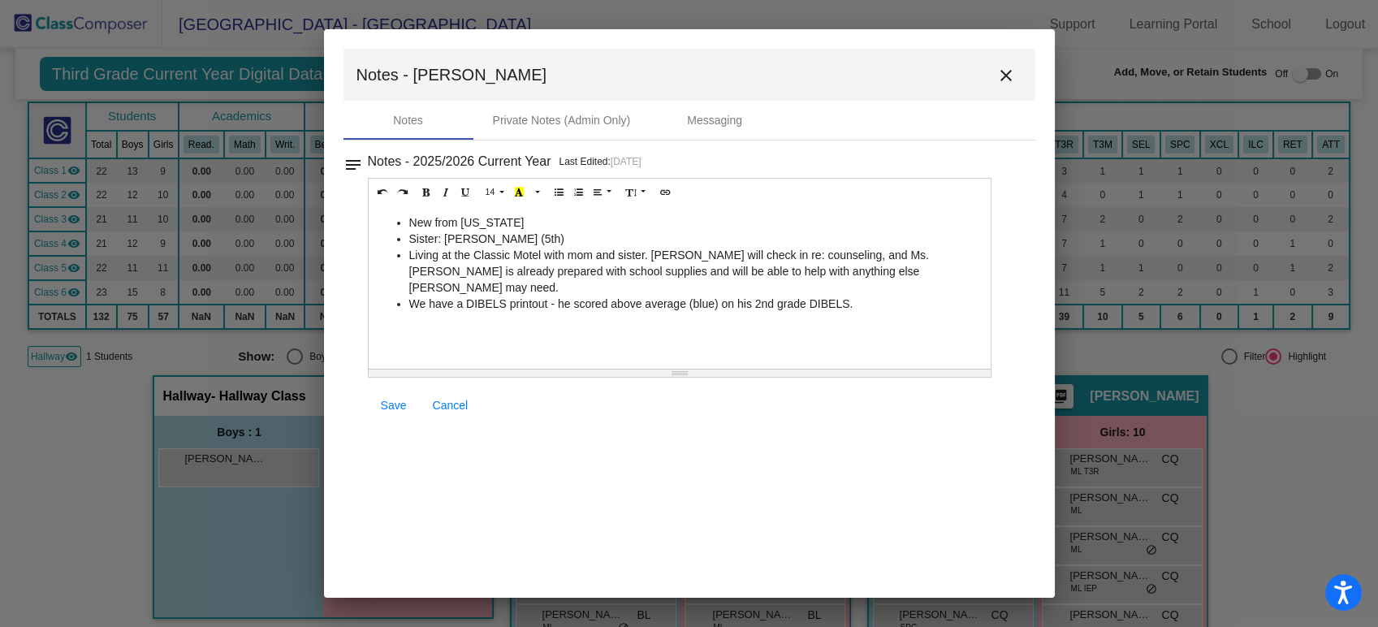
click at [829, 270] on li "Living at the Classic Motel with mom and sister. [PERSON_NAME] will check in re…" at bounding box center [696, 271] width 574 height 49
click at [387, 408] on span "Save" at bounding box center [394, 405] width 26 height 13
click at [1010, 73] on mat-icon "close" at bounding box center [1006, 75] width 19 height 19
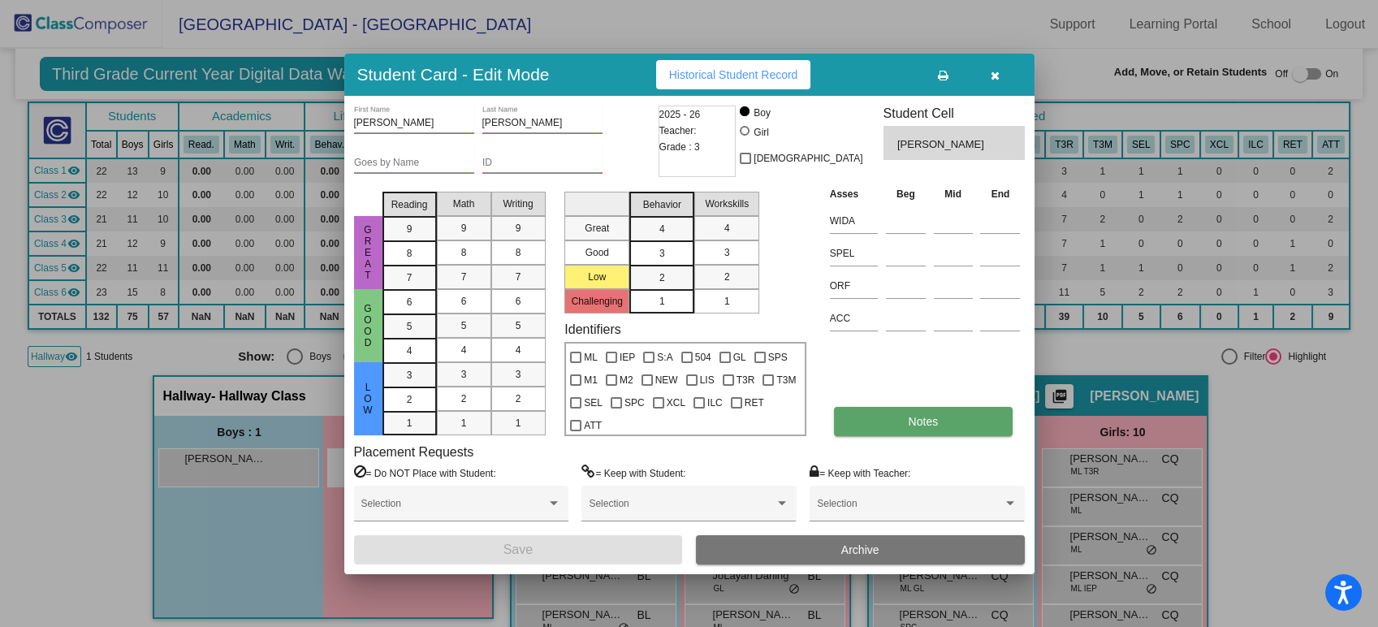
click at [903, 419] on button "Notes" at bounding box center [923, 421] width 179 height 29
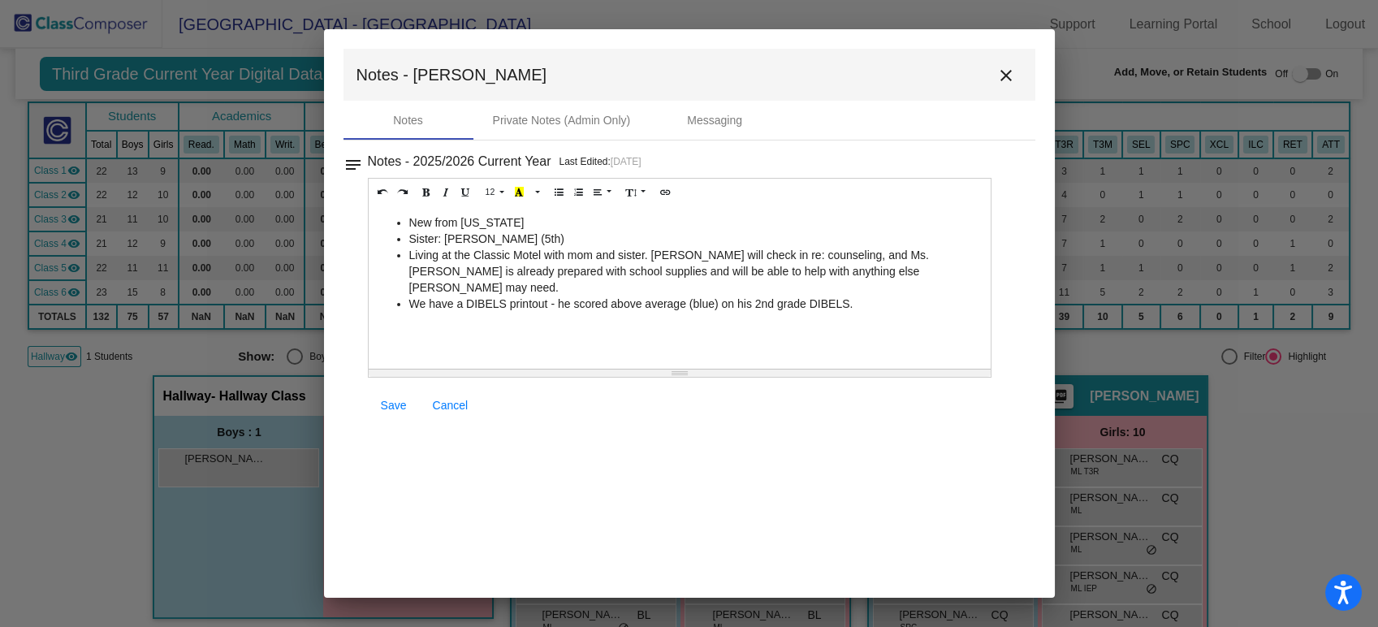
drag, startPoint x: 651, startPoint y: 252, endPoint x: 924, endPoint y: 269, distance: 273.5
click at [924, 269] on li "Living at the Classic Motel with mom and sister. [PERSON_NAME] will check in re…" at bounding box center [696, 271] width 574 height 49
copy li "[PERSON_NAME] will check in re: counseling, and Ms. [PERSON_NAME] is already pr…"
click at [1010, 84] on mat-icon "close" at bounding box center [1006, 75] width 19 height 19
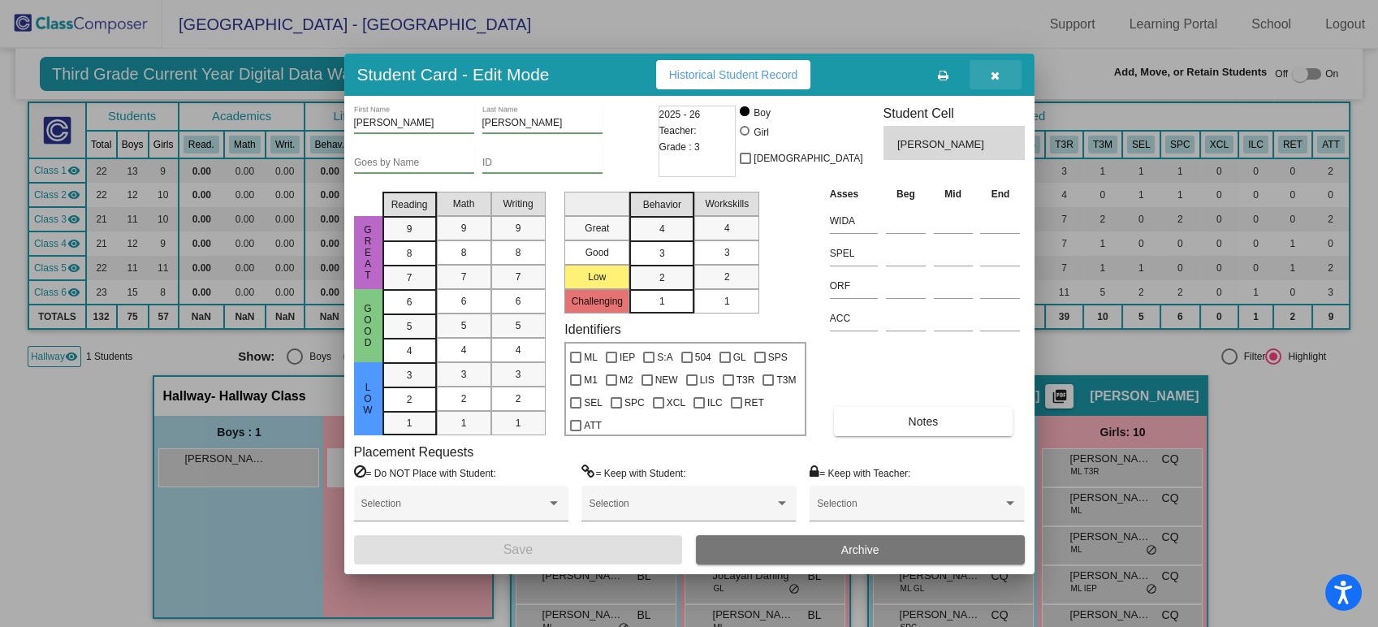
click at [992, 76] on icon "button" at bounding box center [995, 75] width 9 height 11
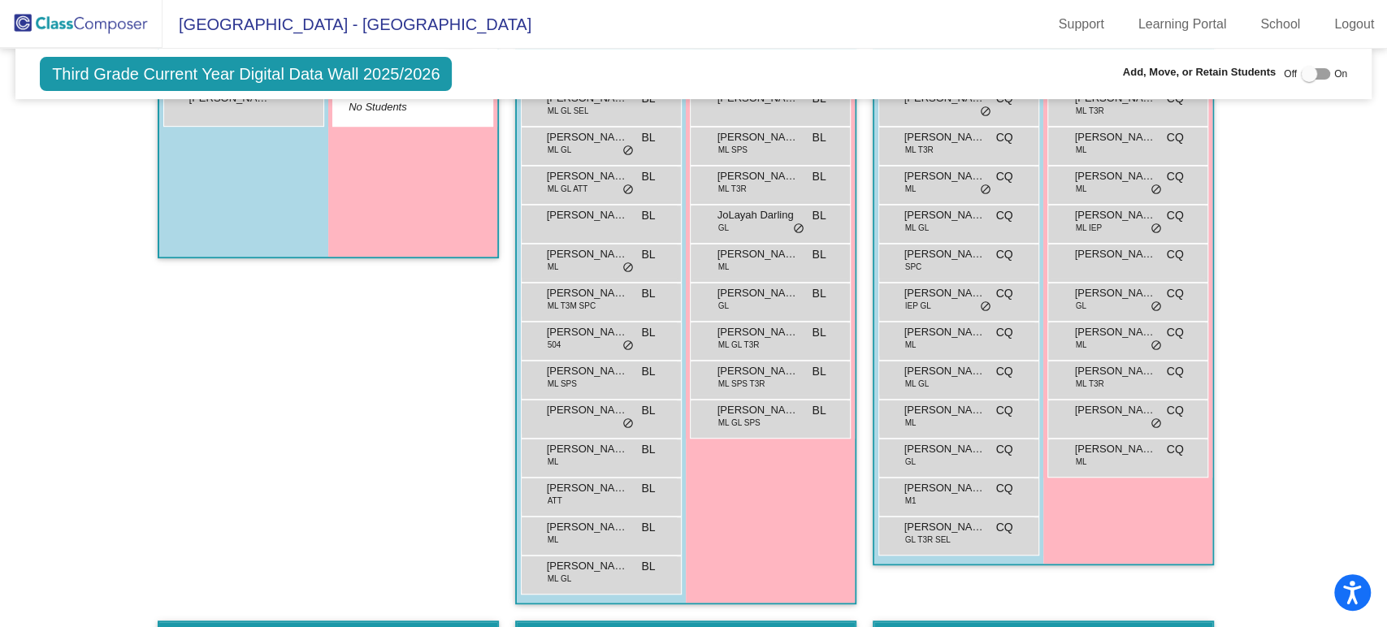
scroll to position [0, 0]
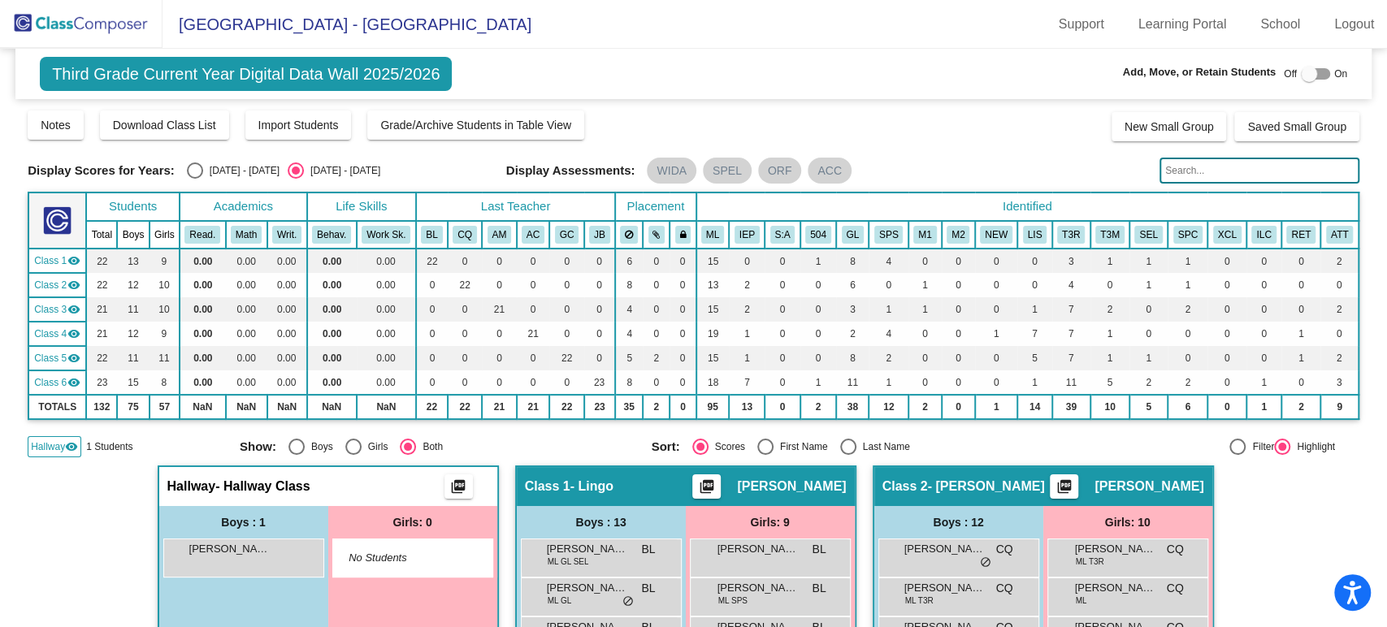
click at [98, 22] on img at bounding box center [81, 24] width 162 height 48
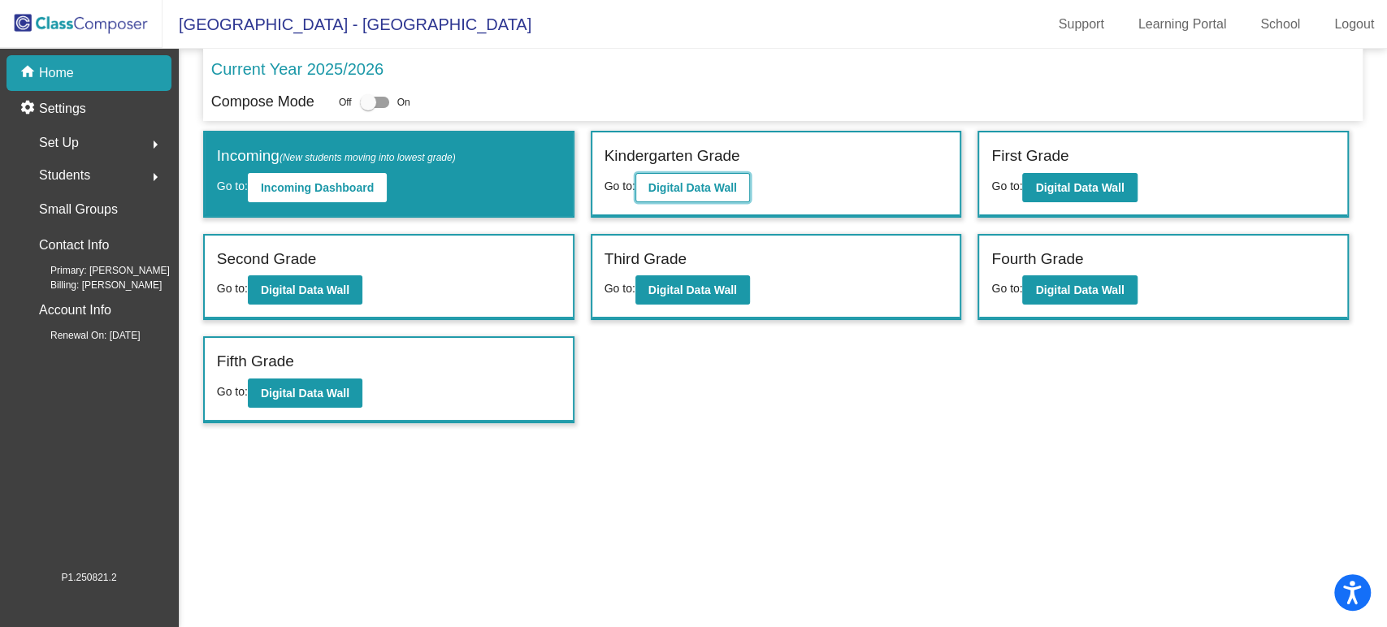
click at [699, 174] on button "Digital Data Wall" at bounding box center [692, 187] width 115 height 29
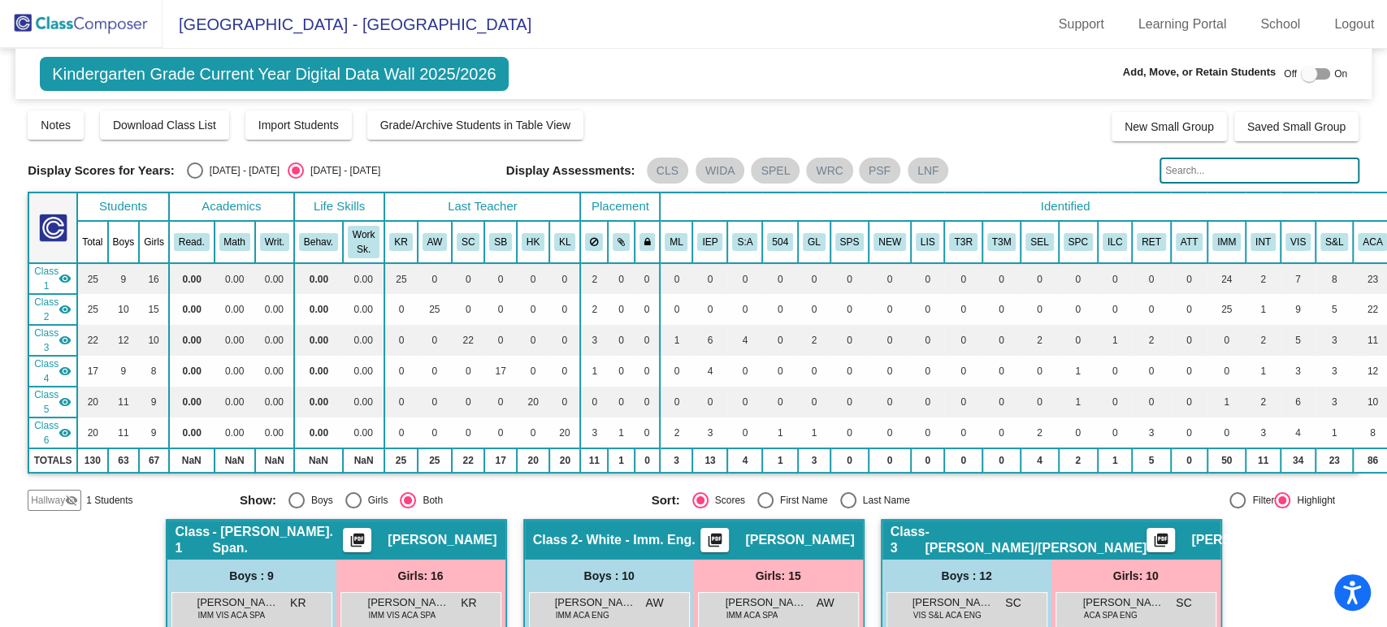
scroll to position [180, 0]
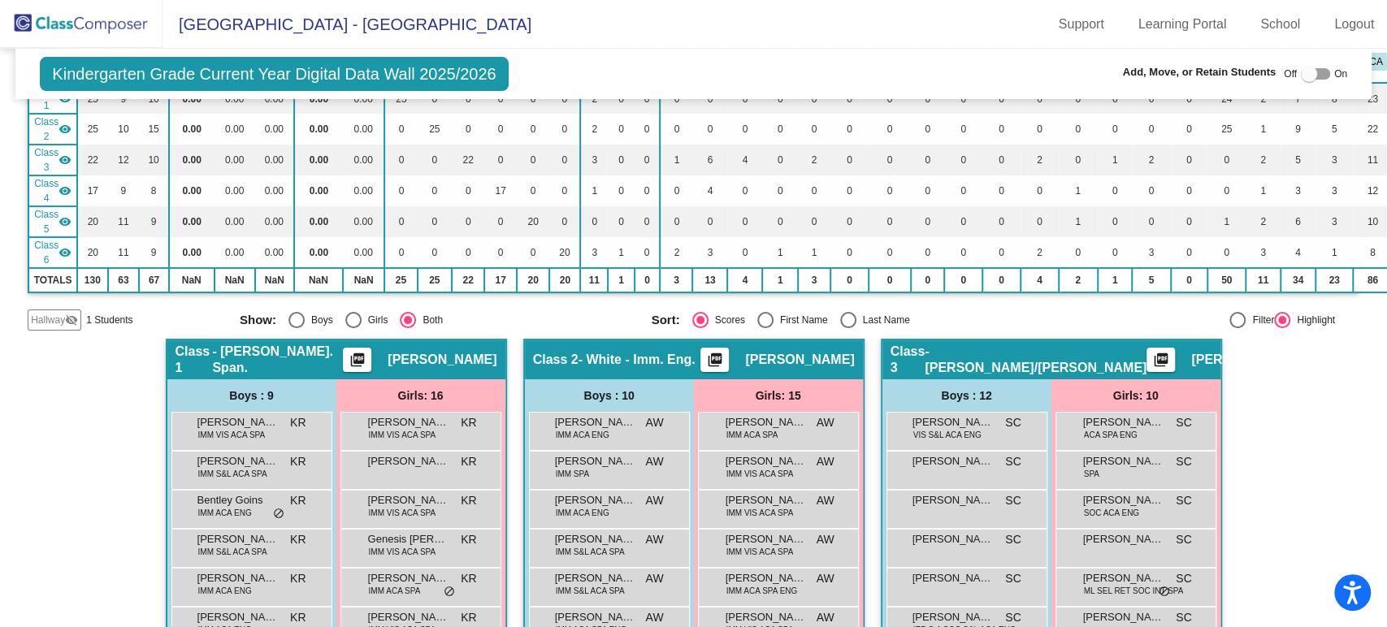
click at [50, 321] on span "Hallway" at bounding box center [48, 320] width 34 height 15
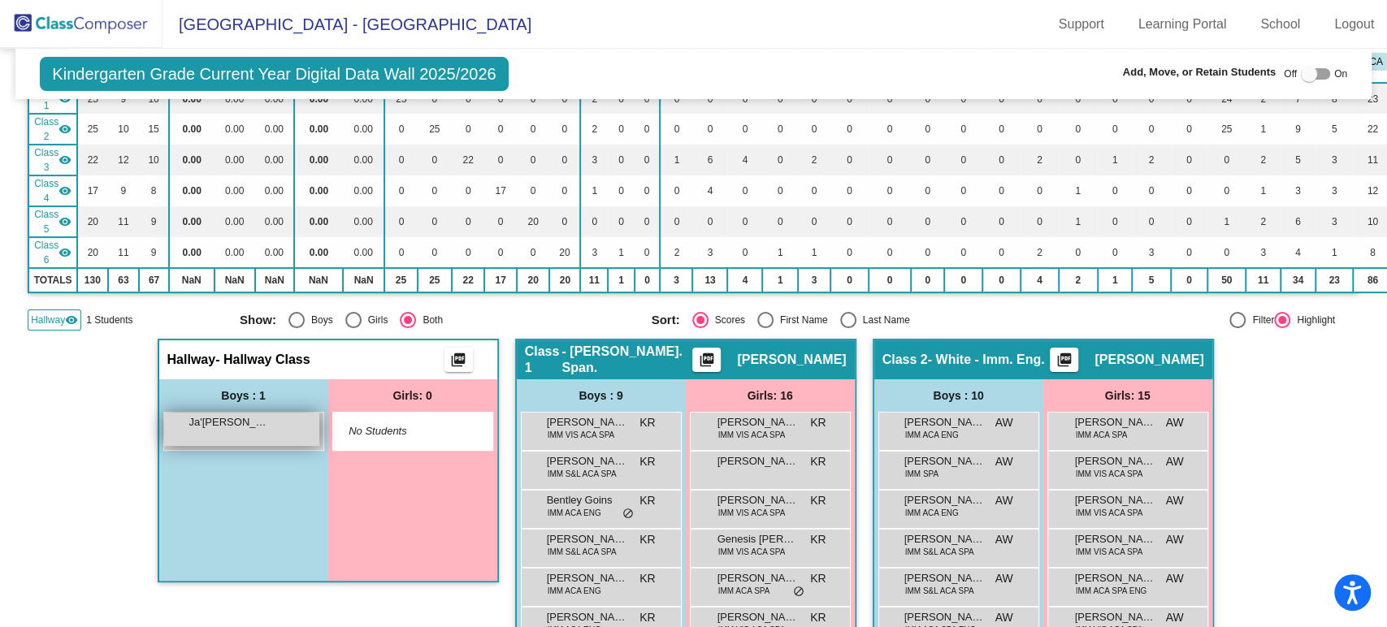
click at [235, 425] on span "Ja'[PERSON_NAME]" at bounding box center [229, 422] width 81 height 16
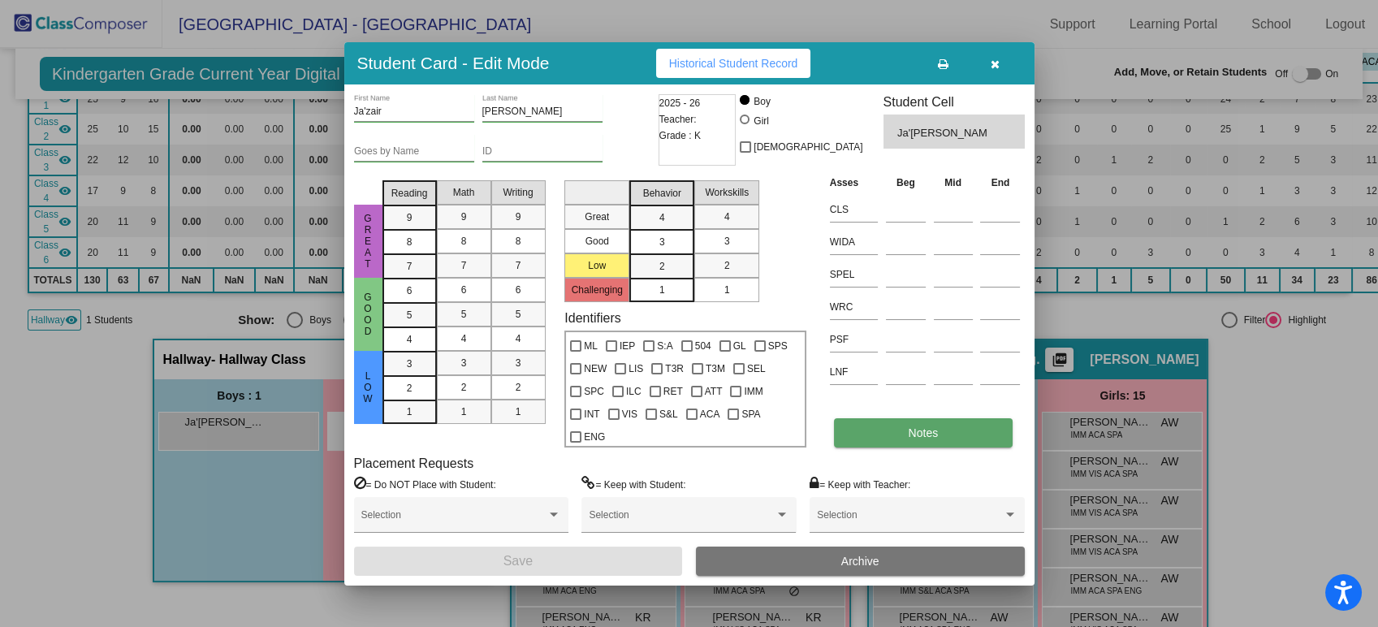
click at [904, 429] on button "Notes" at bounding box center [923, 432] width 179 height 29
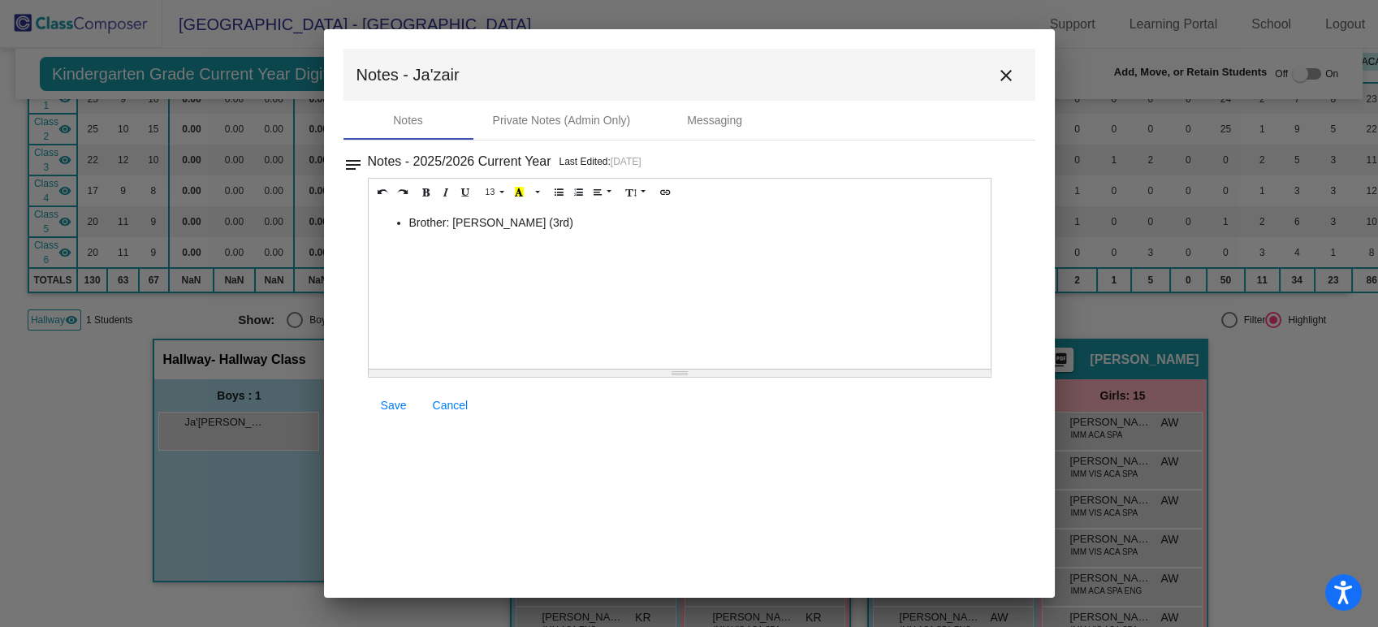
click at [527, 226] on li "Brother: [PERSON_NAME] (3rd)" at bounding box center [696, 222] width 574 height 16
click at [387, 409] on span "Save" at bounding box center [394, 405] width 26 height 13
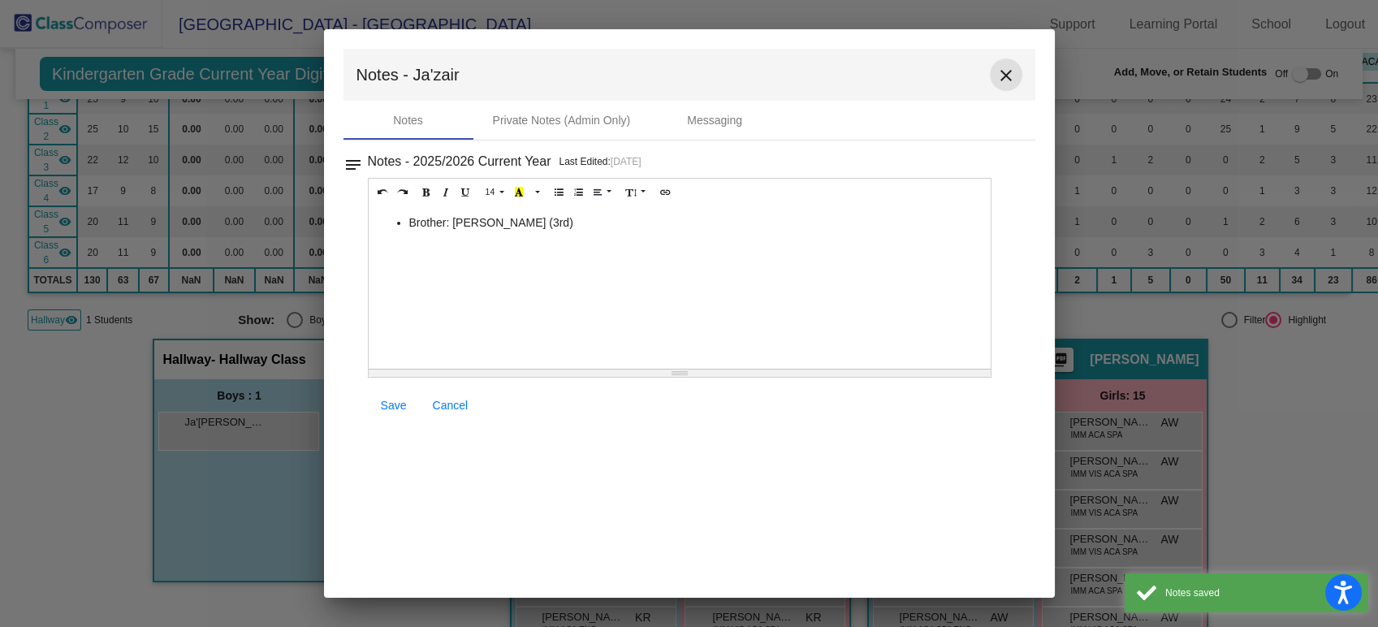
click at [1011, 70] on mat-icon "close" at bounding box center [1006, 75] width 19 height 19
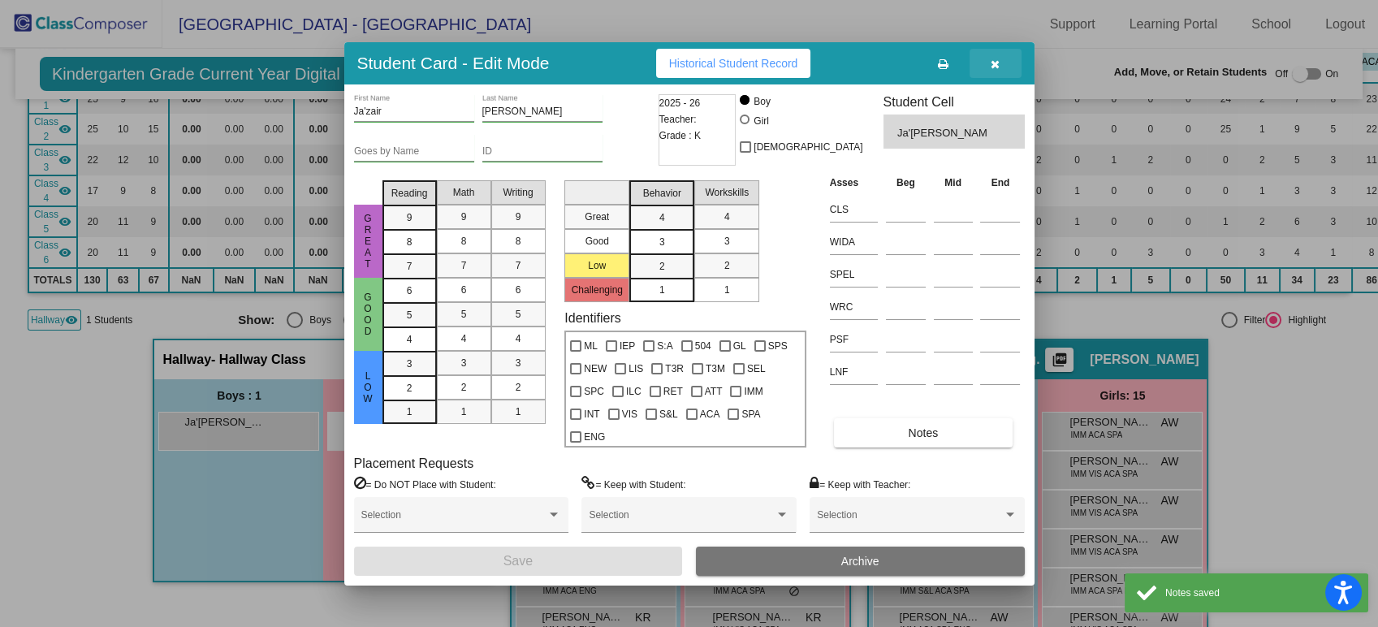
drag, startPoint x: 973, startPoint y: 59, endPoint x: 984, endPoint y: 60, distance: 10.6
click at [975, 59] on button "button" at bounding box center [996, 63] width 52 height 29
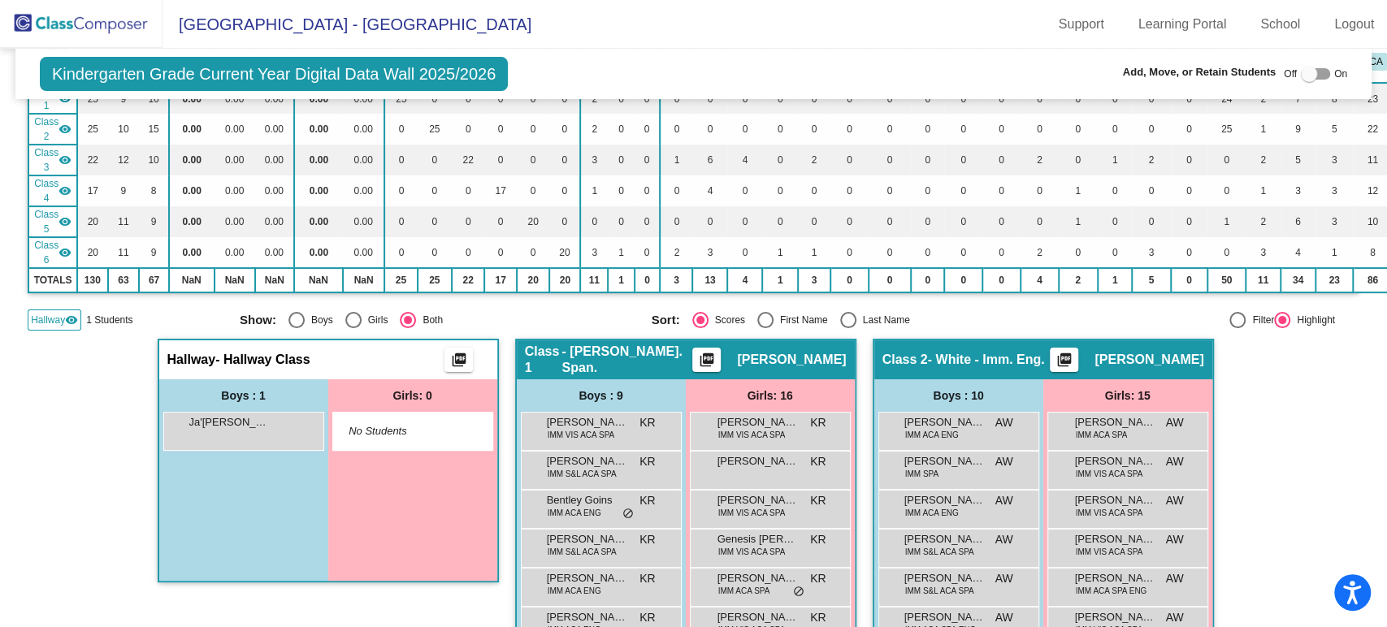
scroll to position [90, 0]
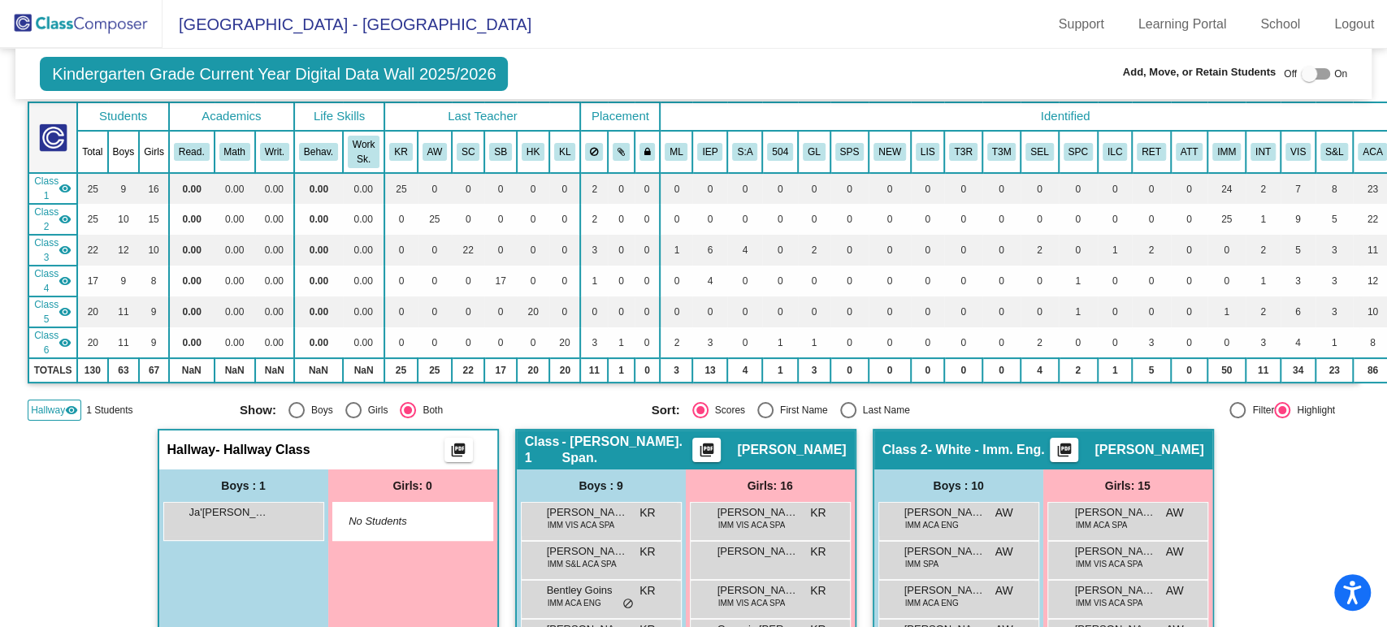
click at [106, 17] on img at bounding box center [81, 24] width 162 height 48
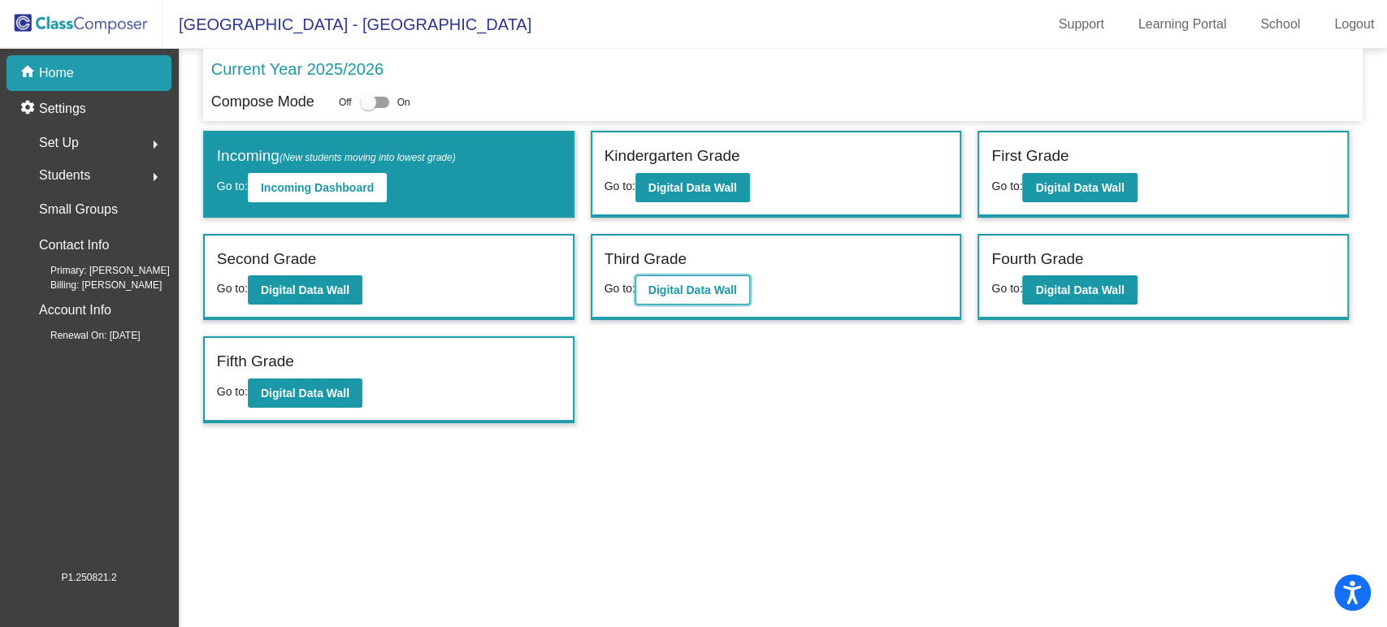
click at [715, 283] on b "Digital Data Wall" at bounding box center [692, 289] width 89 height 13
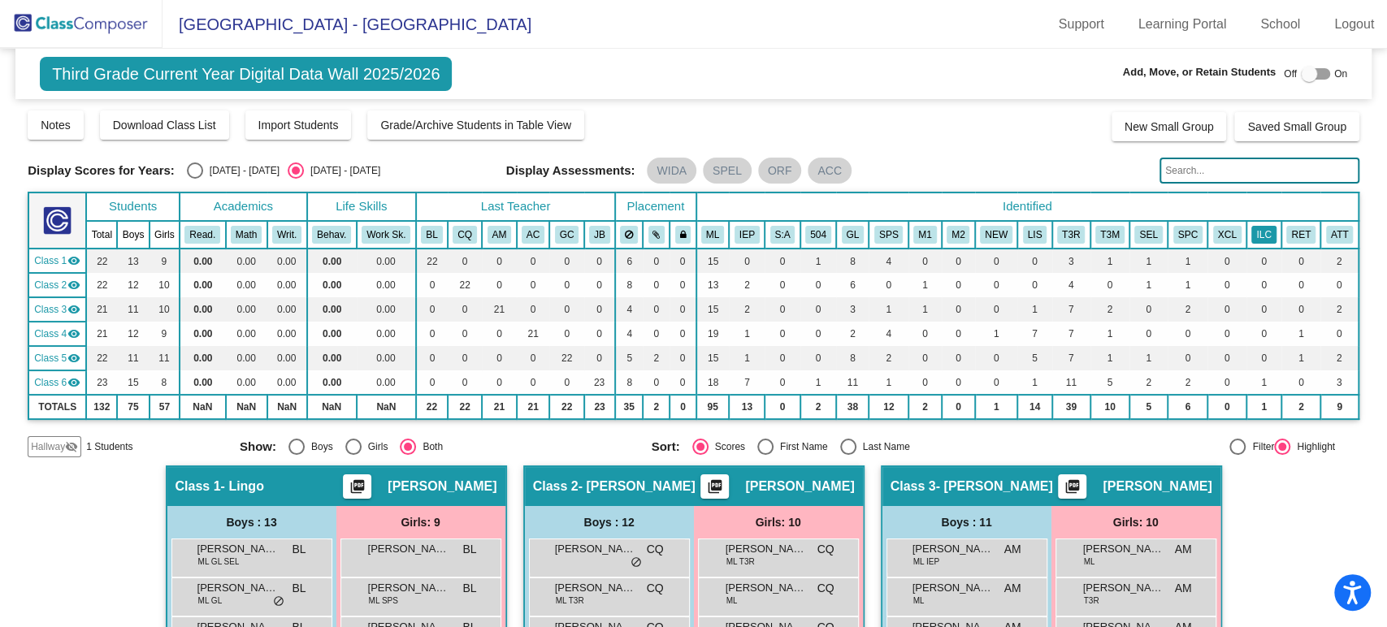
click at [1253, 232] on button "ILC" at bounding box center [1263, 235] width 24 height 18
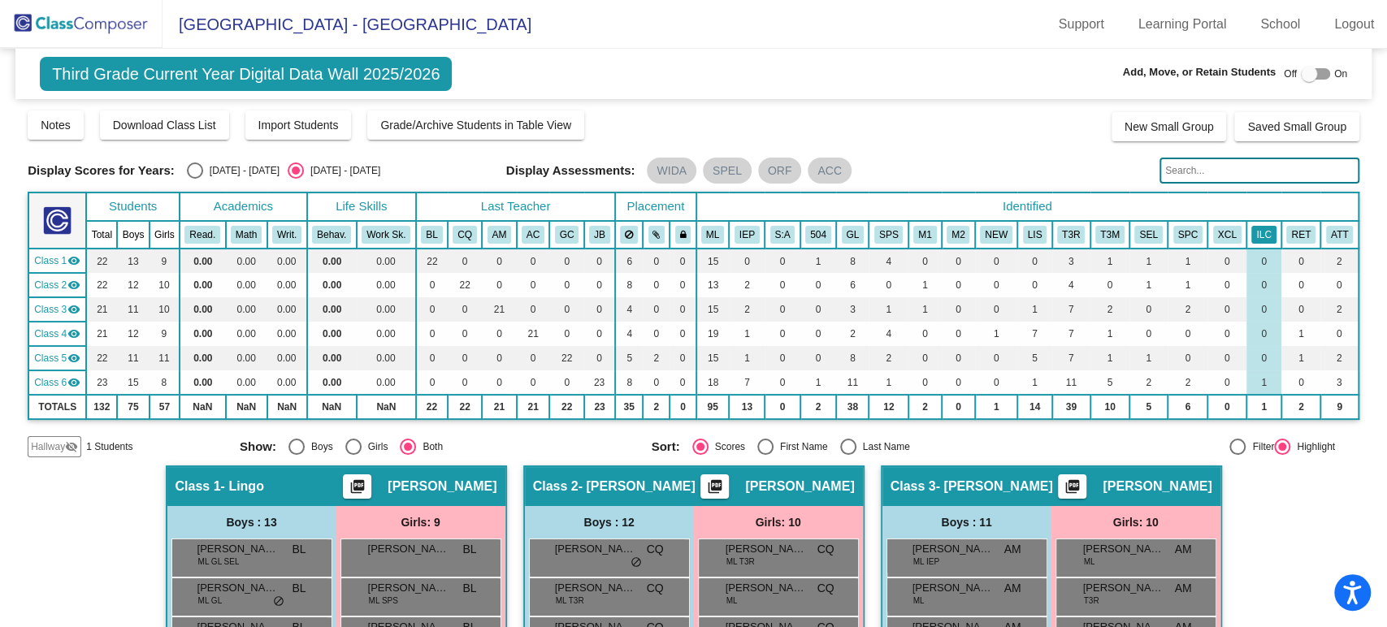
click at [1251, 232] on button "ILC" at bounding box center [1263, 235] width 24 height 18
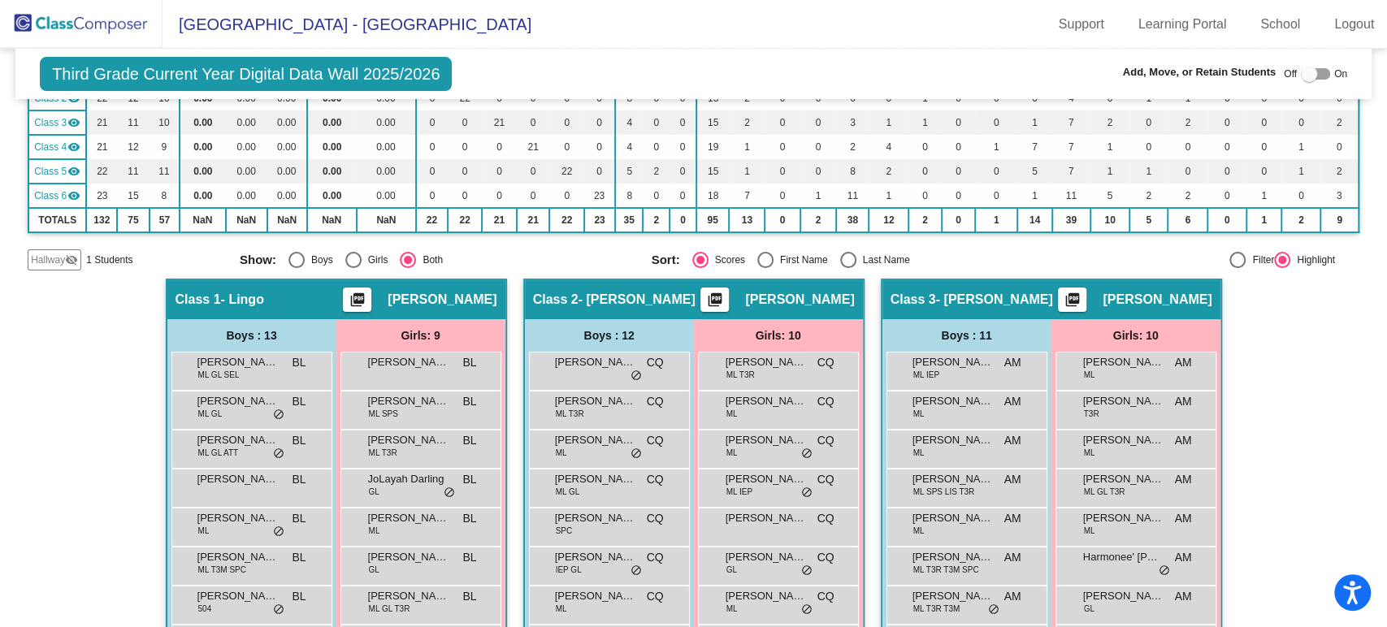
scroll to position [97, 0]
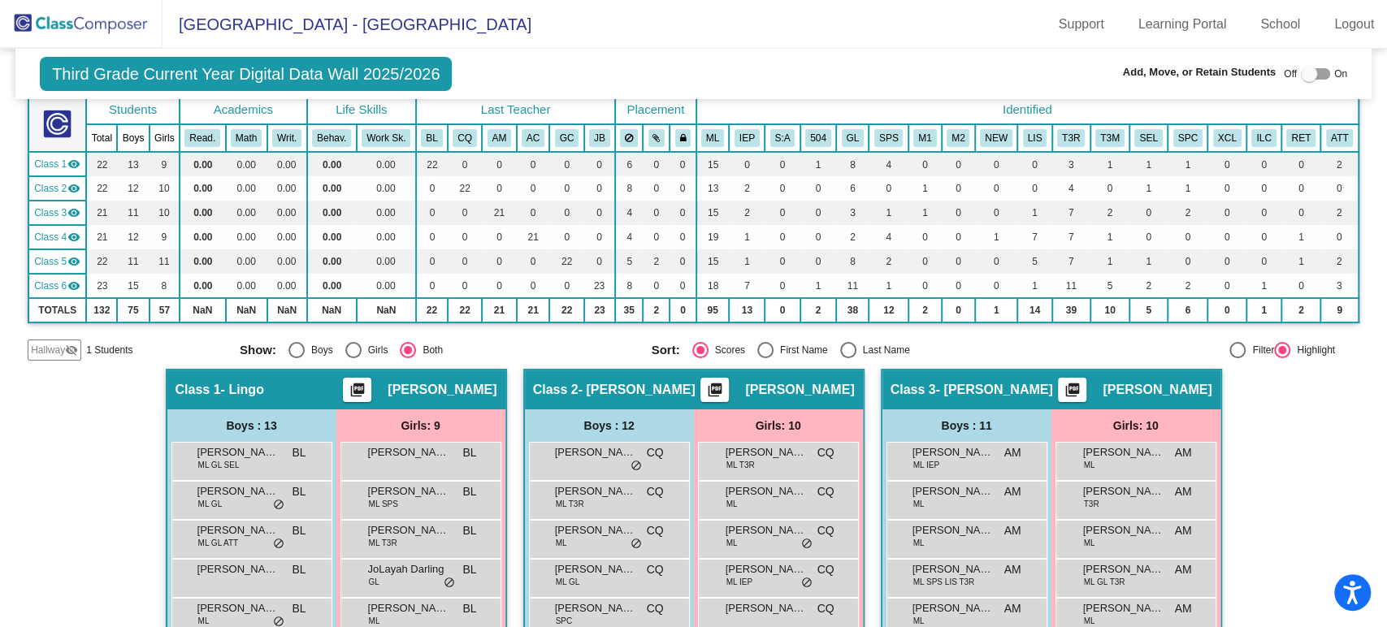
click at [74, 348] on mat-icon "visibility_off" at bounding box center [71, 350] width 13 height 13
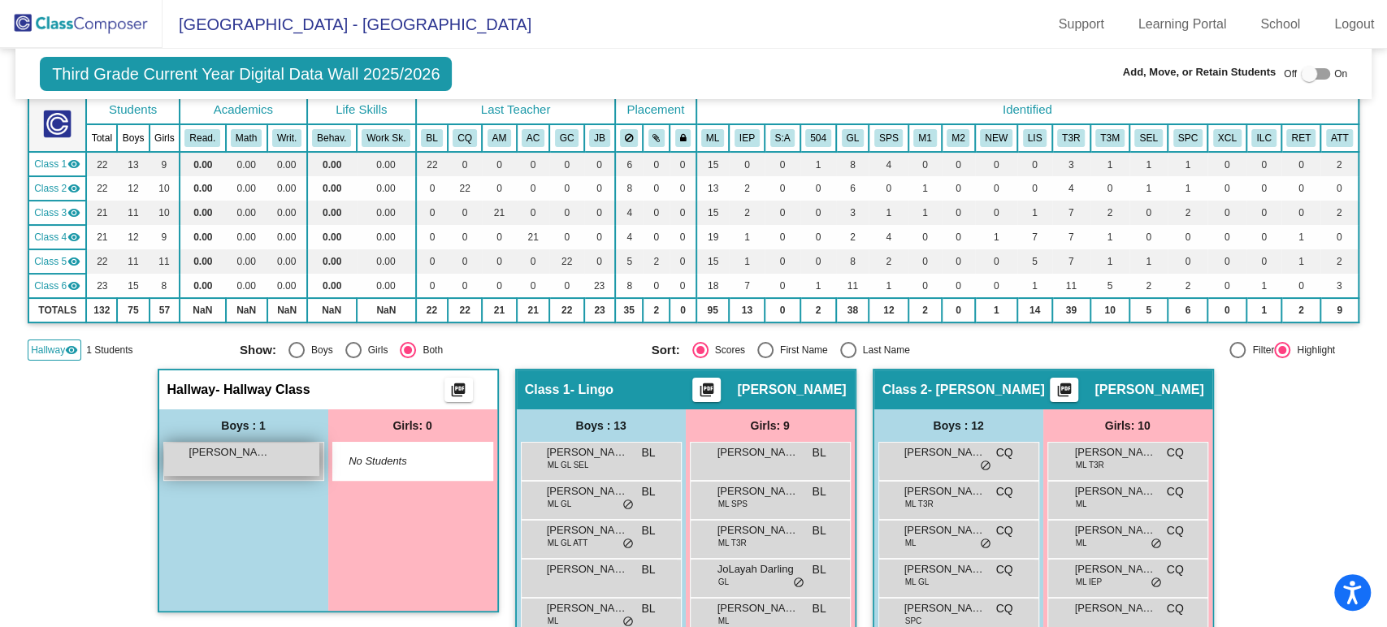
click at [248, 444] on span "[PERSON_NAME]" at bounding box center [229, 452] width 81 height 16
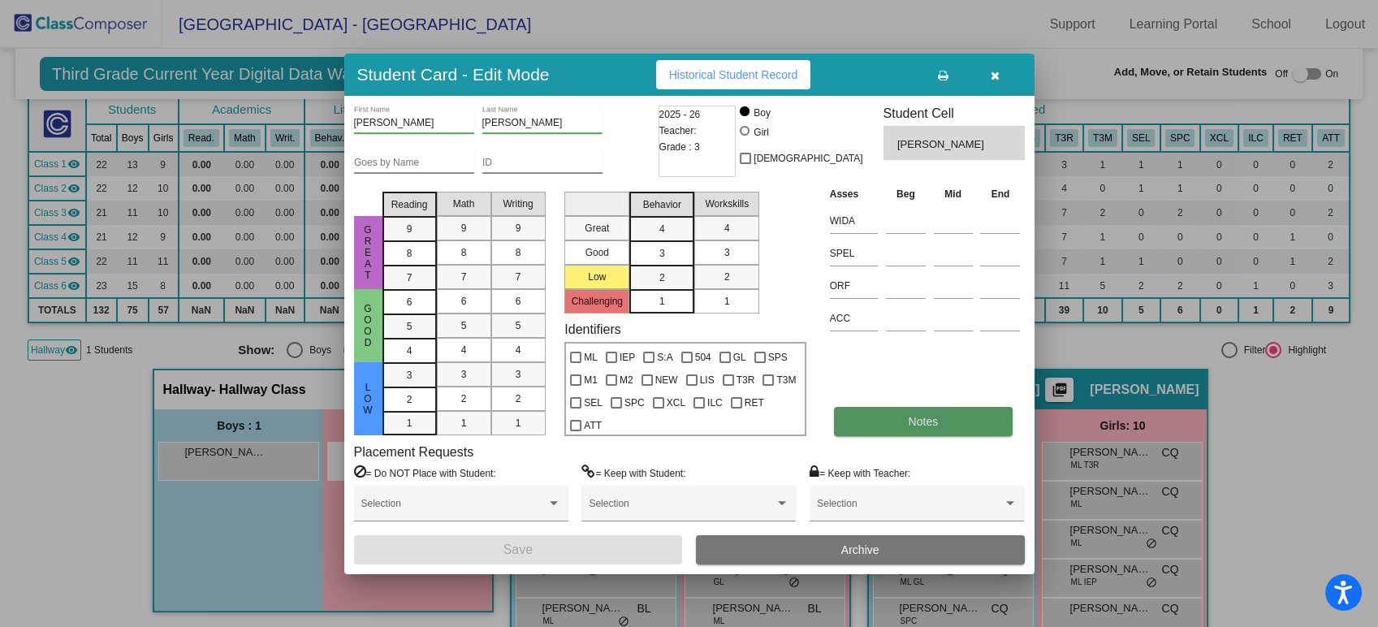
click at [840, 434] on button "Notes" at bounding box center [923, 421] width 179 height 29
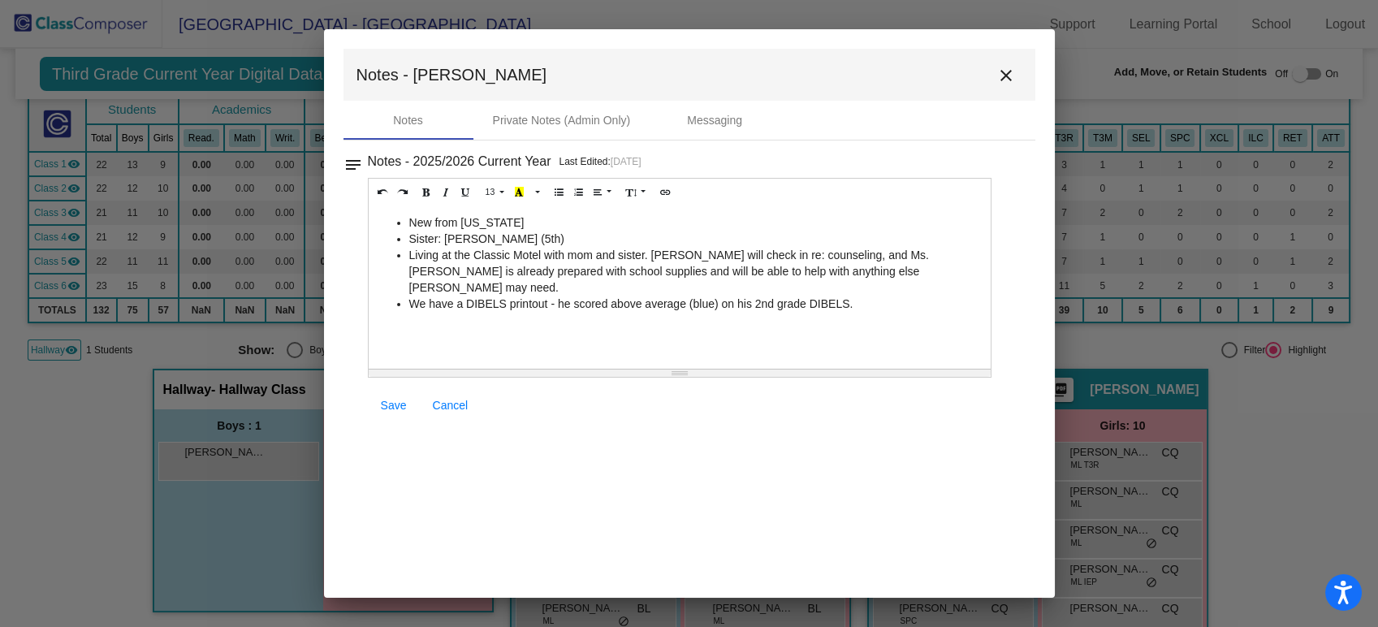
drag, startPoint x: 898, startPoint y: 300, endPoint x: 408, endPoint y: 223, distance: 496.5
click at [408, 223] on div "New from [US_STATE] Sister: [PERSON_NAME] (5th) Living at the Classic Motel wit…" at bounding box center [680, 287] width 623 height 162
copy ul "New from [US_STATE] Sister: [PERSON_NAME] (5th) Living at the Classic Motel wit…"
click at [1004, 79] on mat-icon "close" at bounding box center [1006, 75] width 19 height 19
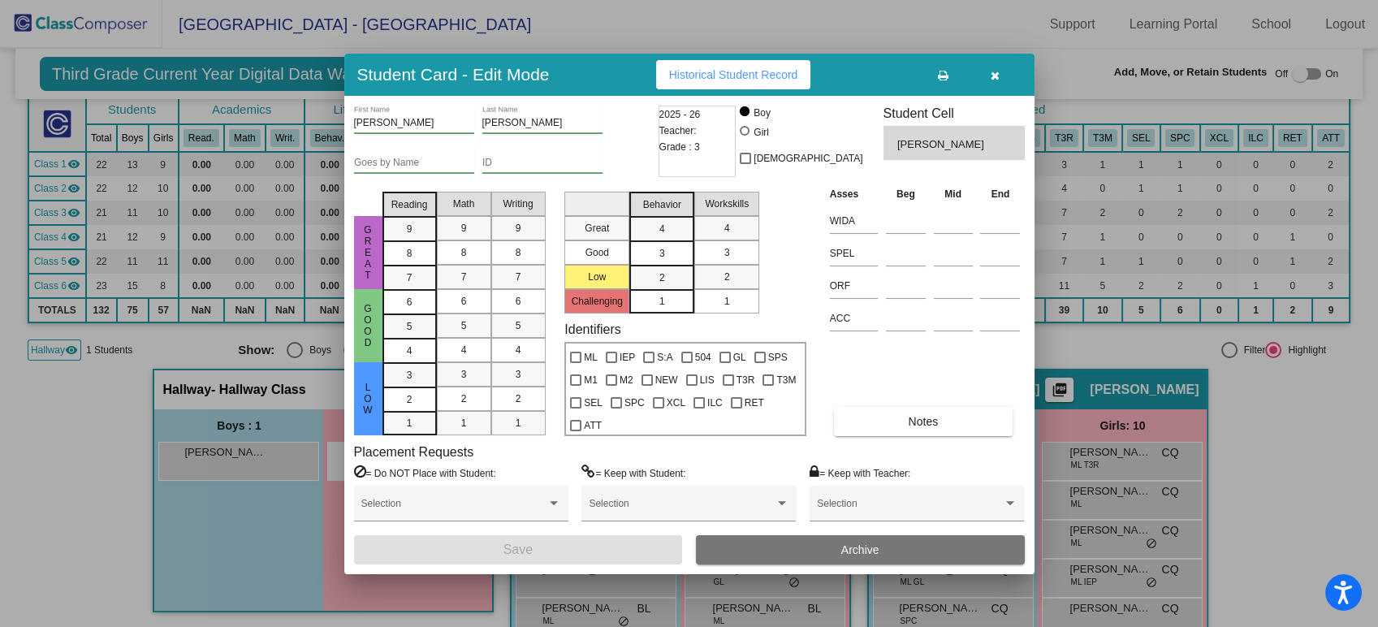
click at [996, 80] on icon "button" at bounding box center [995, 75] width 9 height 11
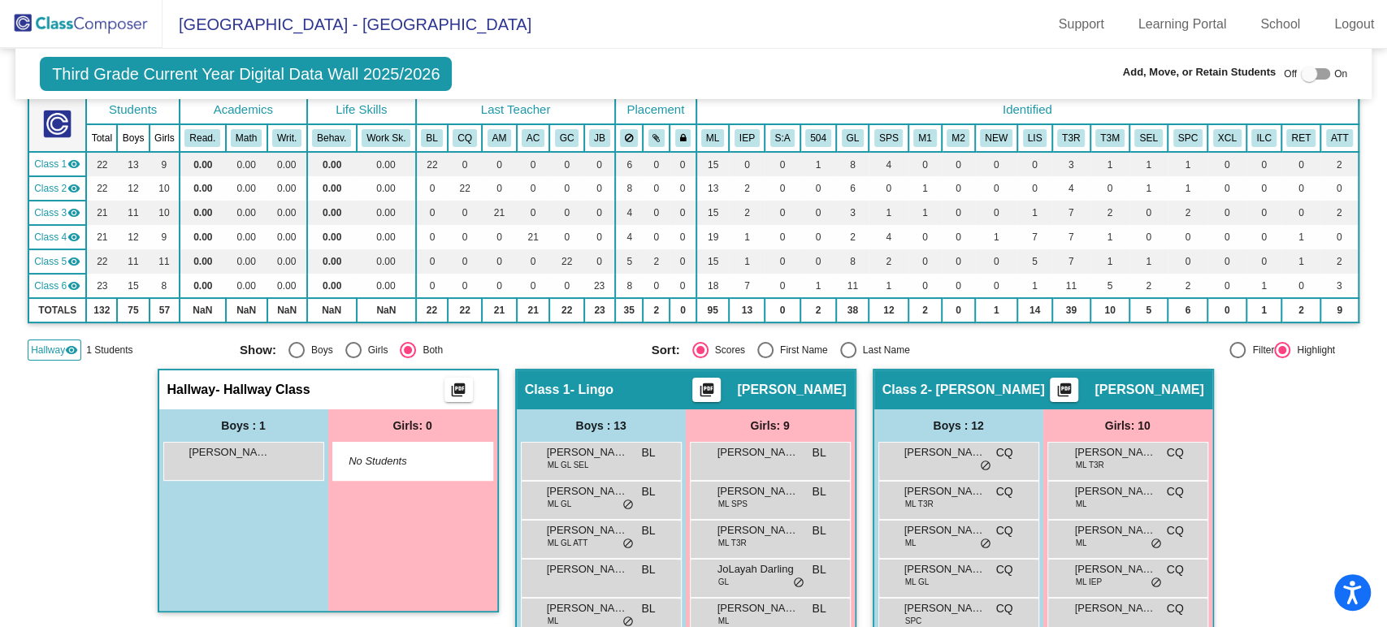
click at [38, 19] on img at bounding box center [81, 24] width 162 height 48
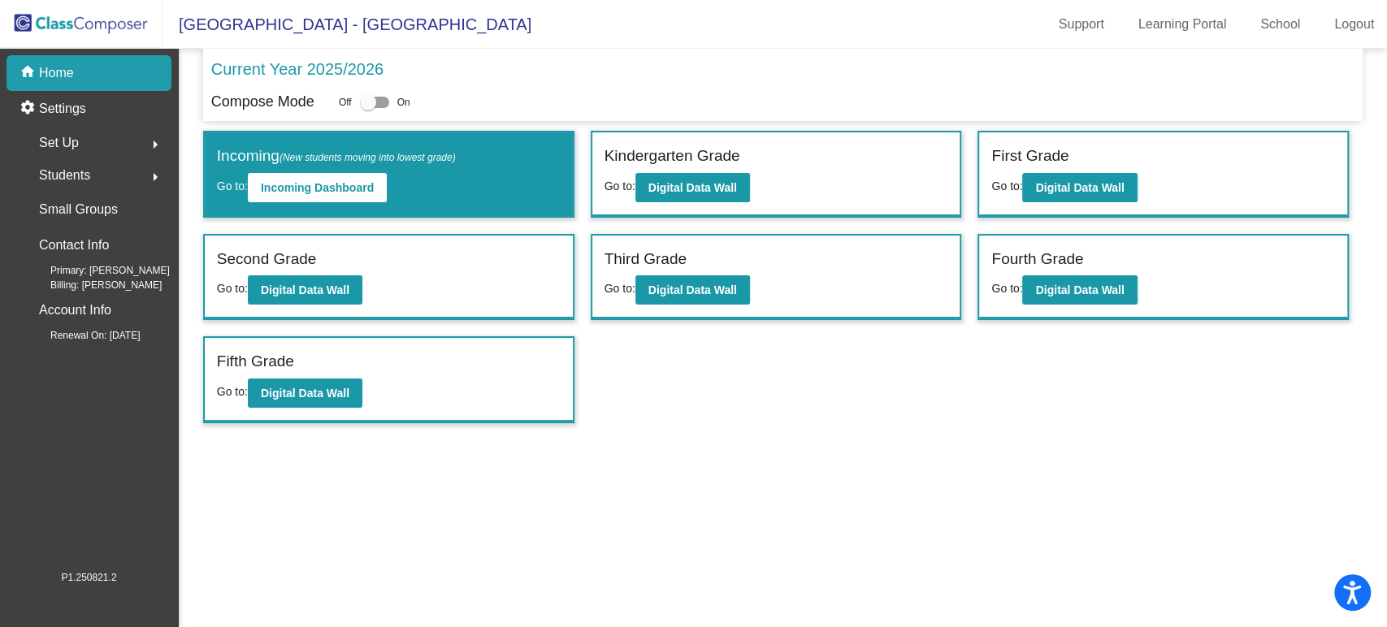
click at [752, 280] on div "Third Grade Go to: Digital Data Wall" at bounding box center [776, 278] width 368 height 84
click at [734, 287] on b "Digital Data Wall" at bounding box center [692, 289] width 89 height 13
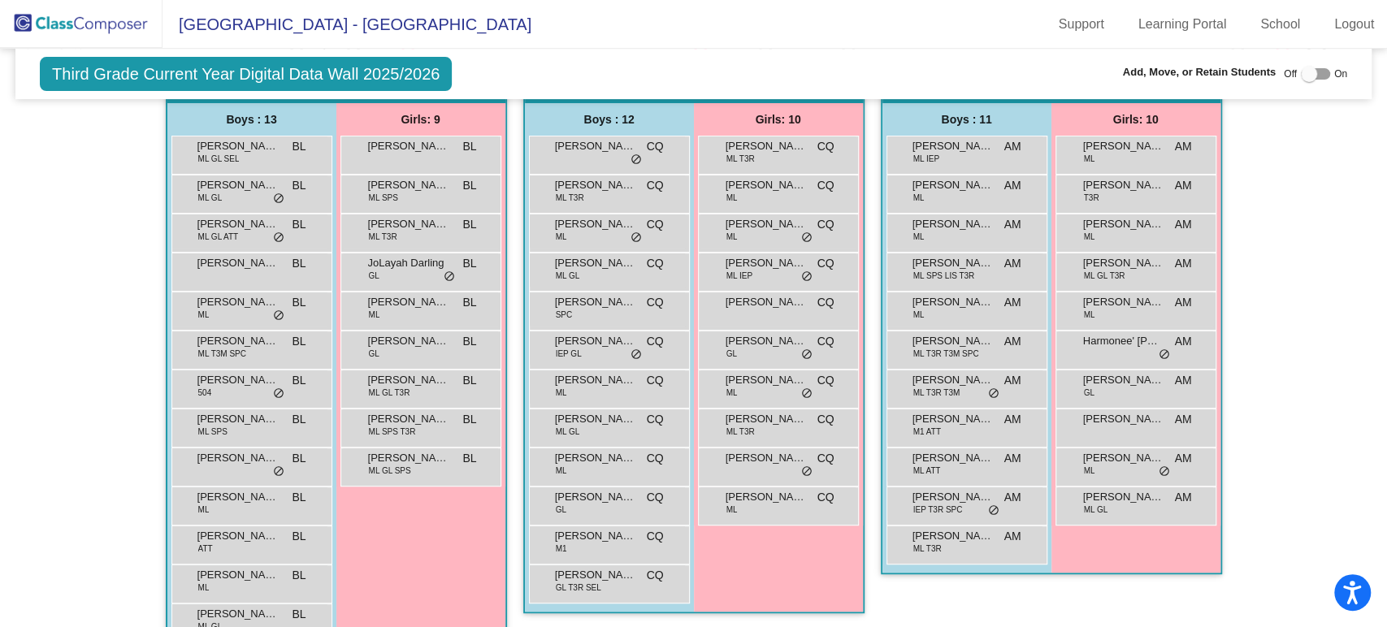
scroll to position [313, 0]
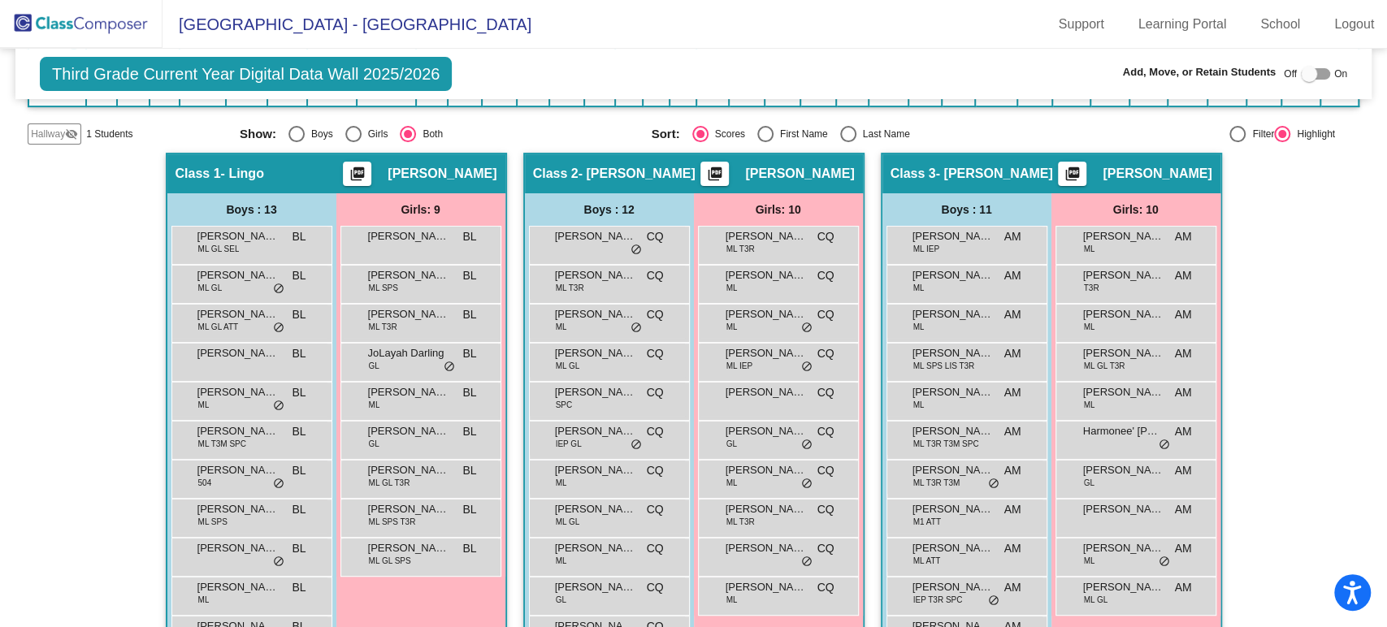
click at [93, 8] on img at bounding box center [81, 24] width 162 height 48
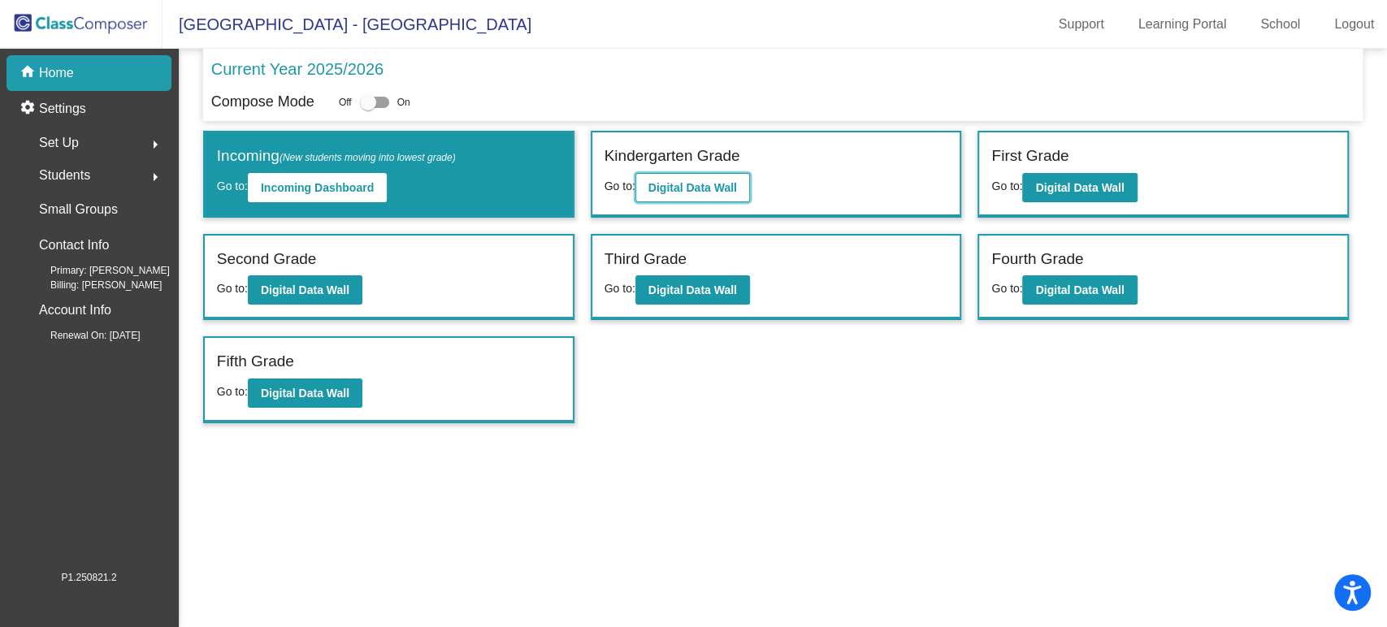
click at [691, 193] on b "Digital Data Wall" at bounding box center [692, 187] width 89 height 13
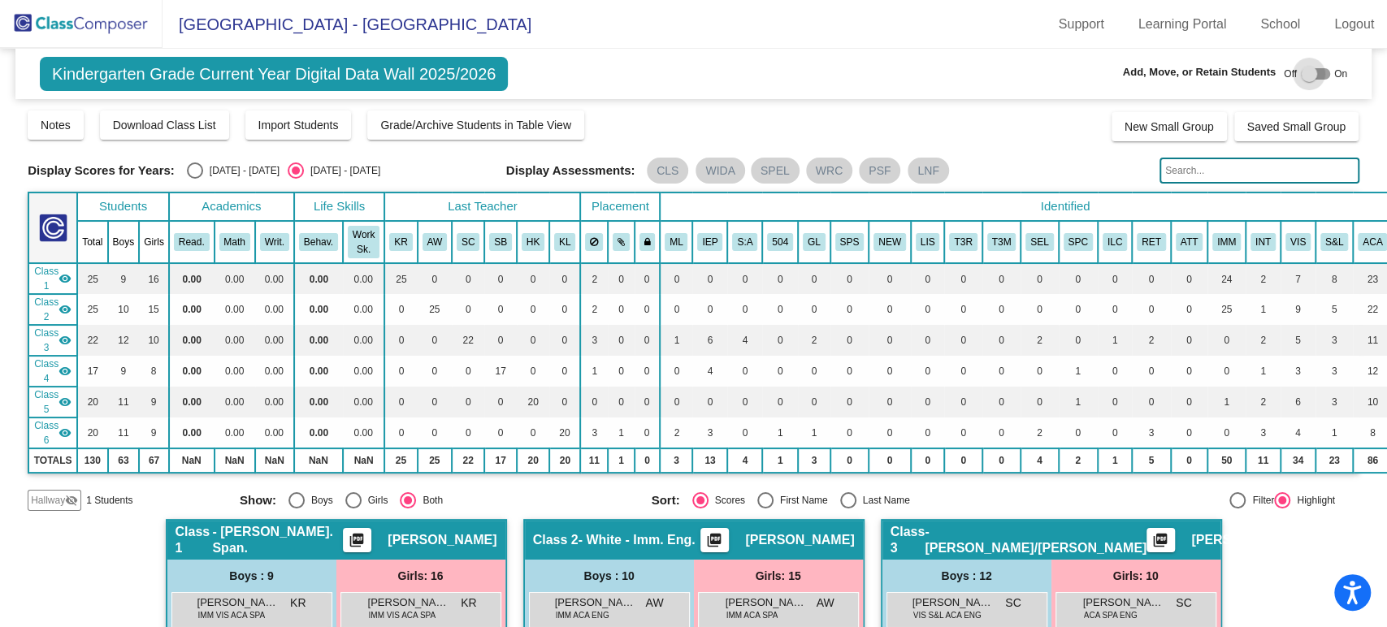
click at [1309, 76] on div at bounding box center [1314, 73] width 29 height 11
checkbox input "true"
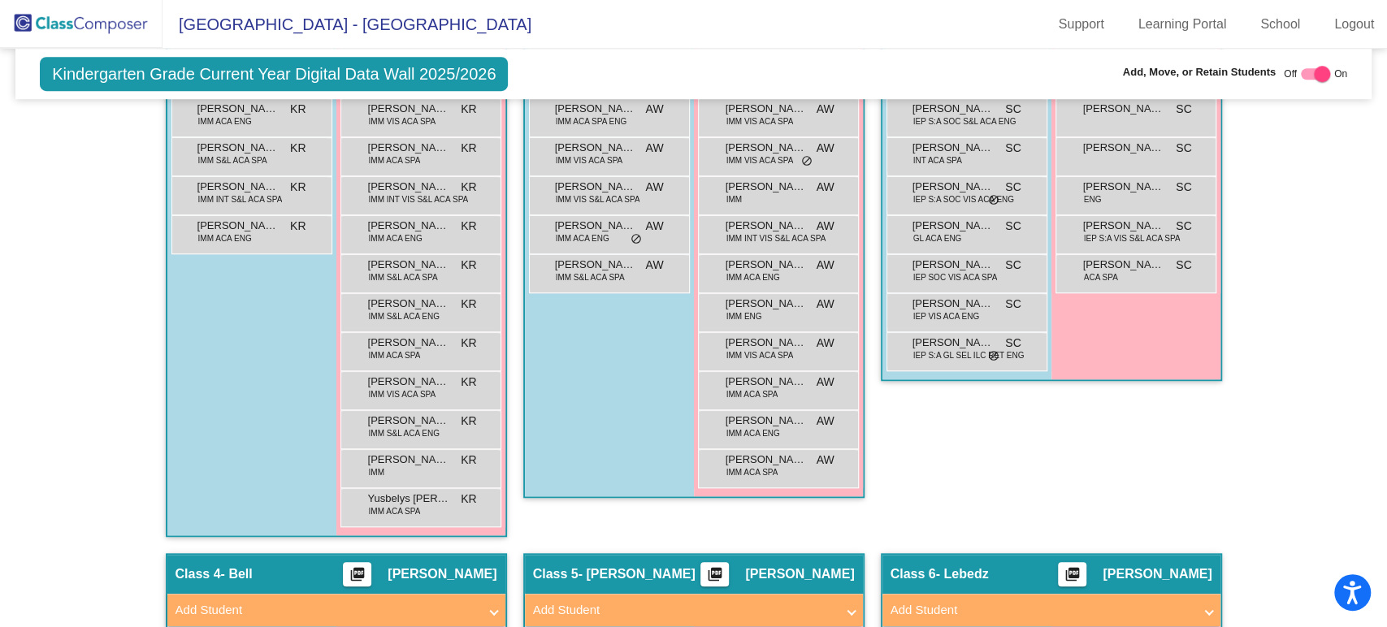
scroll to position [1212, 0]
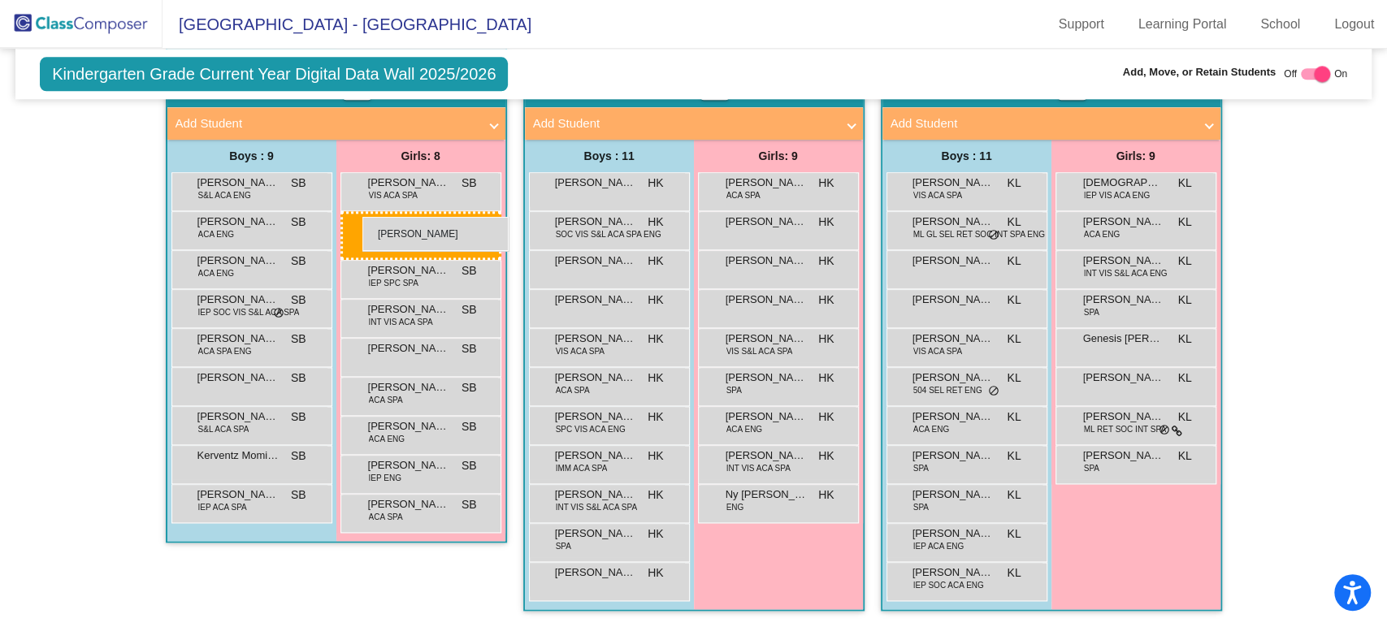
drag, startPoint x: 1104, startPoint y: 184, endPoint x: 362, endPoint y: 217, distance: 742.4
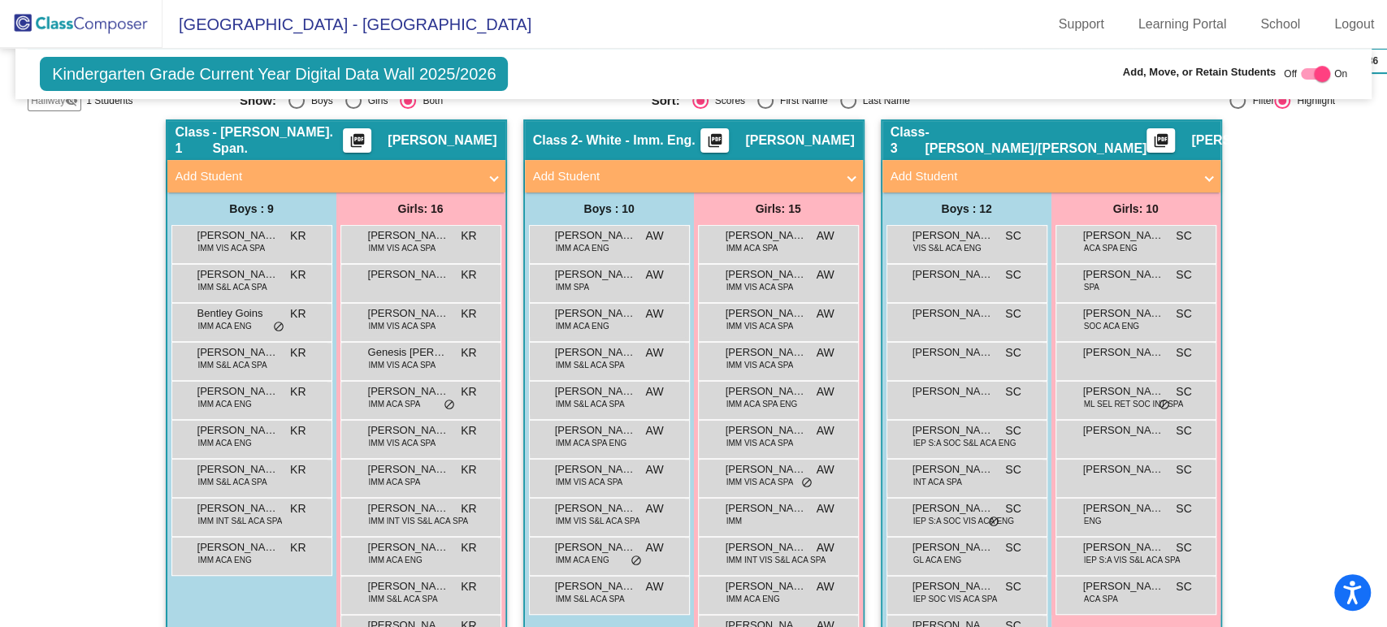
scroll to position [219, 0]
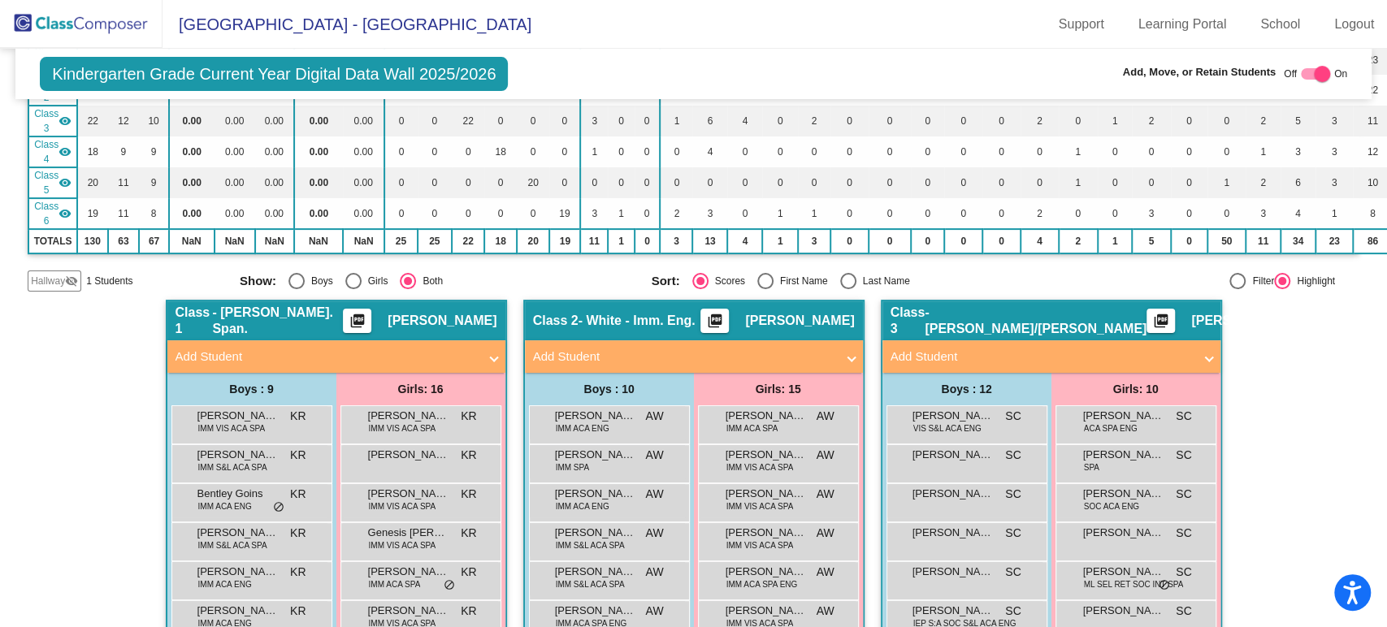
click at [63, 278] on span "Hallway" at bounding box center [48, 281] width 34 height 15
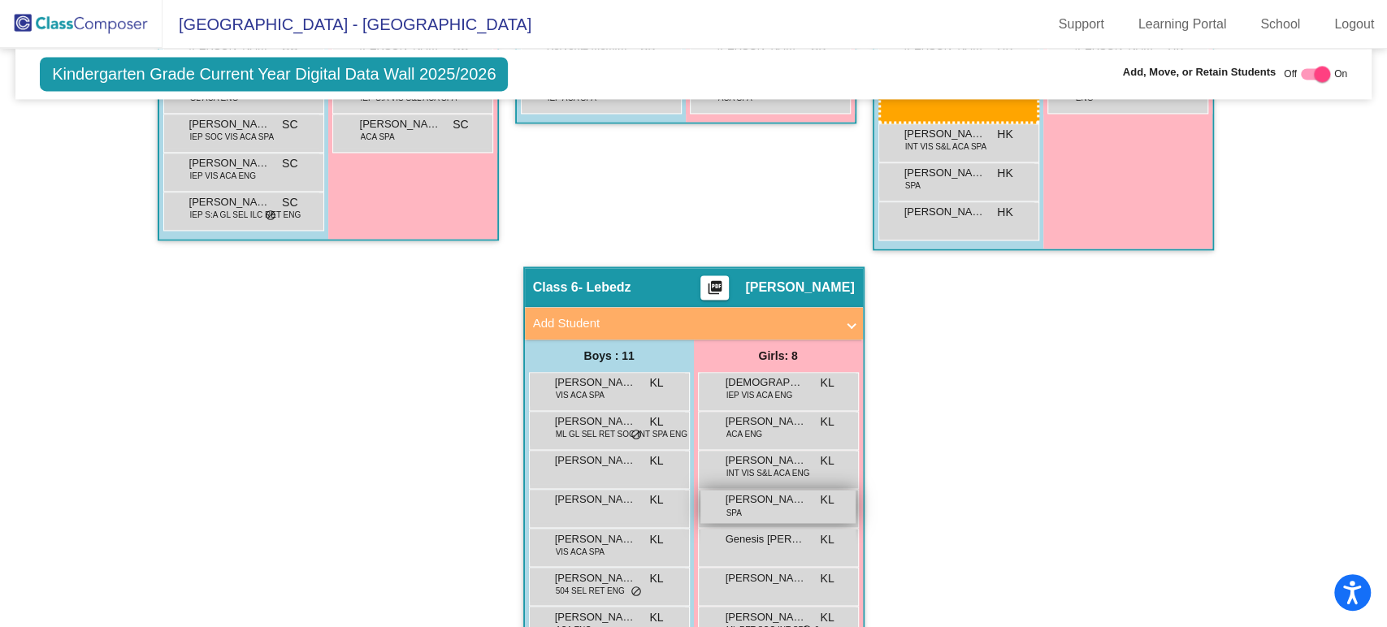
scroll to position [1625, 0]
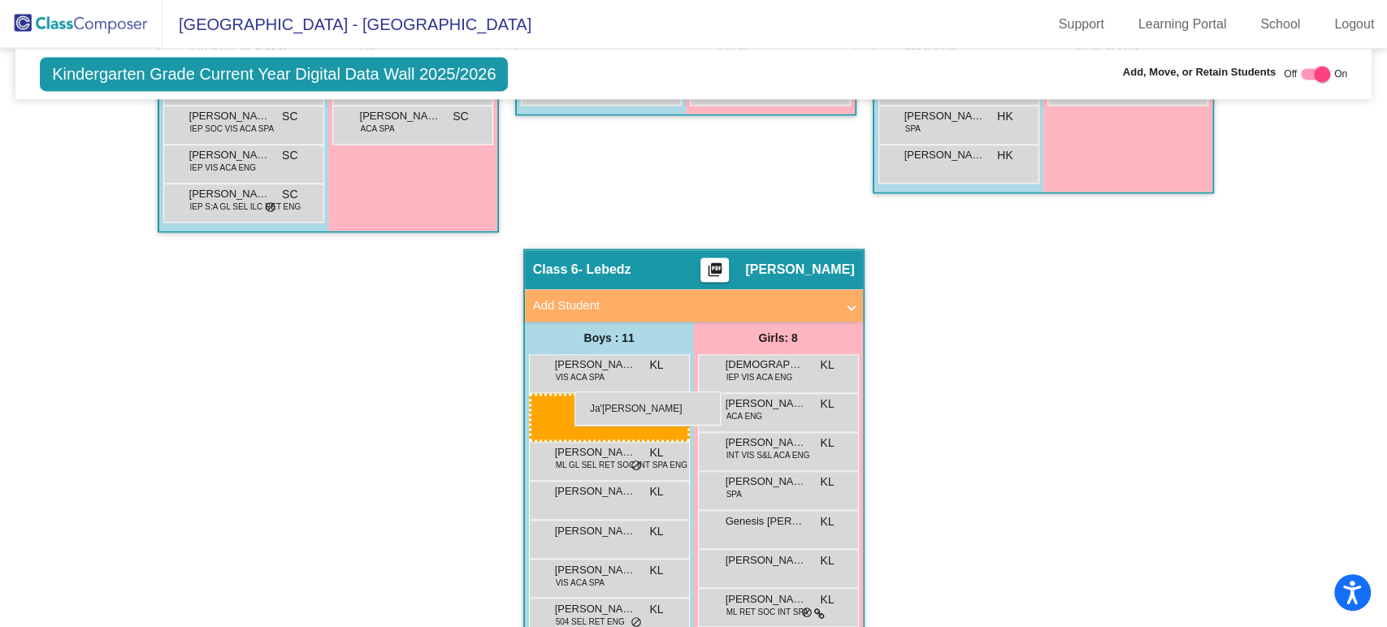
drag, startPoint x: 231, startPoint y: 418, endPoint x: 574, endPoint y: 392, distance: 343.8
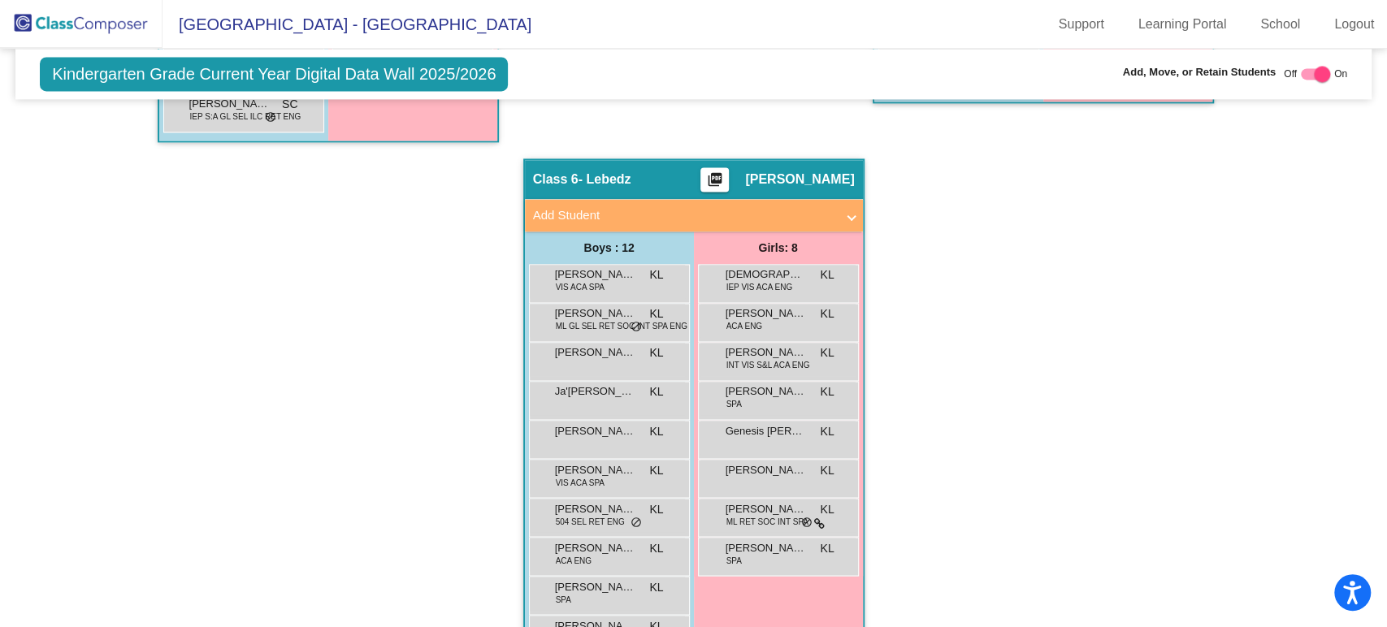
scroll to position [1175, 0]
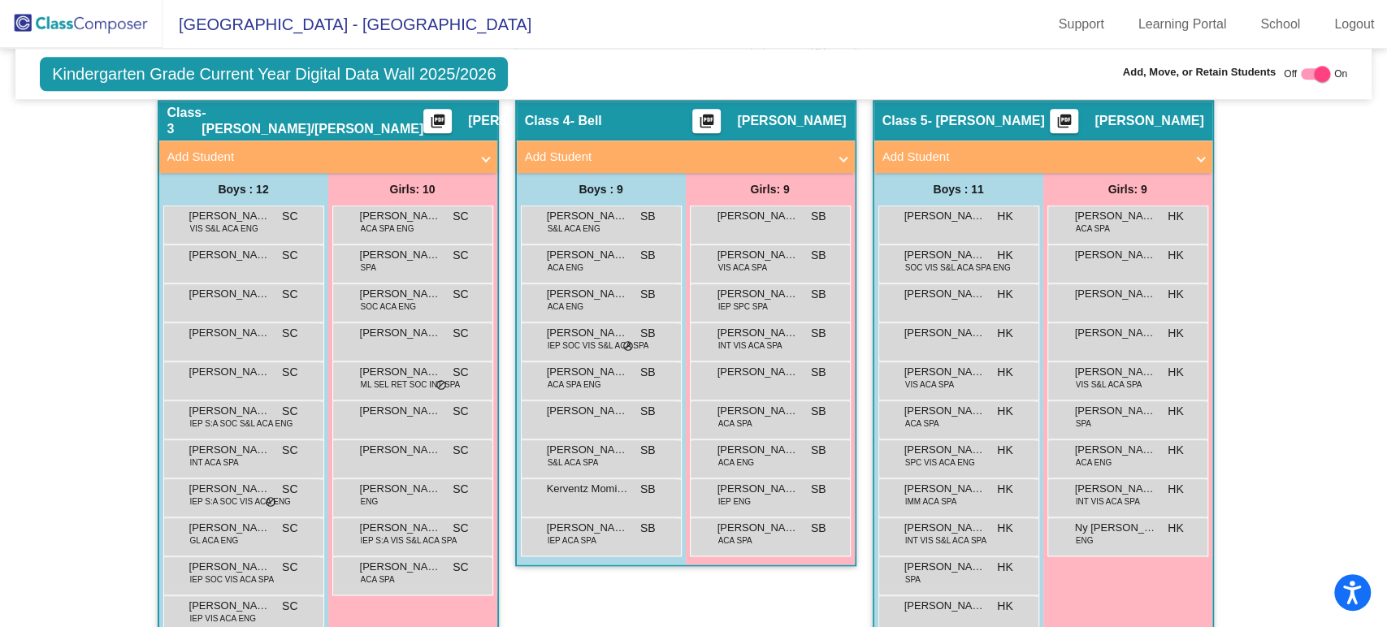
click at [95, 28] on img at bounding box center [81, 24] width 162 height 48
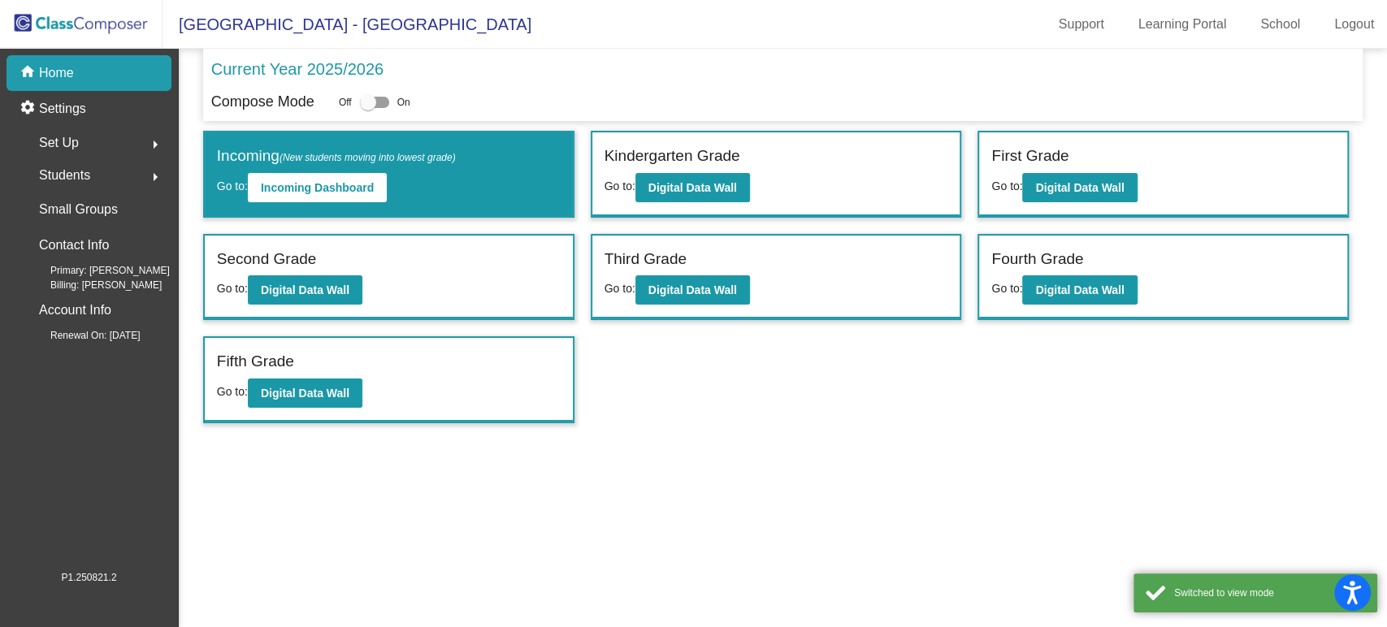
click at [327, 419] on div "Fifth Grade Go to: Digital Data Wall" at bounding box center [388, 379] width 371 height 87
click at [330, 392] on b "Digital Data Wall" at bounding box center [305, 393] width 89 height 13
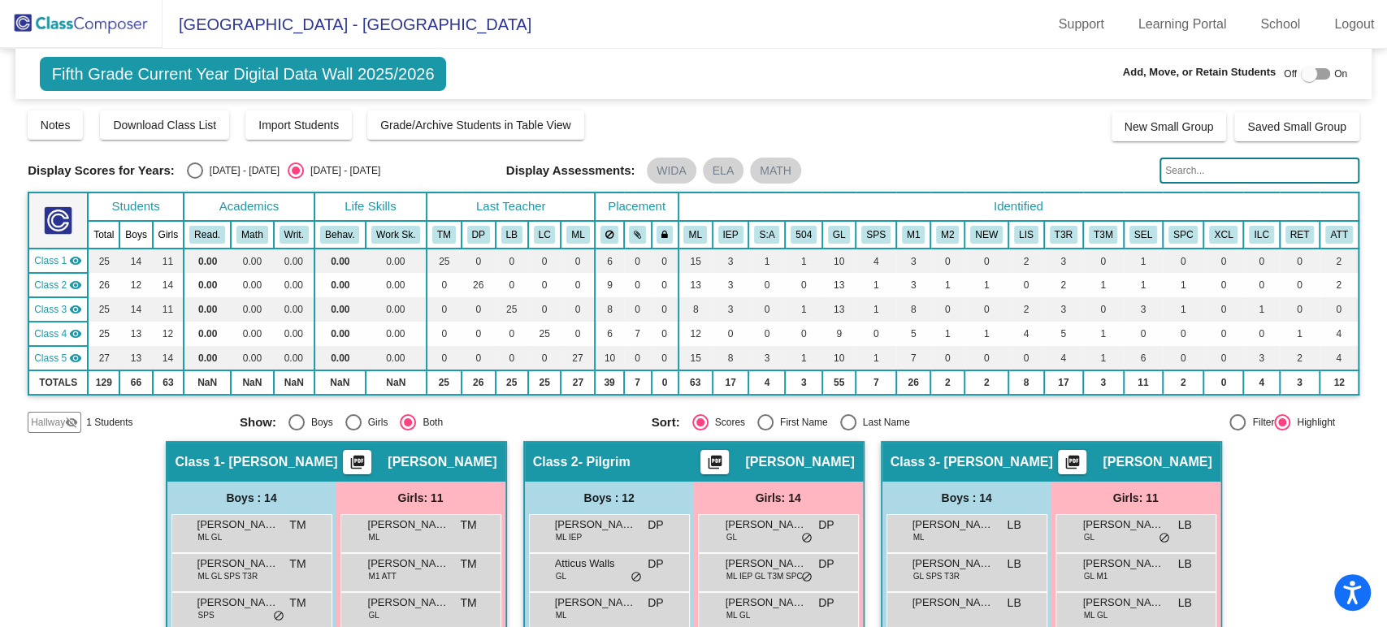
click at [104, 18] on img at bounding box center [81, 24] width 162 height 48
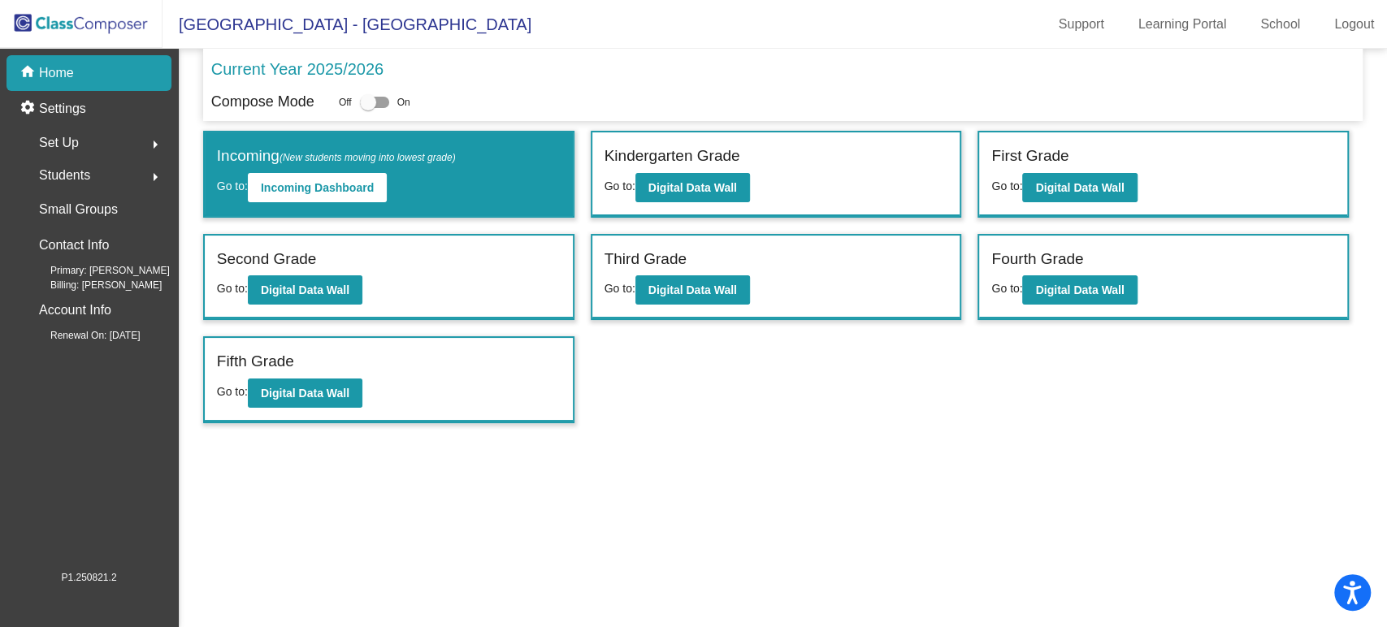
click at [370, 288] on div "Second Grade Go to: Digital Data Wall" at bounding box center [389, 278] width 368 height 84
click at [352, 294] on button "Digital Data Wall" at bounding box center [305, 289] width 115 height 29
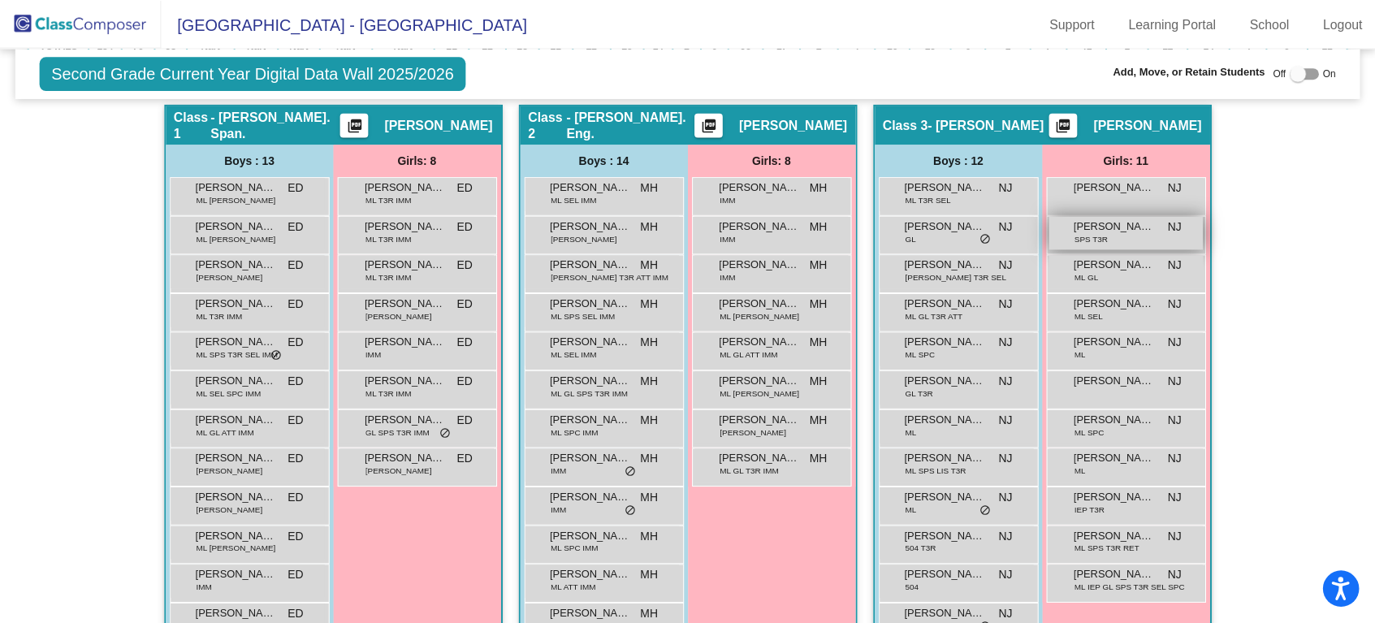
scroll to position [451, 0]
